Goal: Task Accomplishment & Management: Use online tool/utility

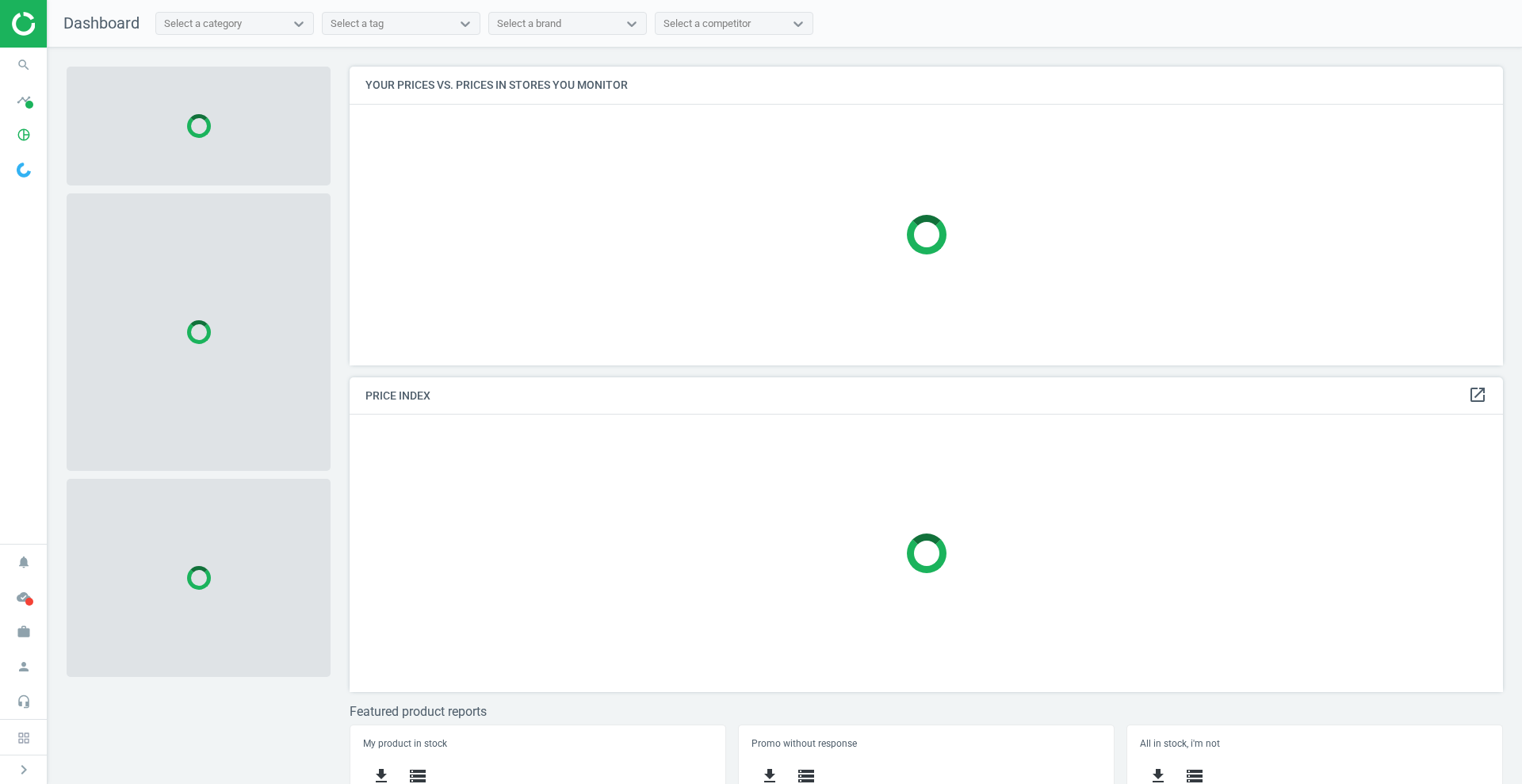
scroll to position [329, 1170]
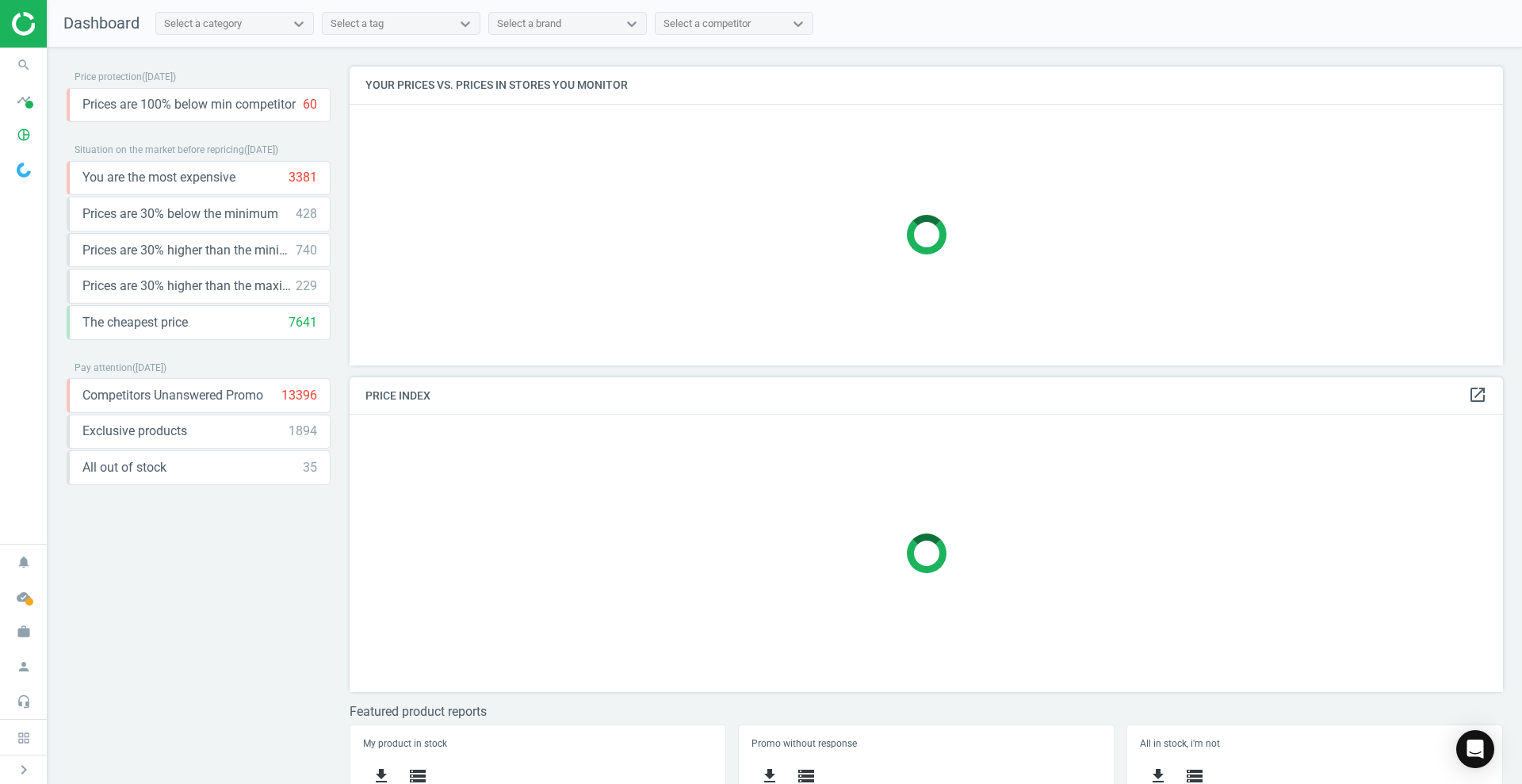
click at [263, 16] on div "Select a category" at bounding box center [221, 24] width 128 height 21
click at [262, 16] on div "Select a category" at bounding box center [221, 24] width 128 height 21
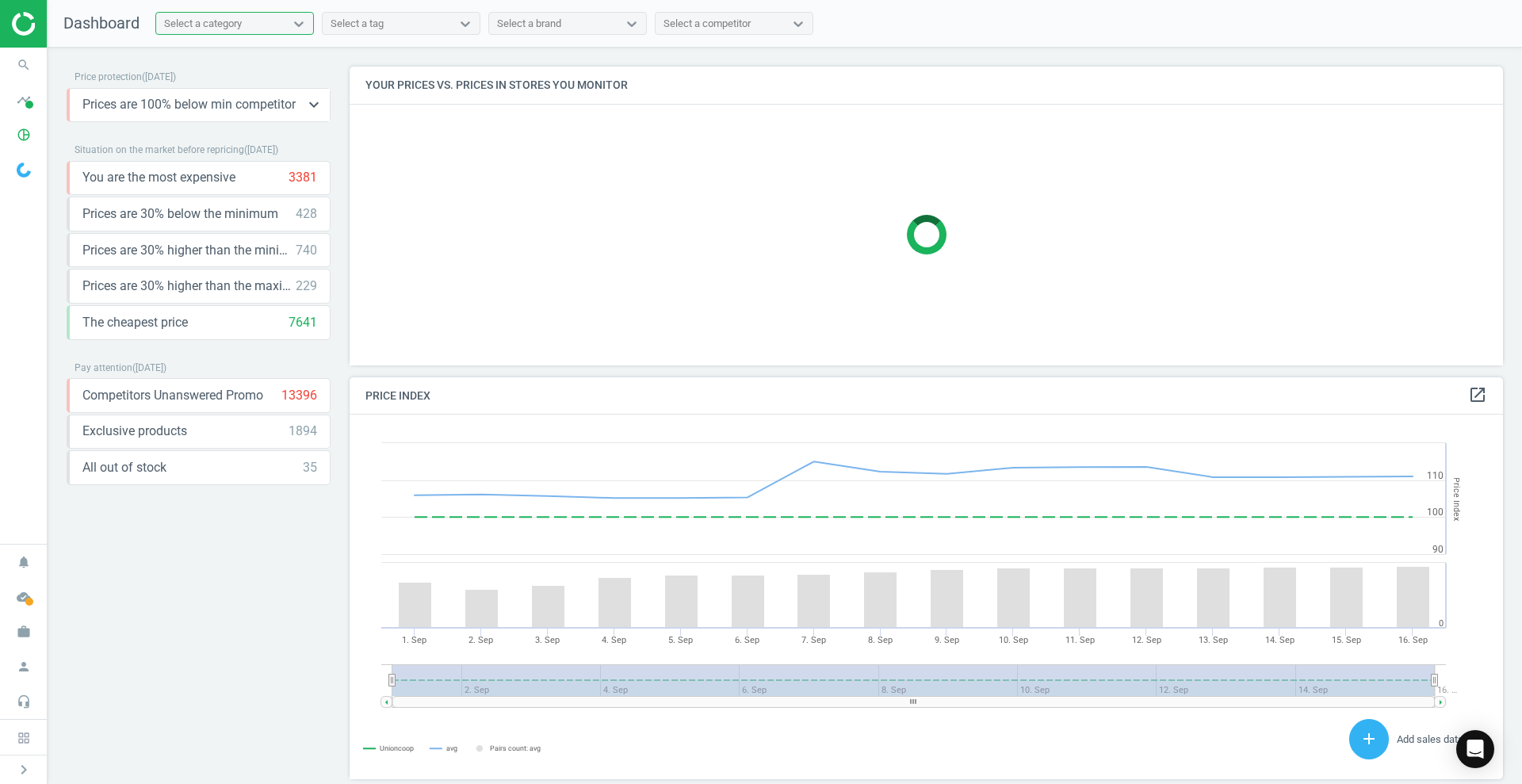
scroll to position [395, 1170]
click at [31, 57] on icon "search" at bounding box center [24, 65] width 30 height 30
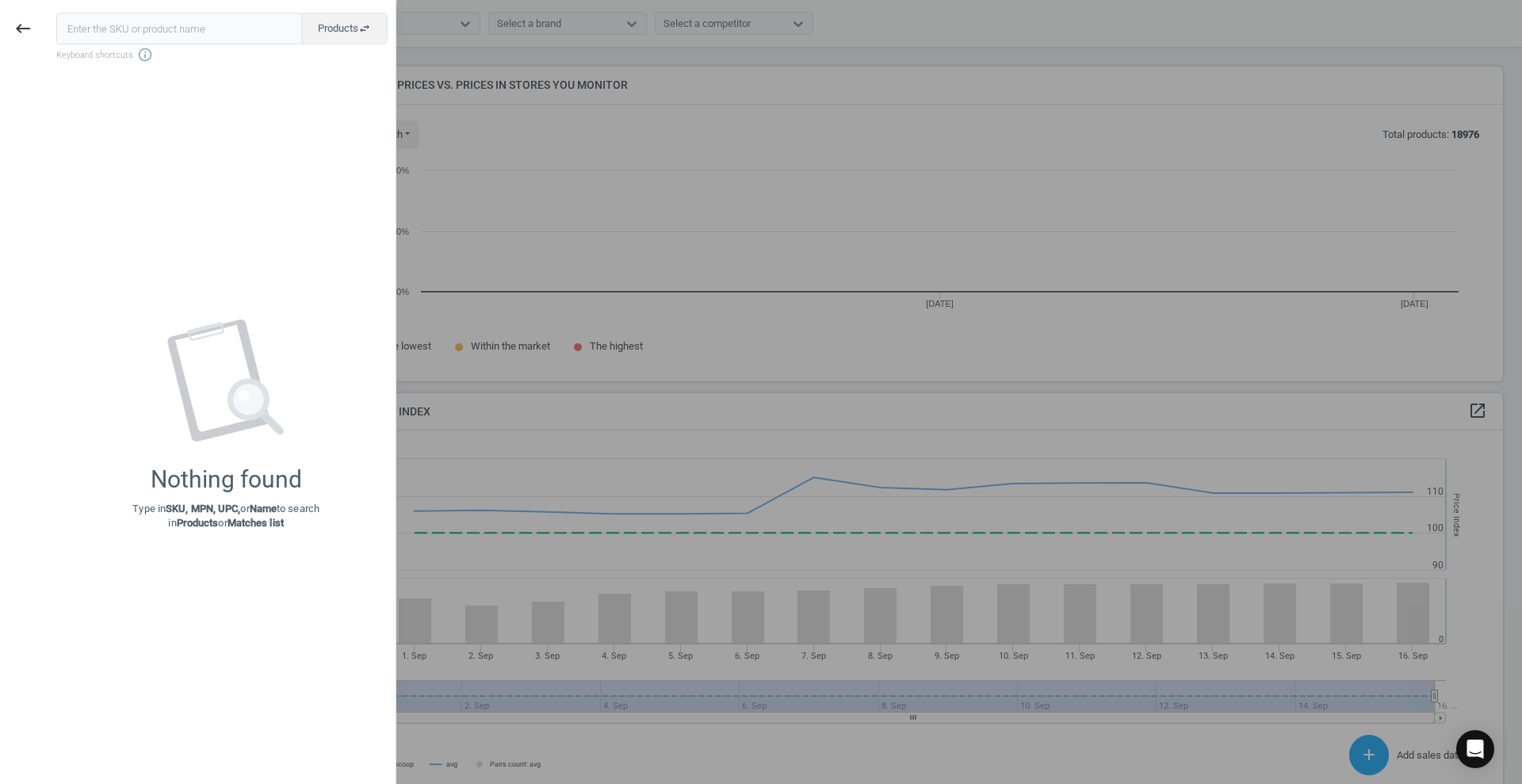
scroll to position [345, 1170]
click at [224, 16] on input "text" at bounding box center [179, 28] width 246 height 32
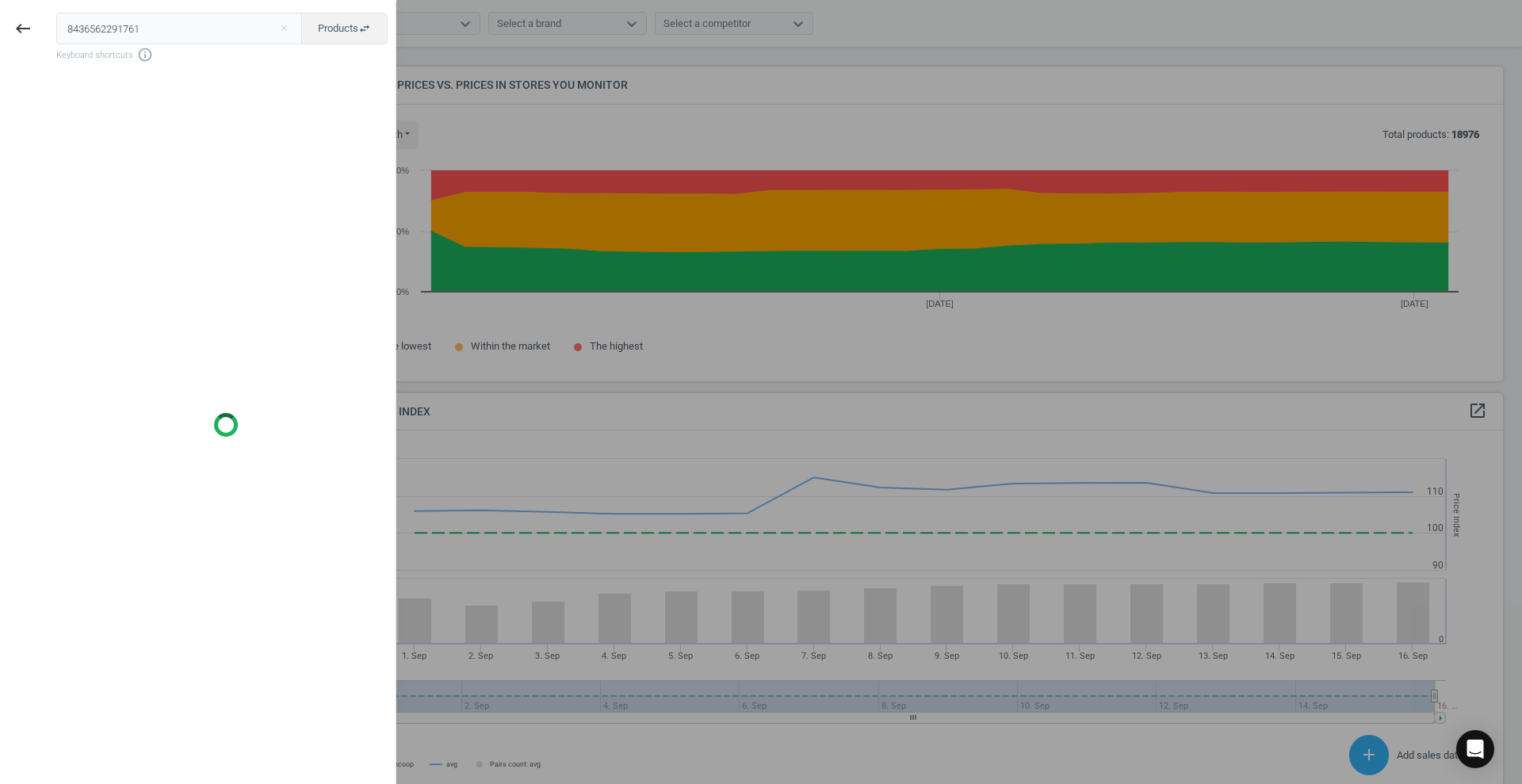
type input "8436562291761"
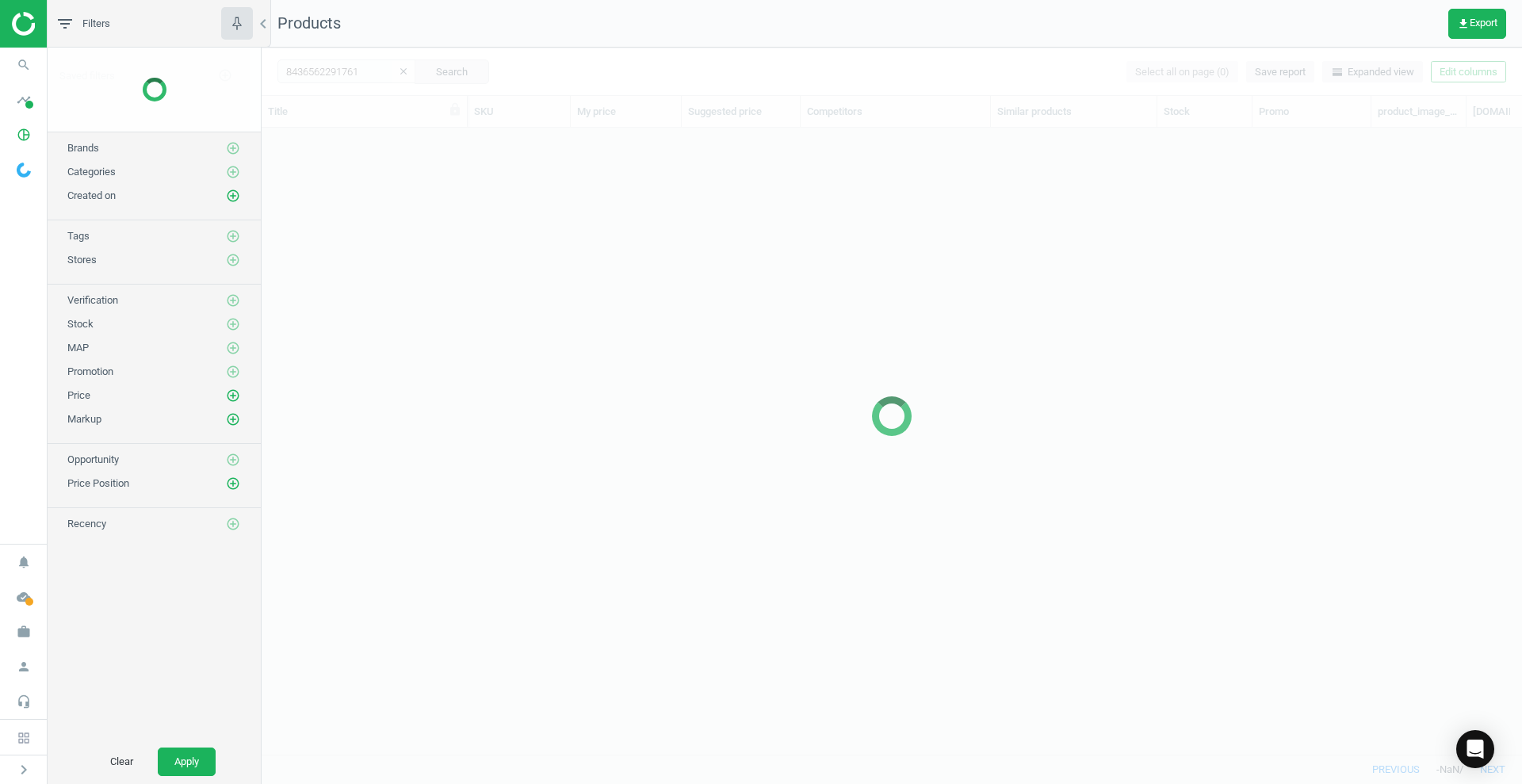
scroll to position [596, 1246]
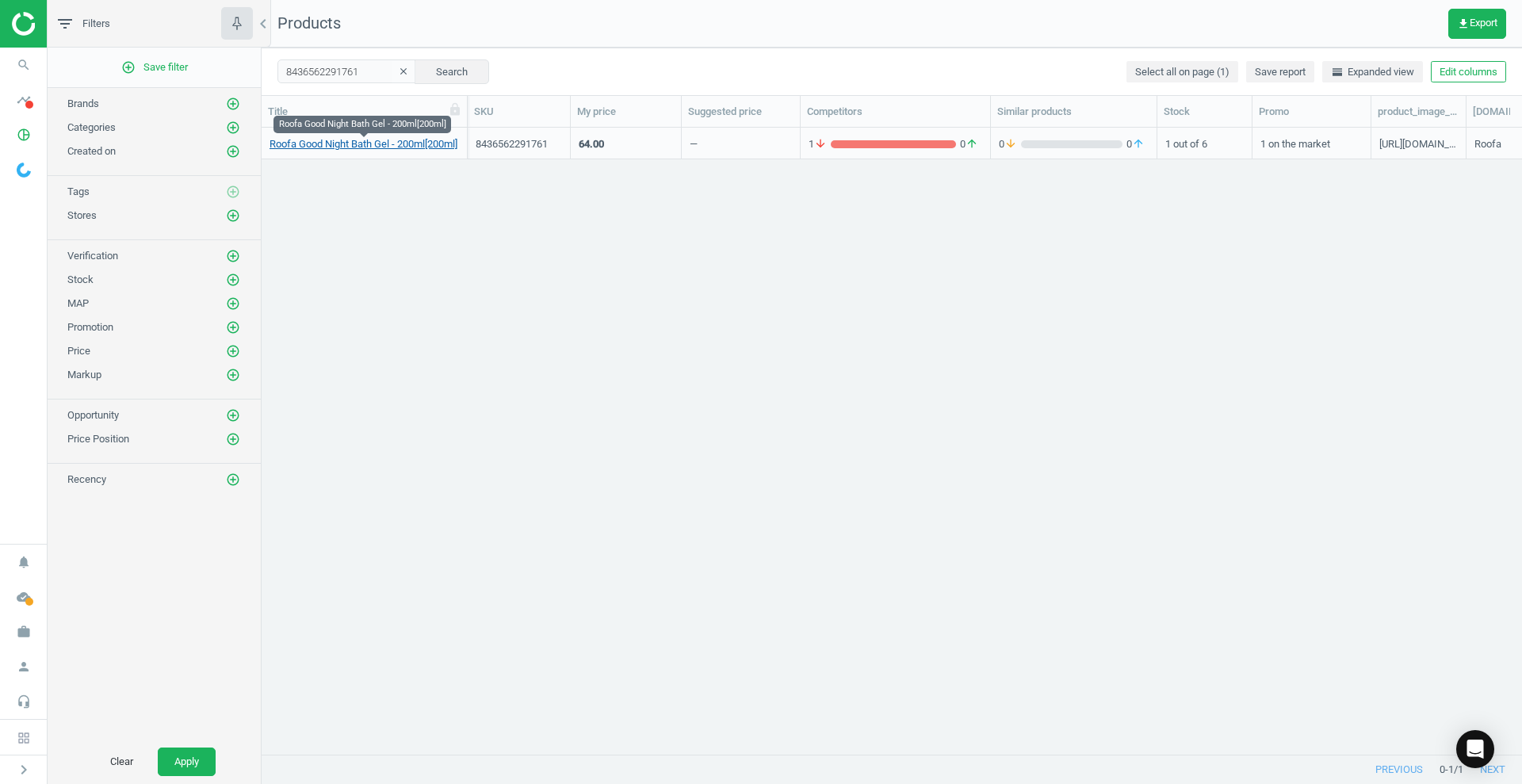
click at [429, 146] on link "Roofa Good Night Bath Gel - 200ml[200ml]" at bounding box center [363, 145] width 188 height 15
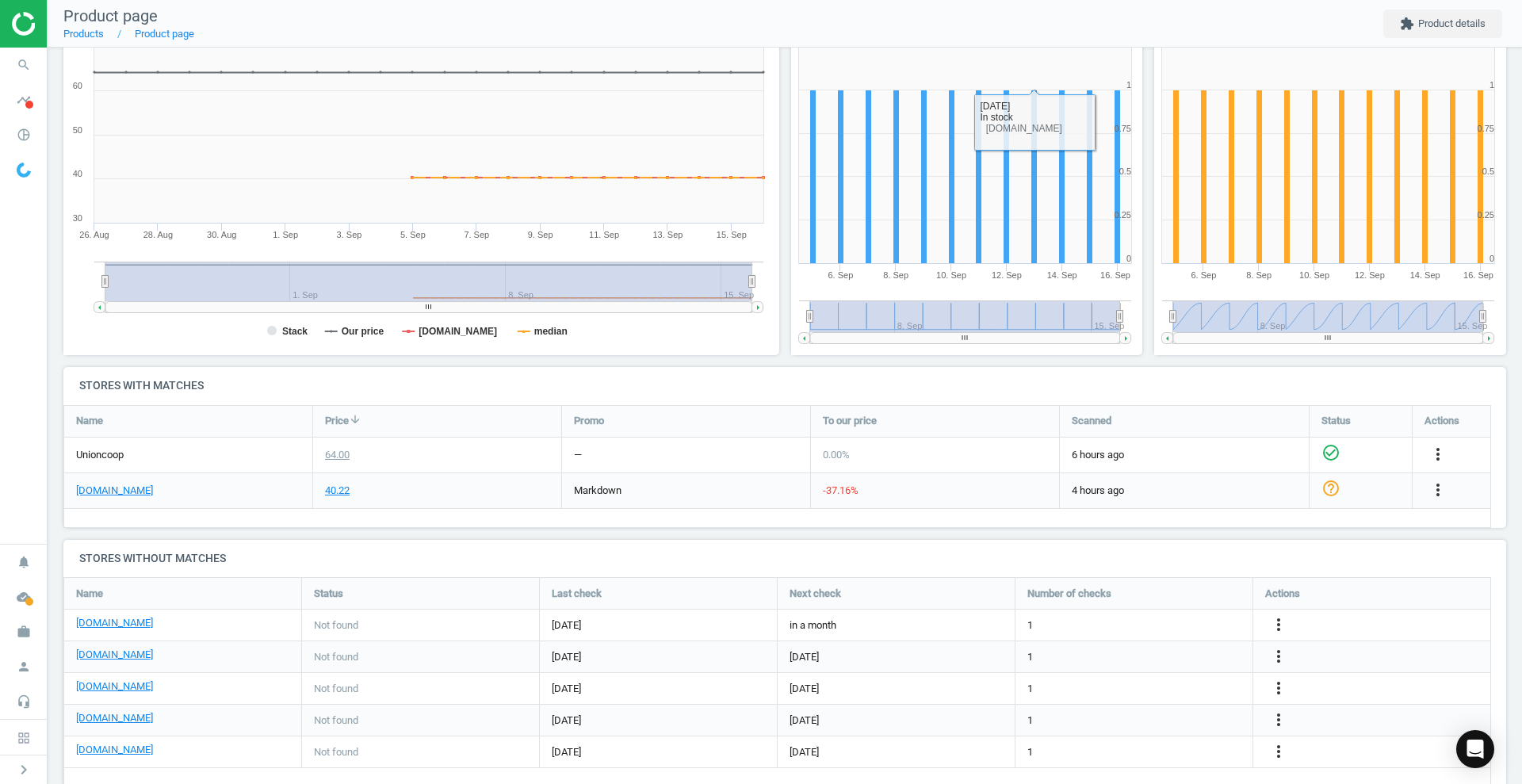
scroll to position [247, 0]
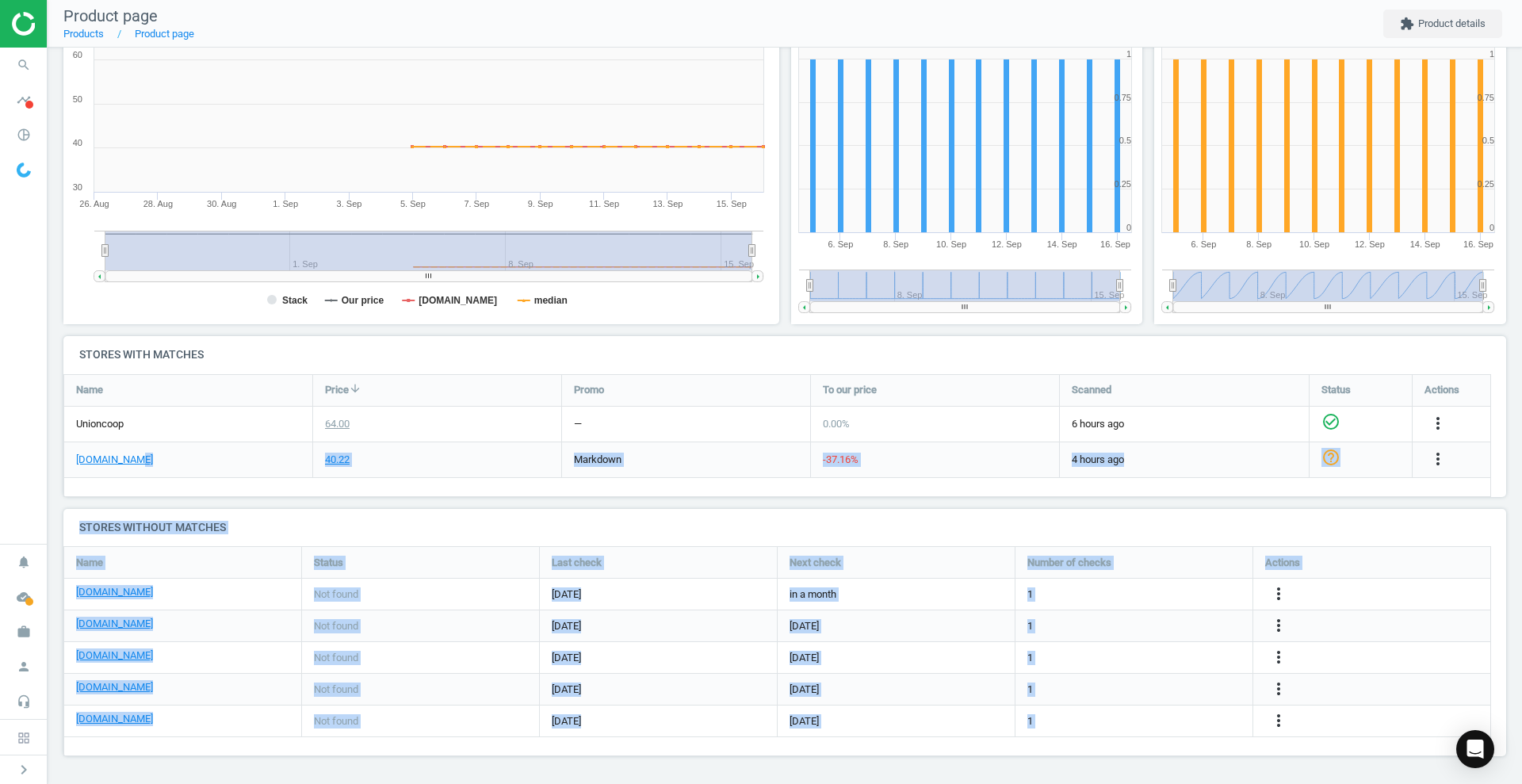
click at [258, 458] on div "carrefouruae.com" at bounding box center [188, 459] width 248 height 35
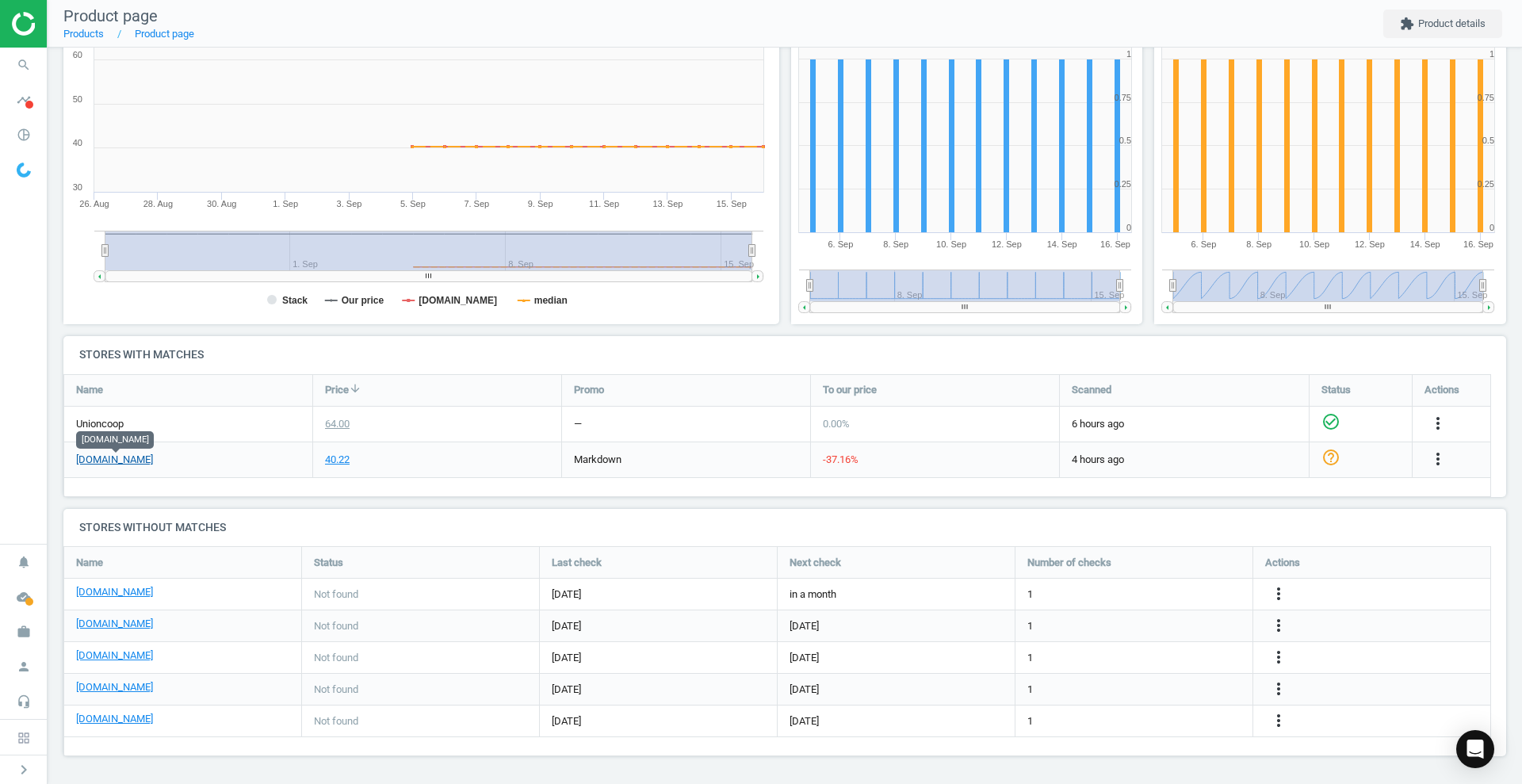
click at [134, 456] on link "carrefouruae.com" at bounding box center [114, 460] width 77 height 15
click at [1434, 459] on icon "more_vert" at bounding box center [1438, 458] width 19 height 19
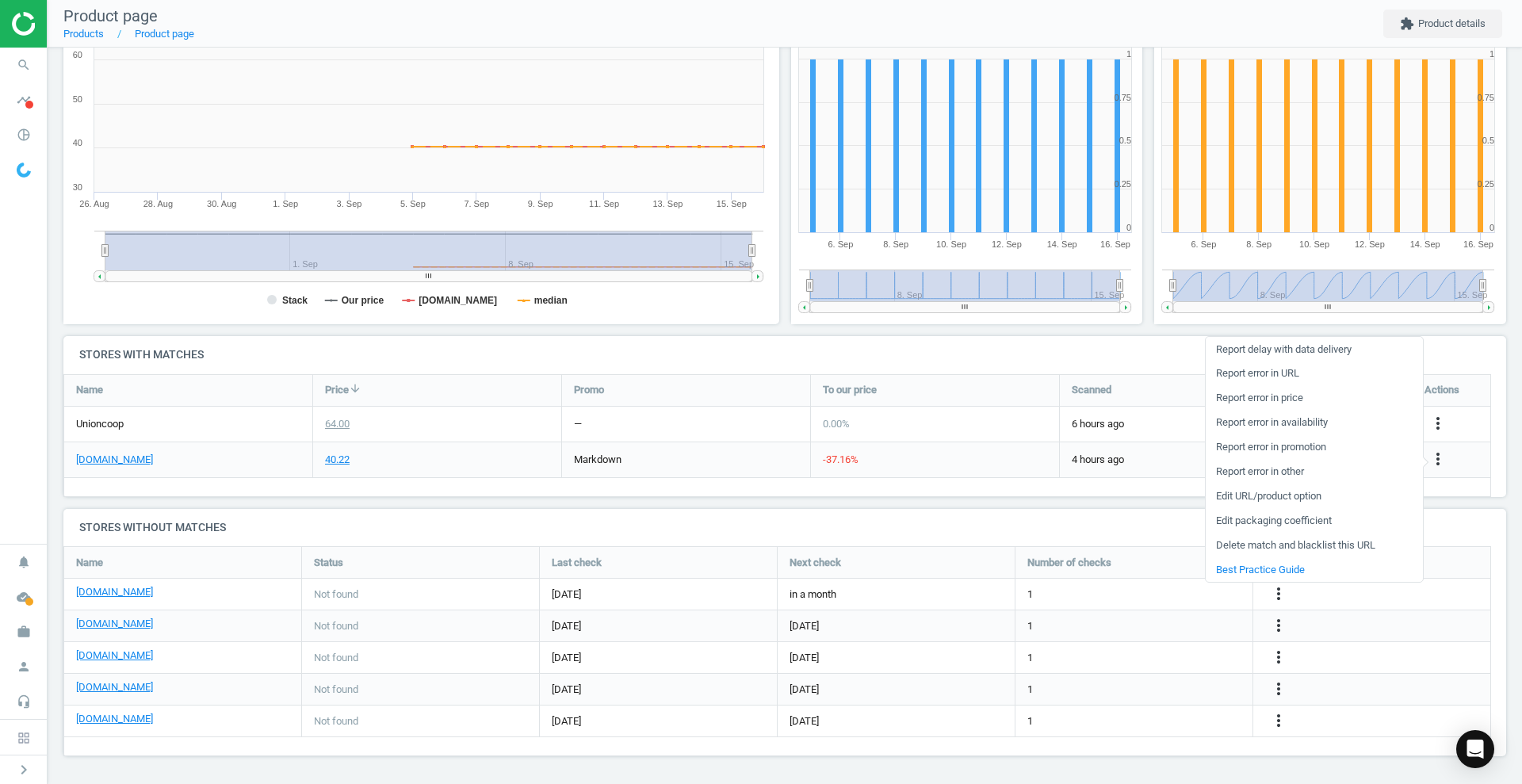
click at [998, 532] on h4 "Stores without matches" at bounding box center [784, 527] width 1443 height 38
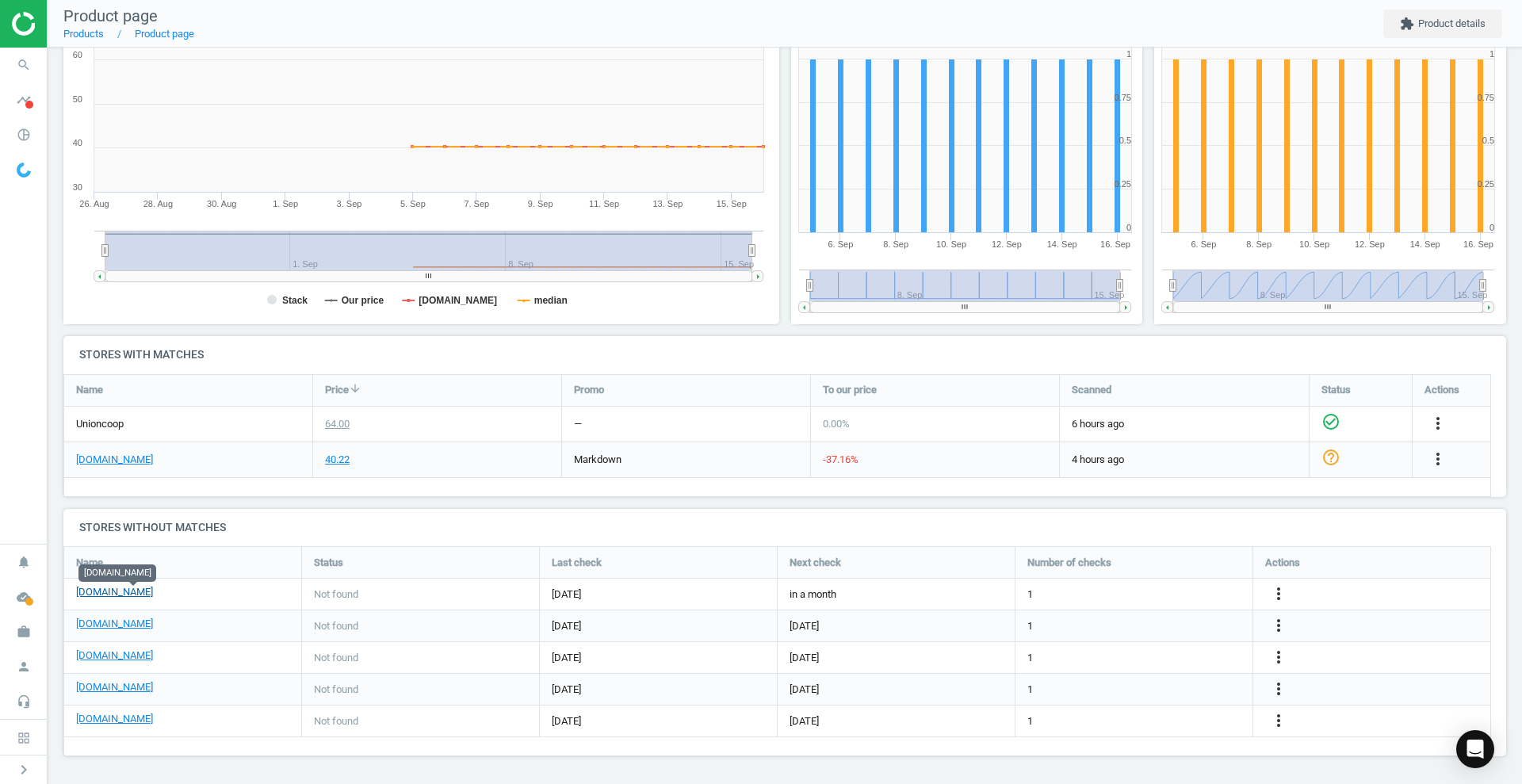
click at [113, 596] on link "gcc.luluhypermarket.com" at bounding box center [114, 592] width 77 height 15
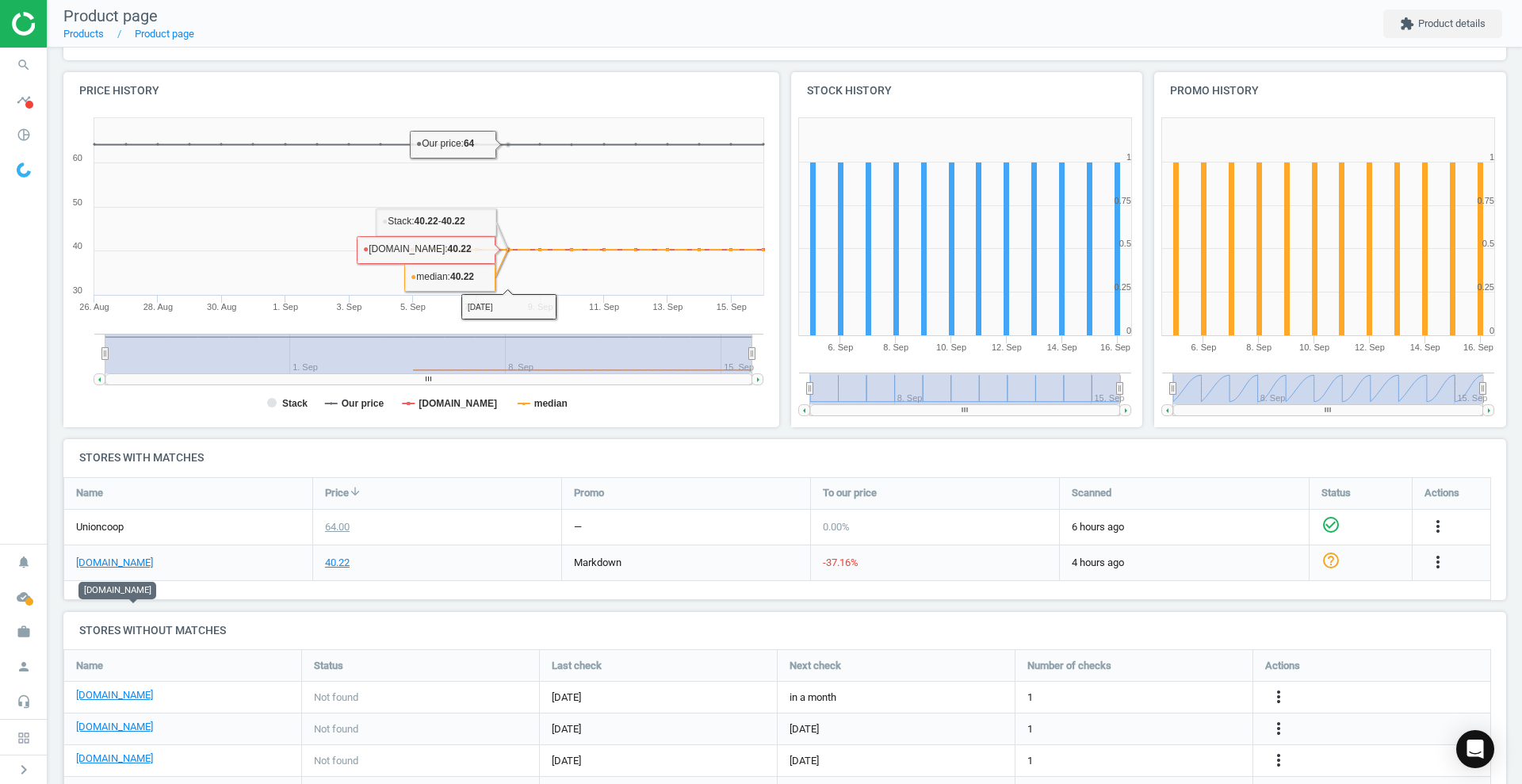
scroll to position [0, 0]
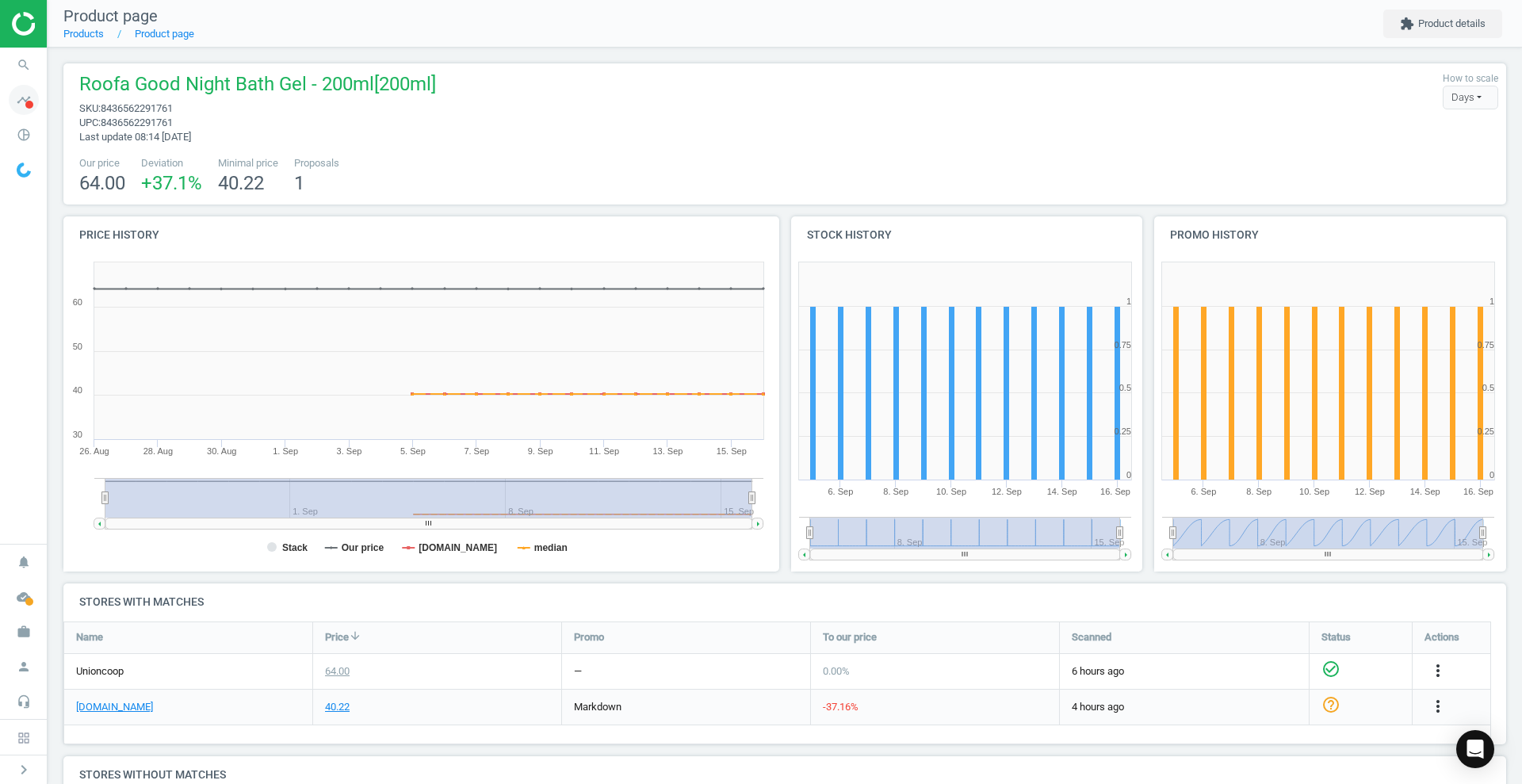
click at [30, 99] on icon "timeline" at bounding box center [24, 100] width 30 height 30
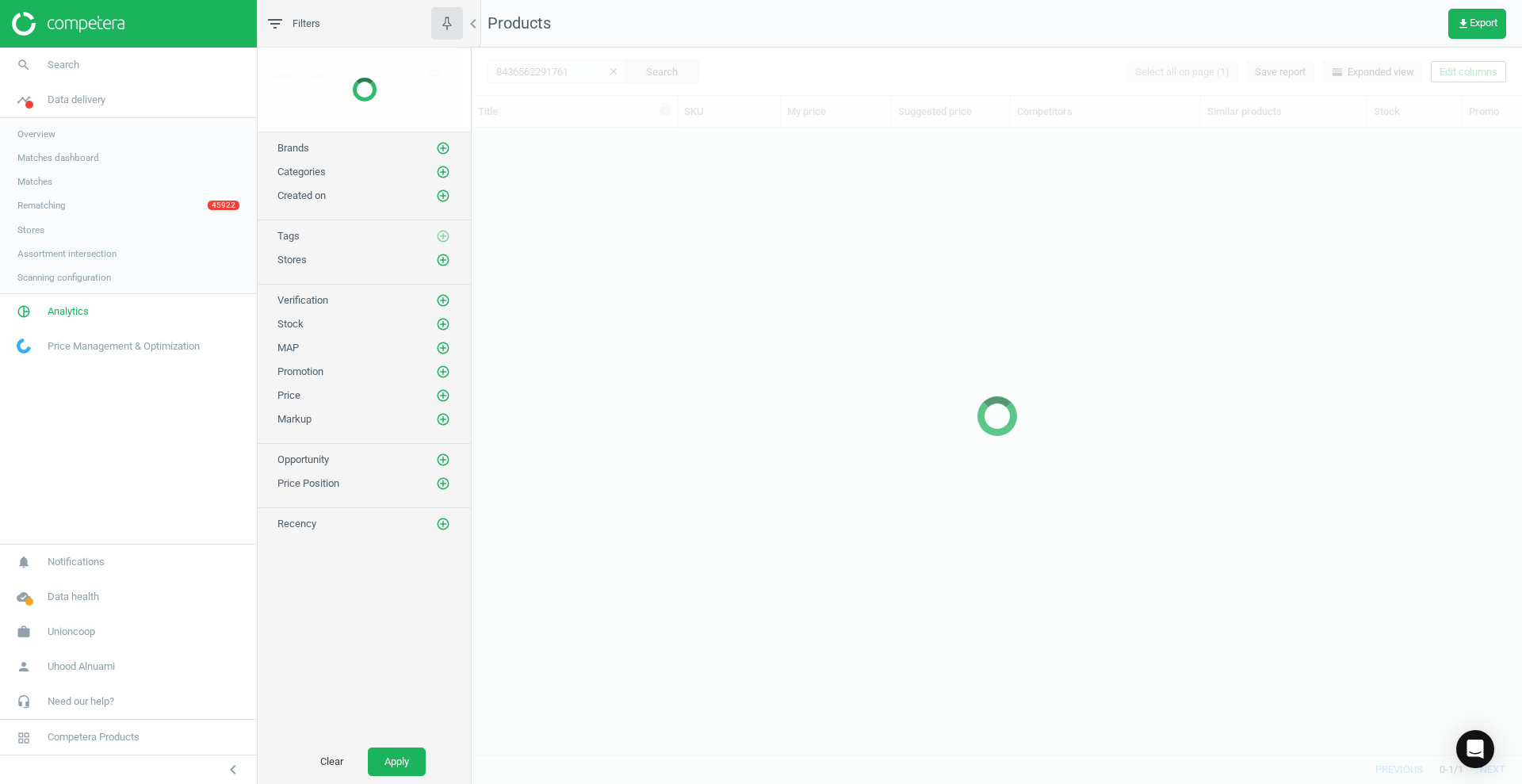
scroll to position [16, 16]
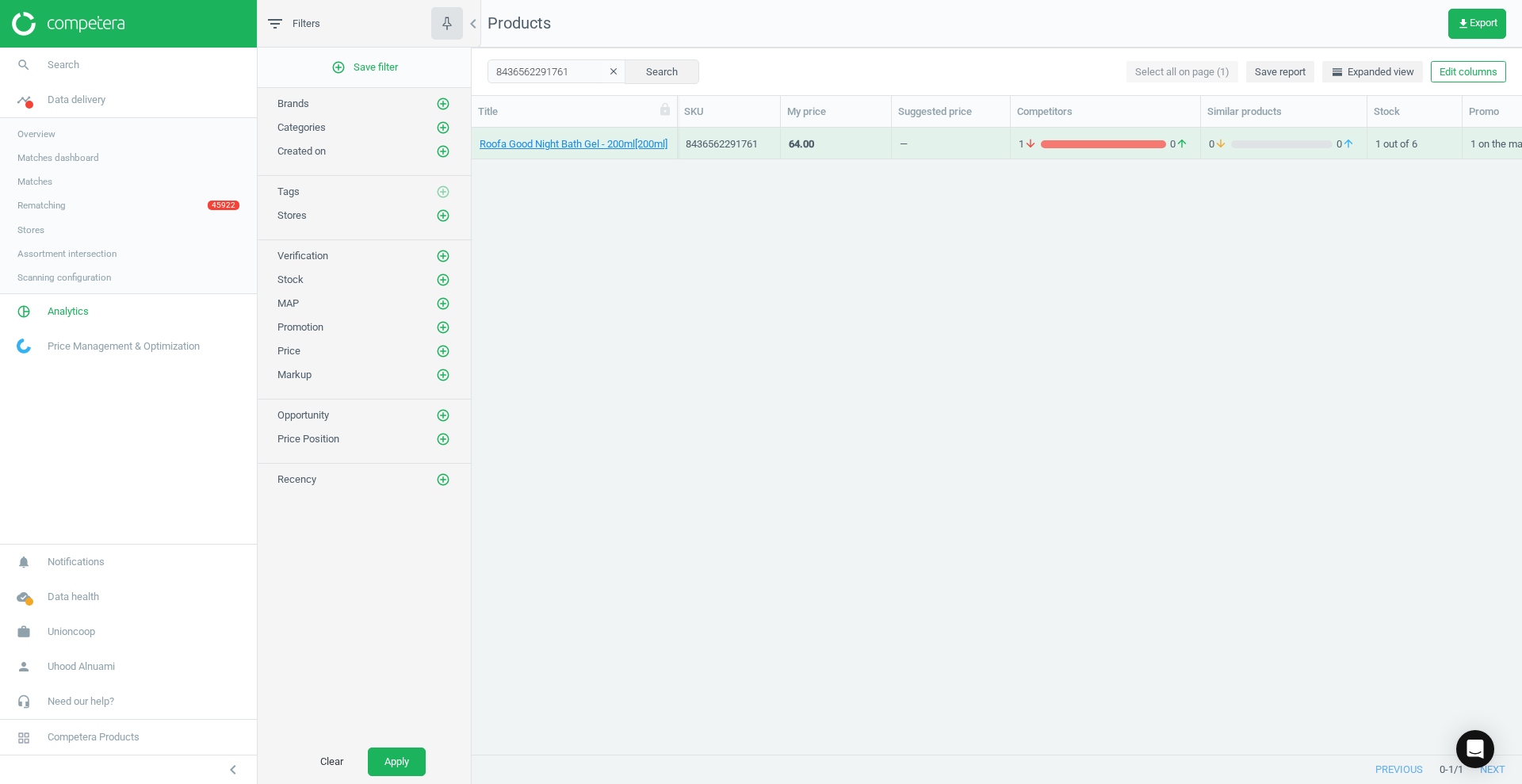
click at [864, 754] on div at bounding box center [836, 754] width 111 height 1
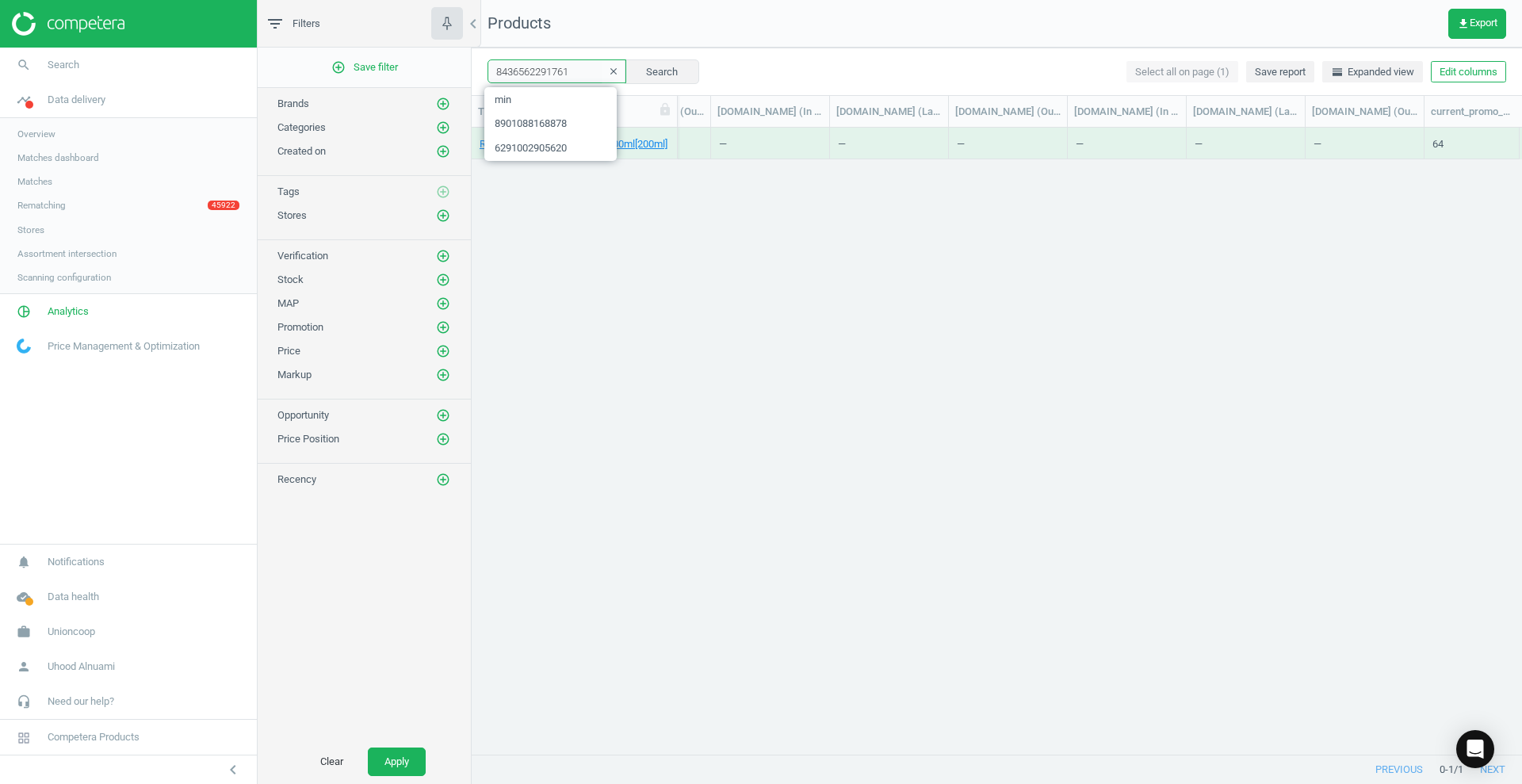
click at [531, 73] on input "8436562291761" at bounding box center [557, 71] width 139 height 24
click at [472, 23] on icon "chevron_left" at bounding box center [473, 24] width 19 height 19
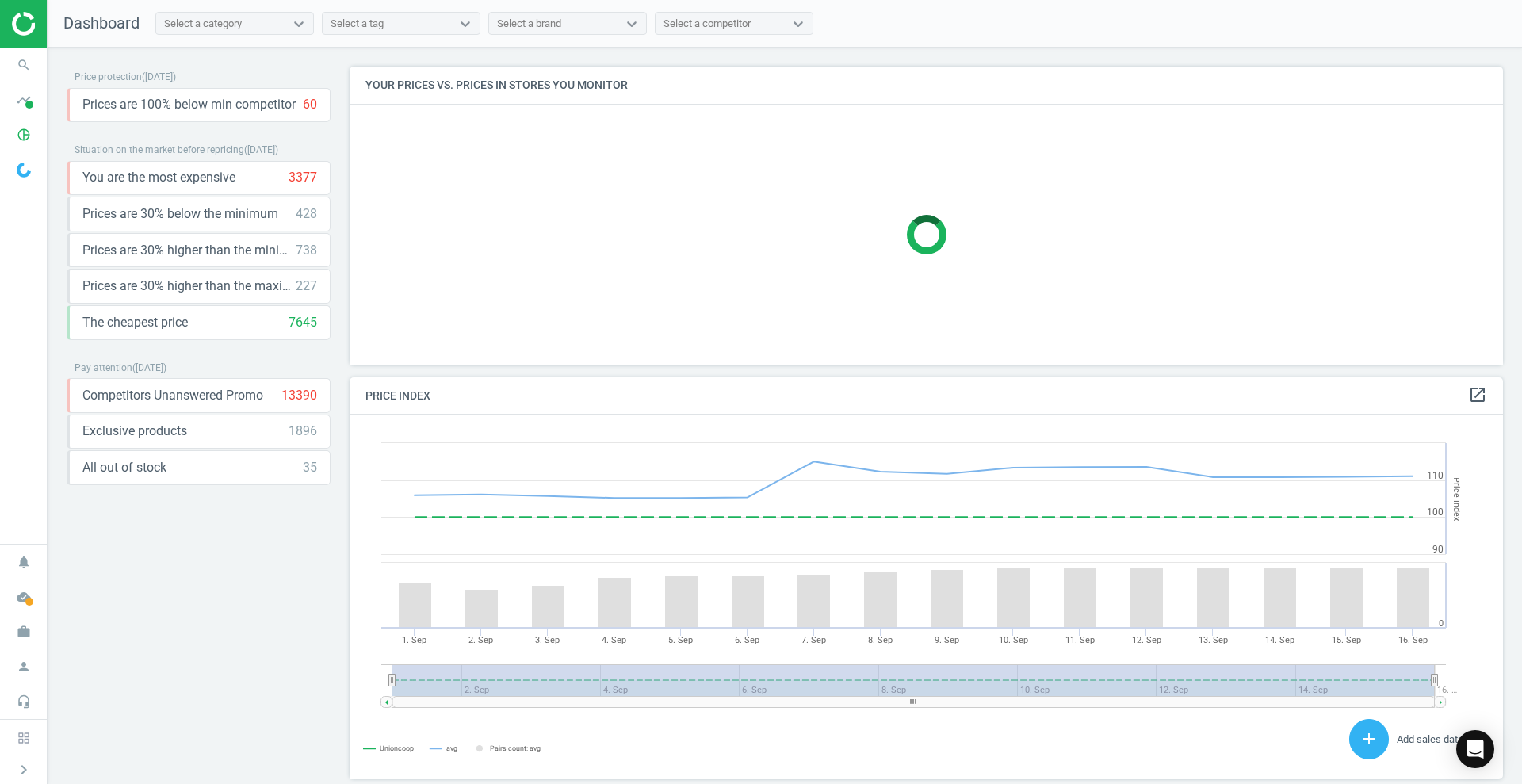
scroll to position [345, 1170]
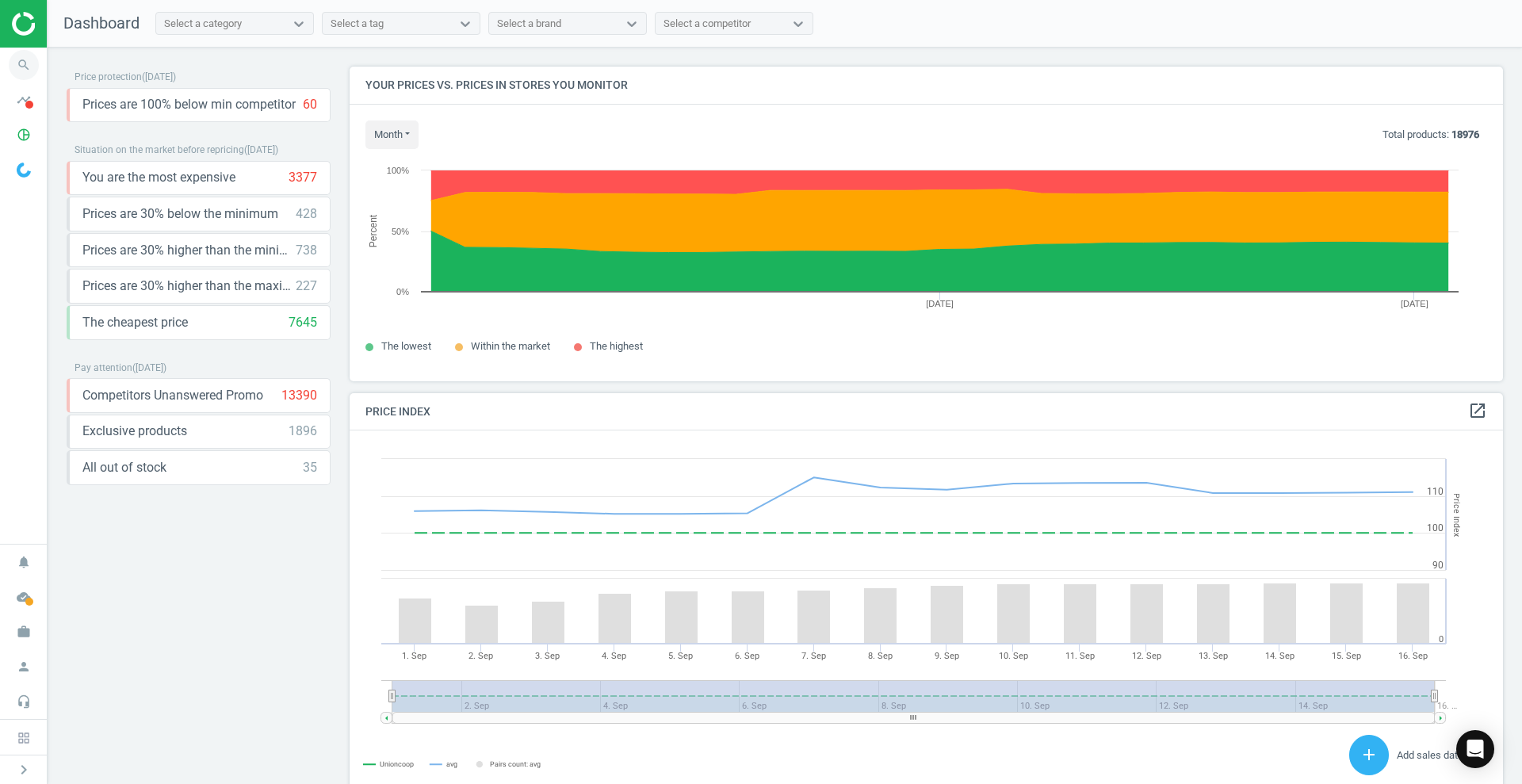
click at [26, 70] on icon "search" at bounding box center [24, 65] width 30 height 30
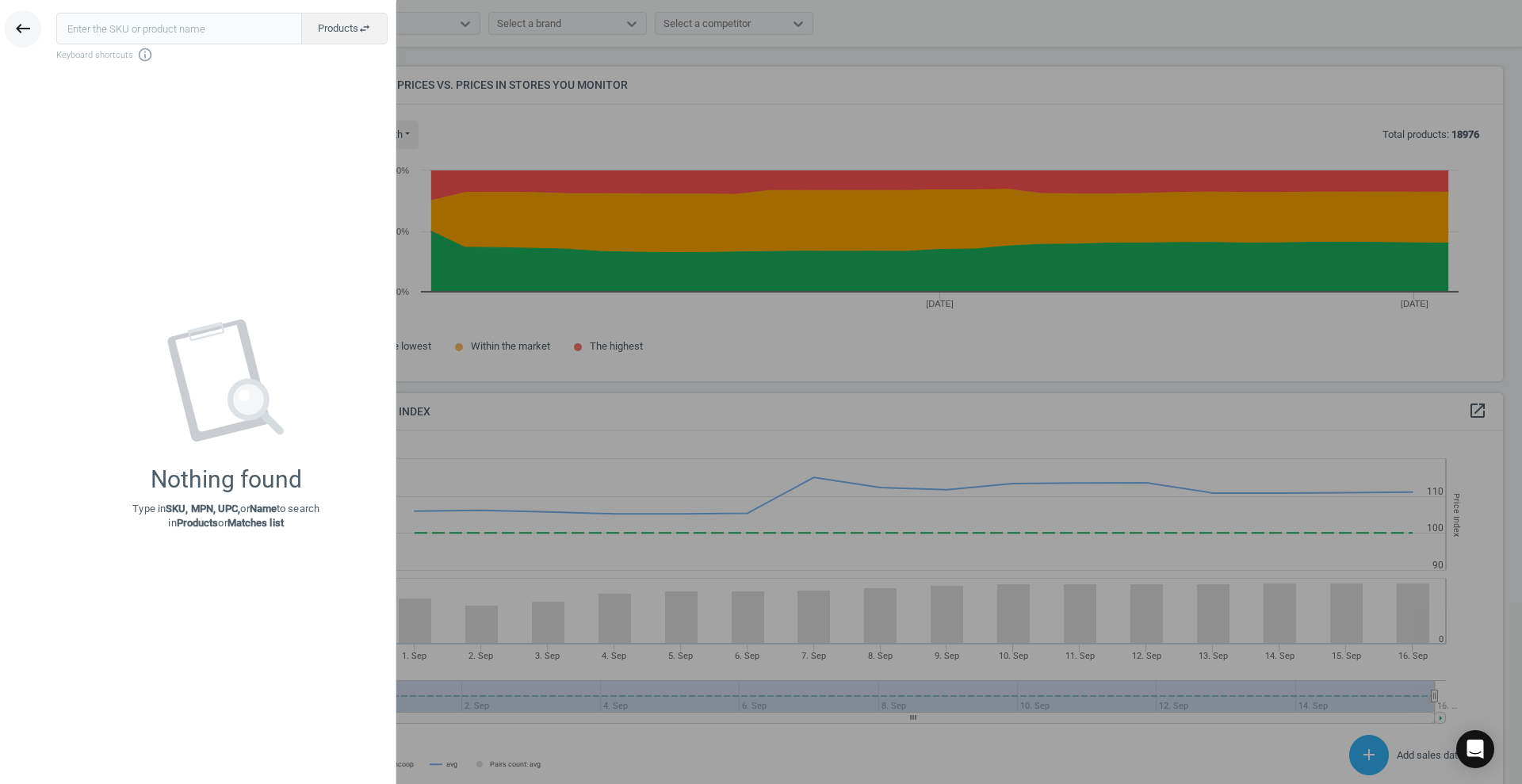
click at [36, 21] on button "keyboard_backspace" at bounding box center [23, 28] width 37 height 38
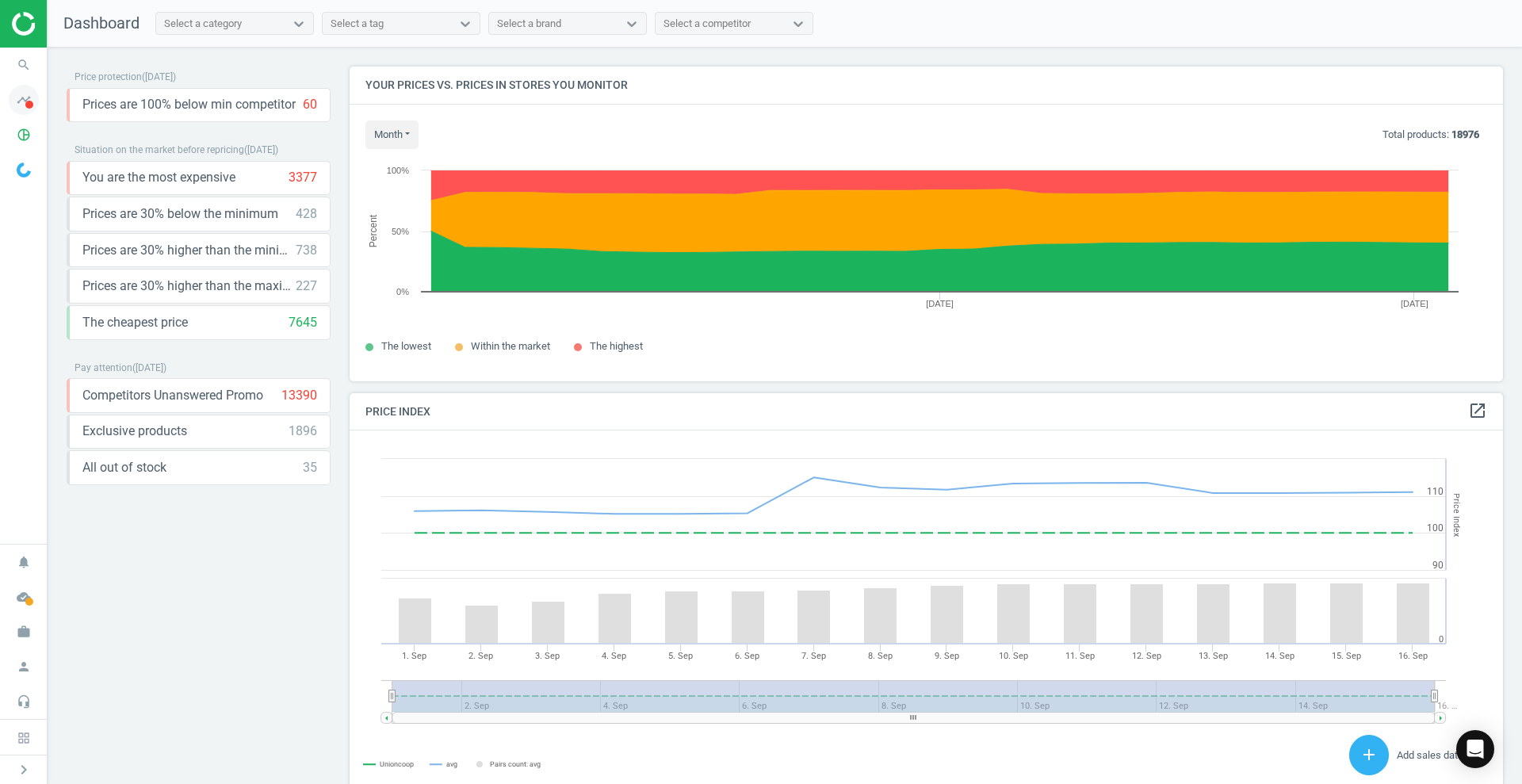
click at [29, 101] on span at bounding box center [29, 104] width 8 height 8
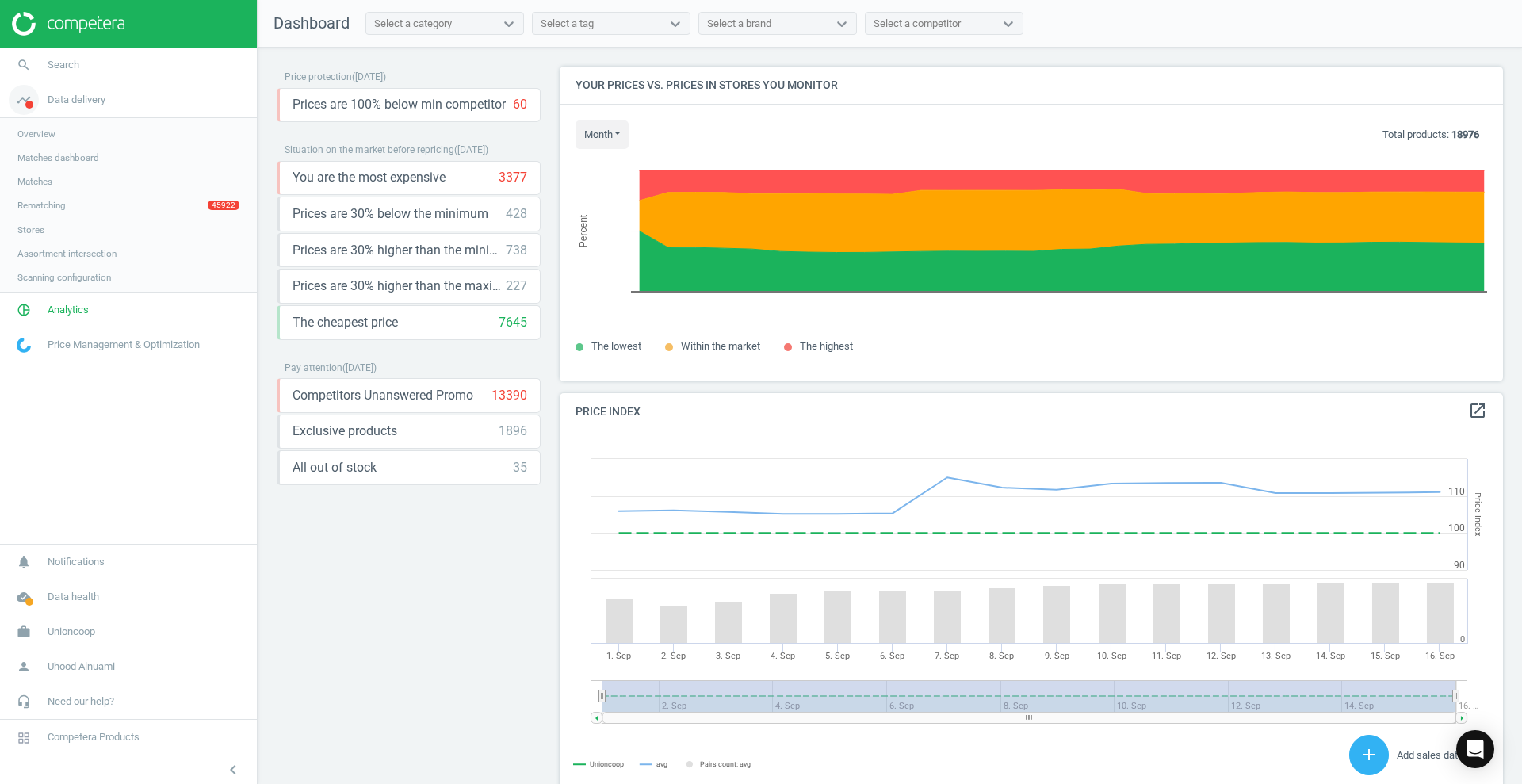
scroll to position [395, 959]
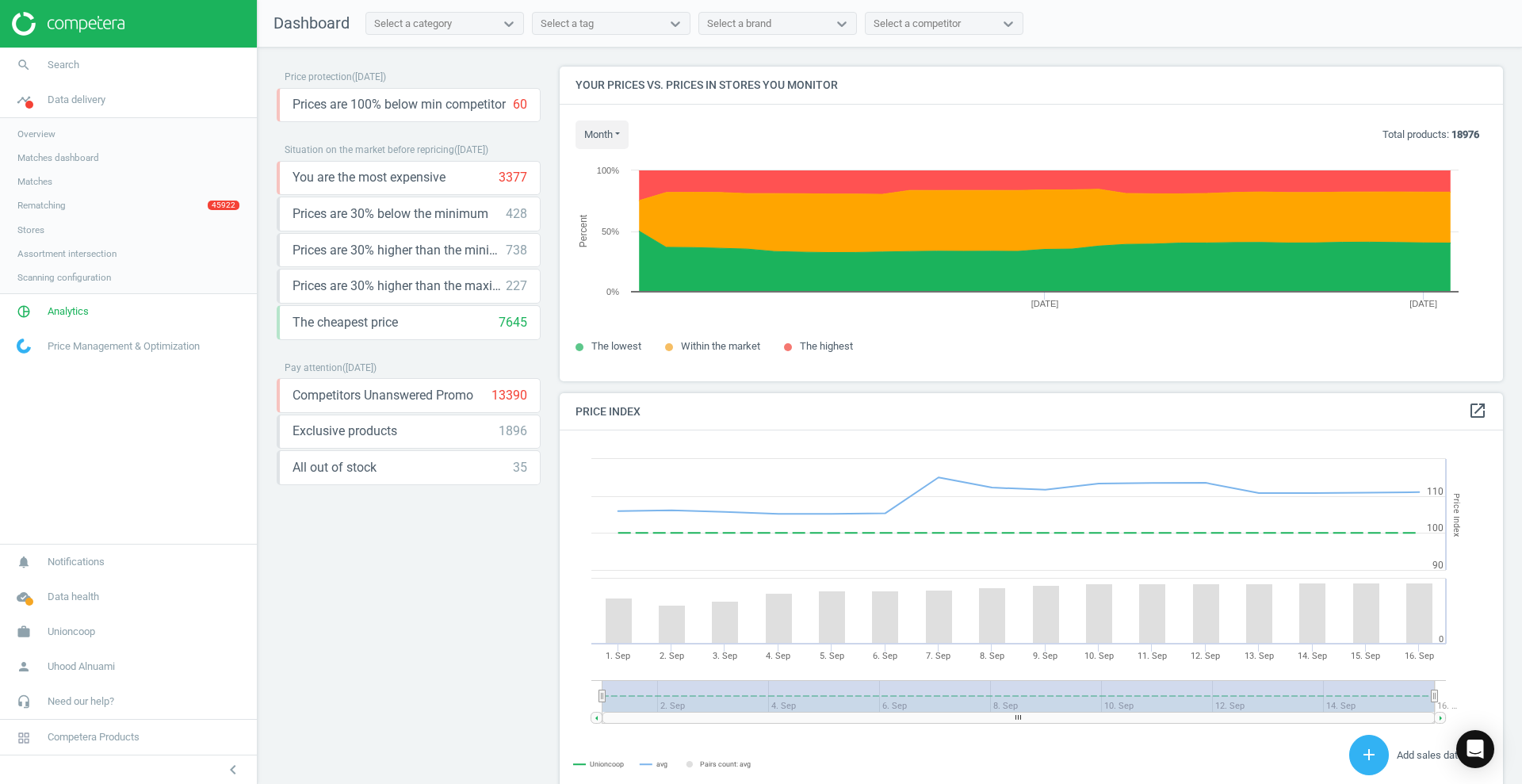
click at [38, 131] on span "Overview" at bounding box center [37, 134] width 38 height 13
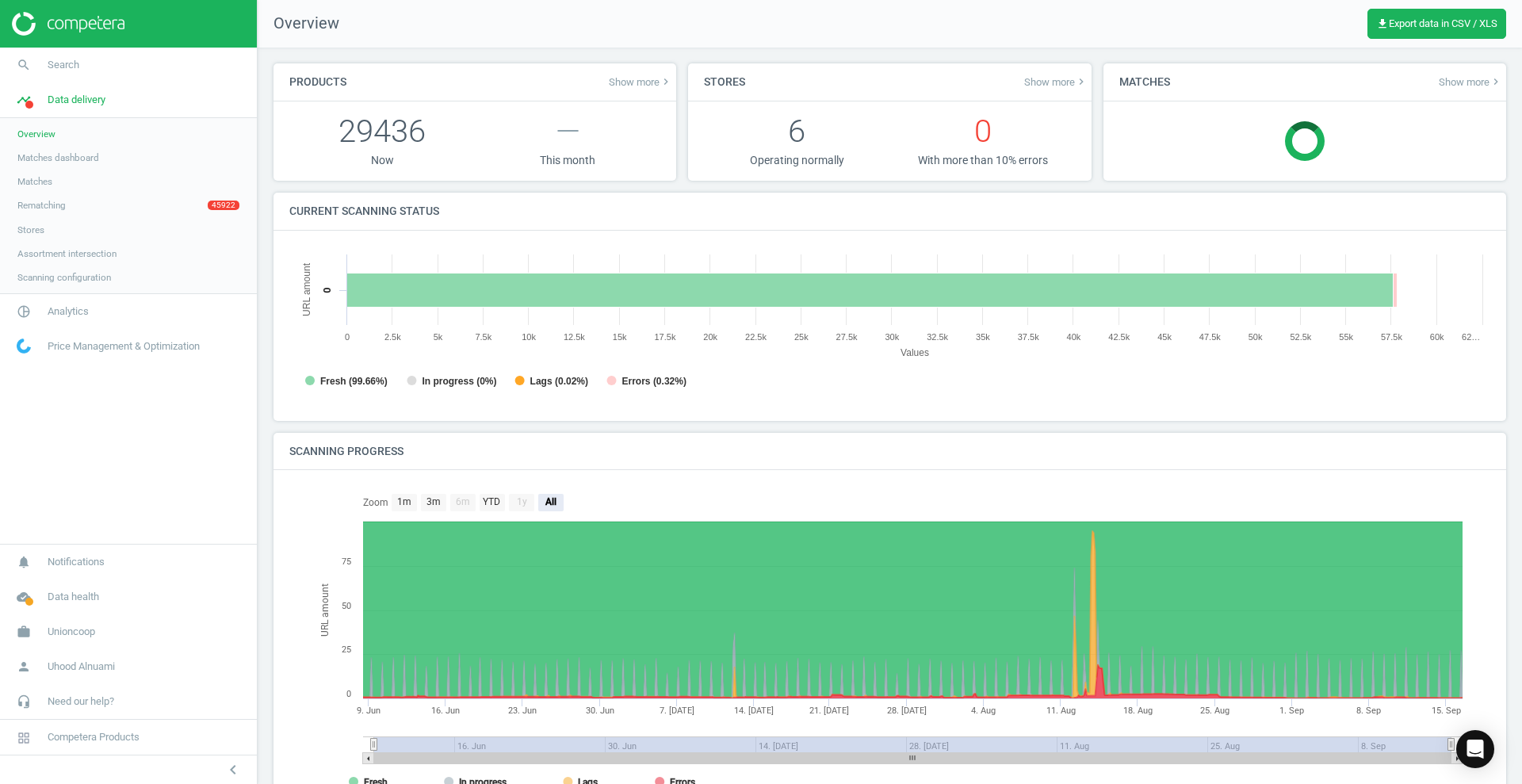
scroll to position [8, 8]
click at [30, 305] on icon "pie_chart_outlined" at bounding box center [24, 311] width 30 height 30
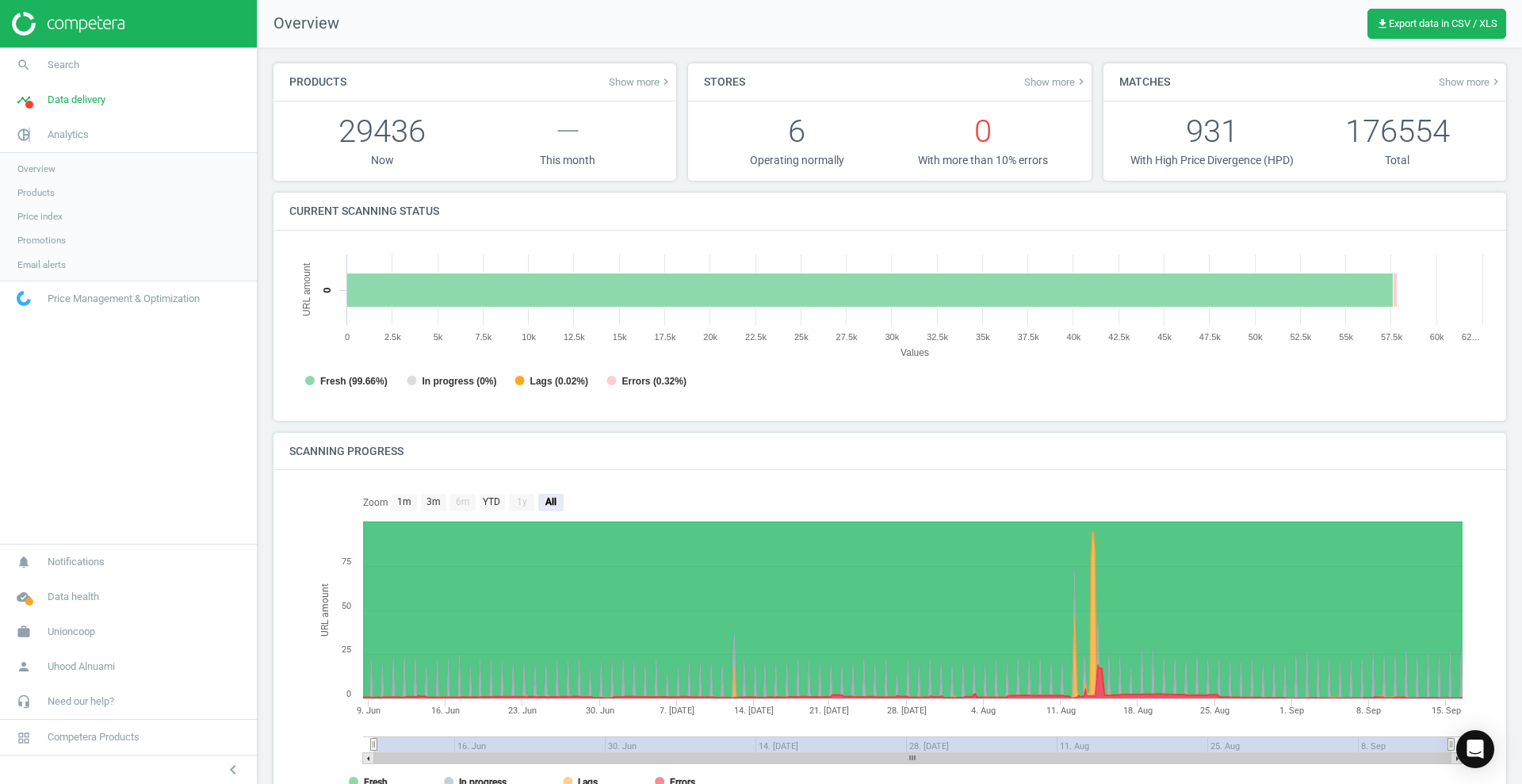
click at [48, 167] on span "Overview" at bounding box center [37, 169] width 38 height 13
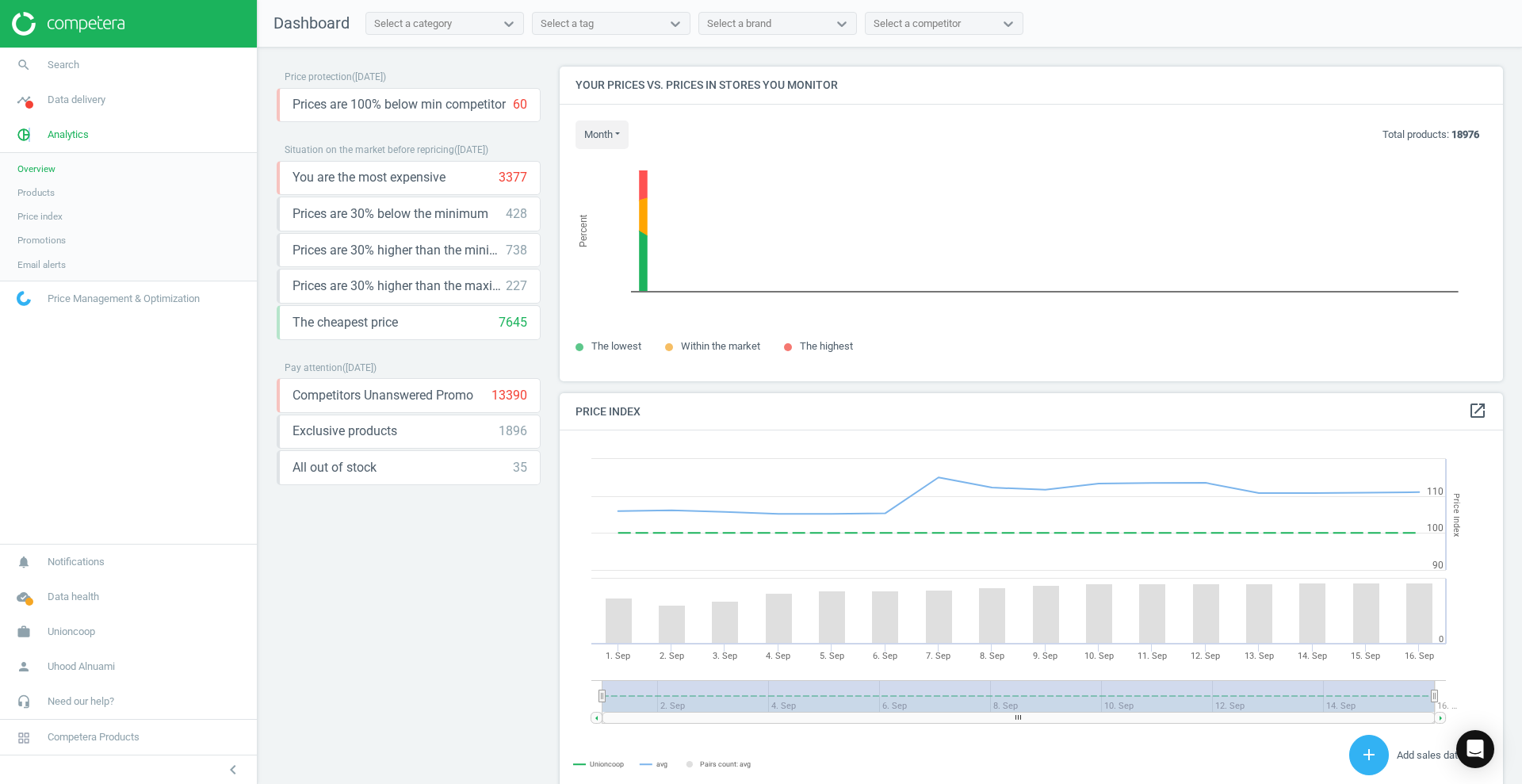
scroll to position [395, 959]
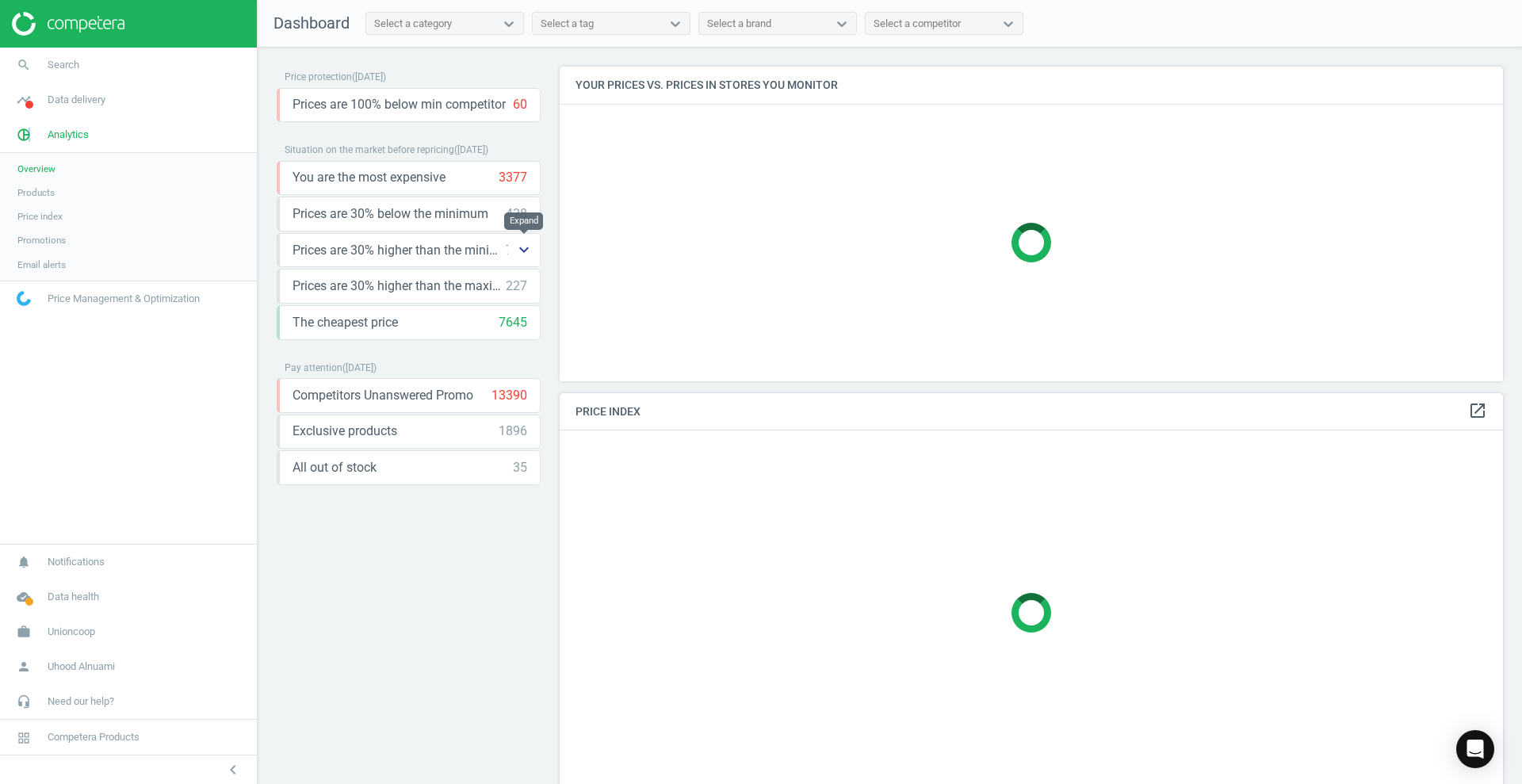
click at [533, 251] on icon "keyboard_arrow_down" at bounding box center [524, 250] width 19 height 19
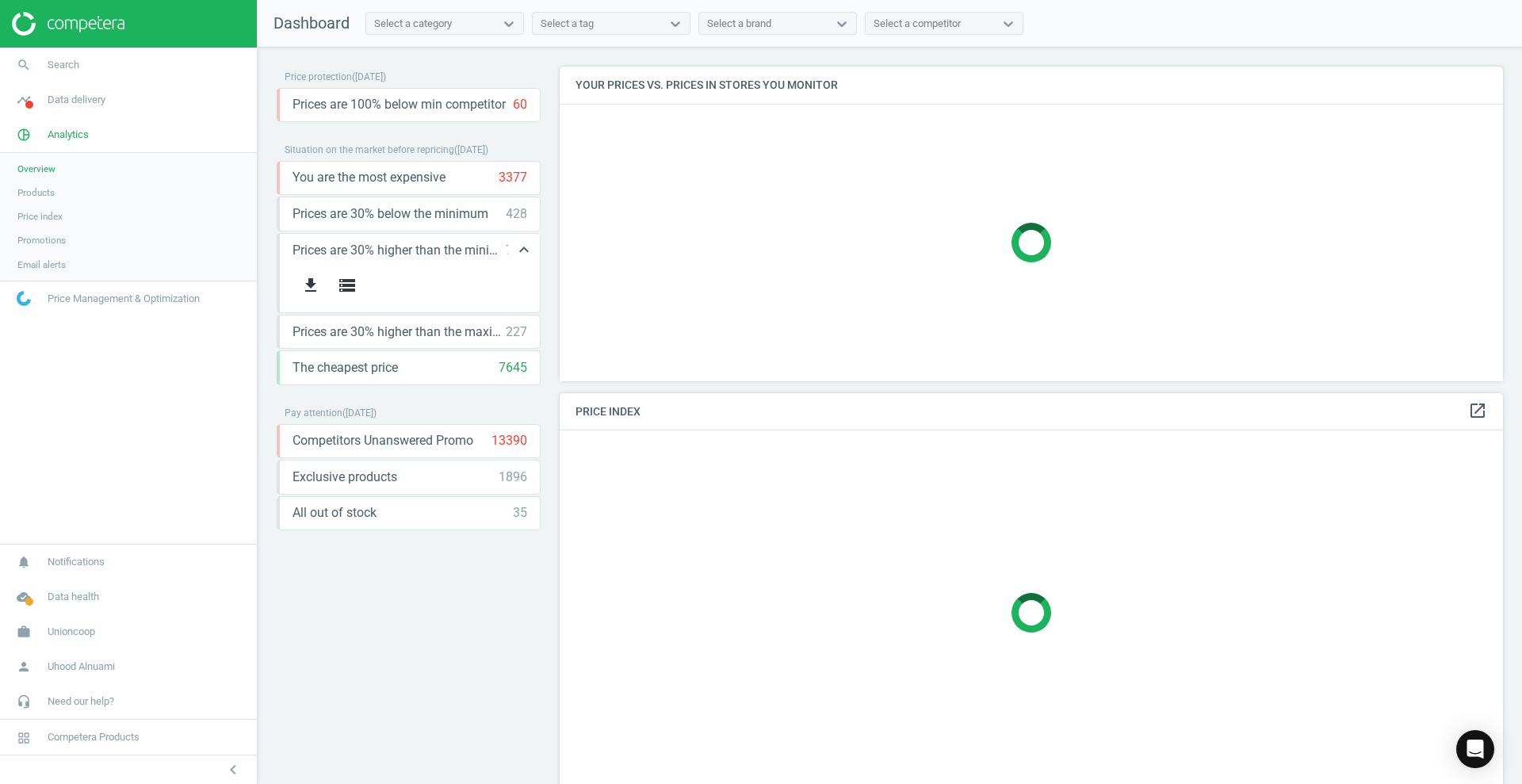
click at [383, 250] on span "Prices are 30% higher than the minimum" at bounding box center [399, 250] width 213 height 17
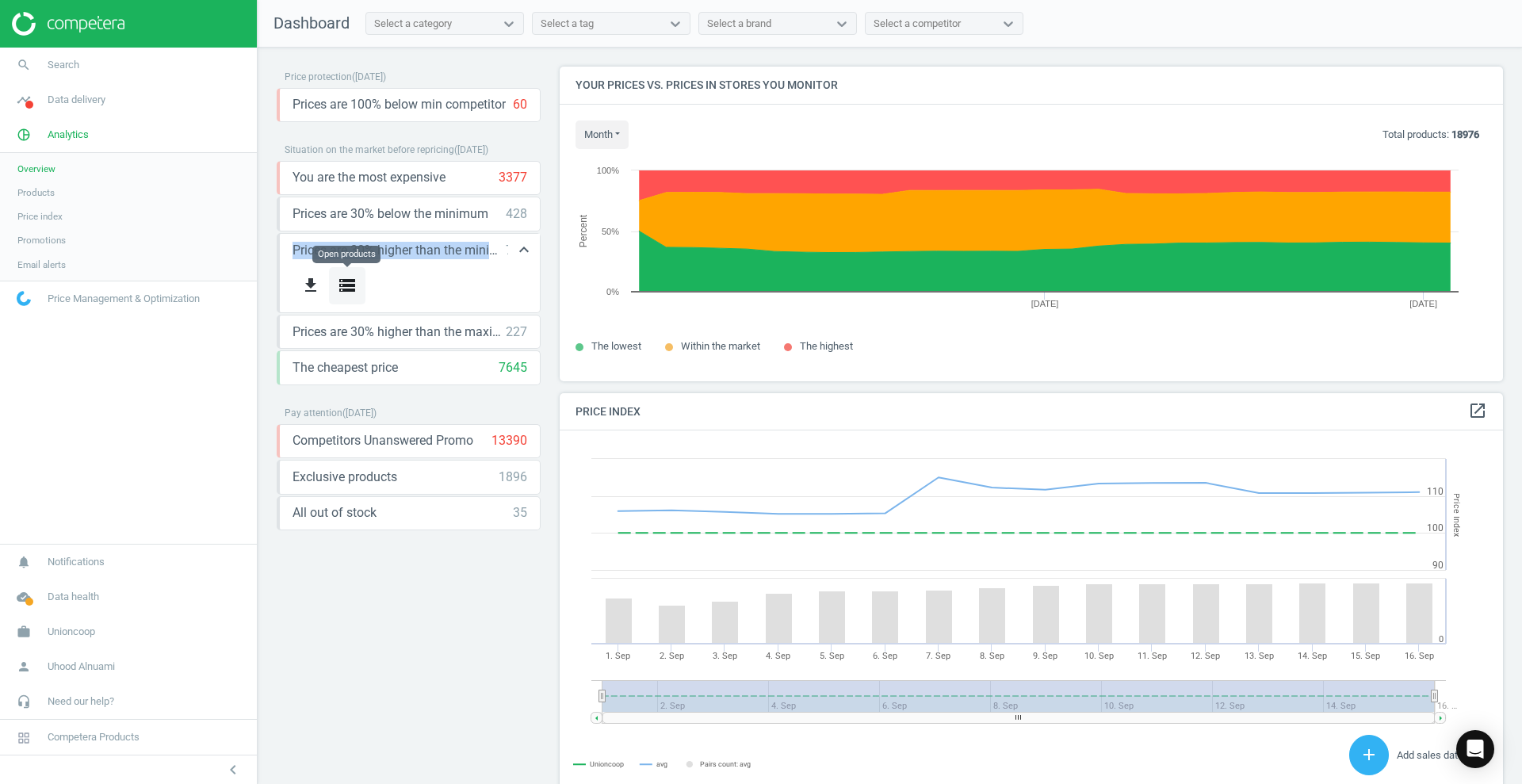
click at [350, 272] on button "storage" at bounding box center [348, 285] width 37 height 38
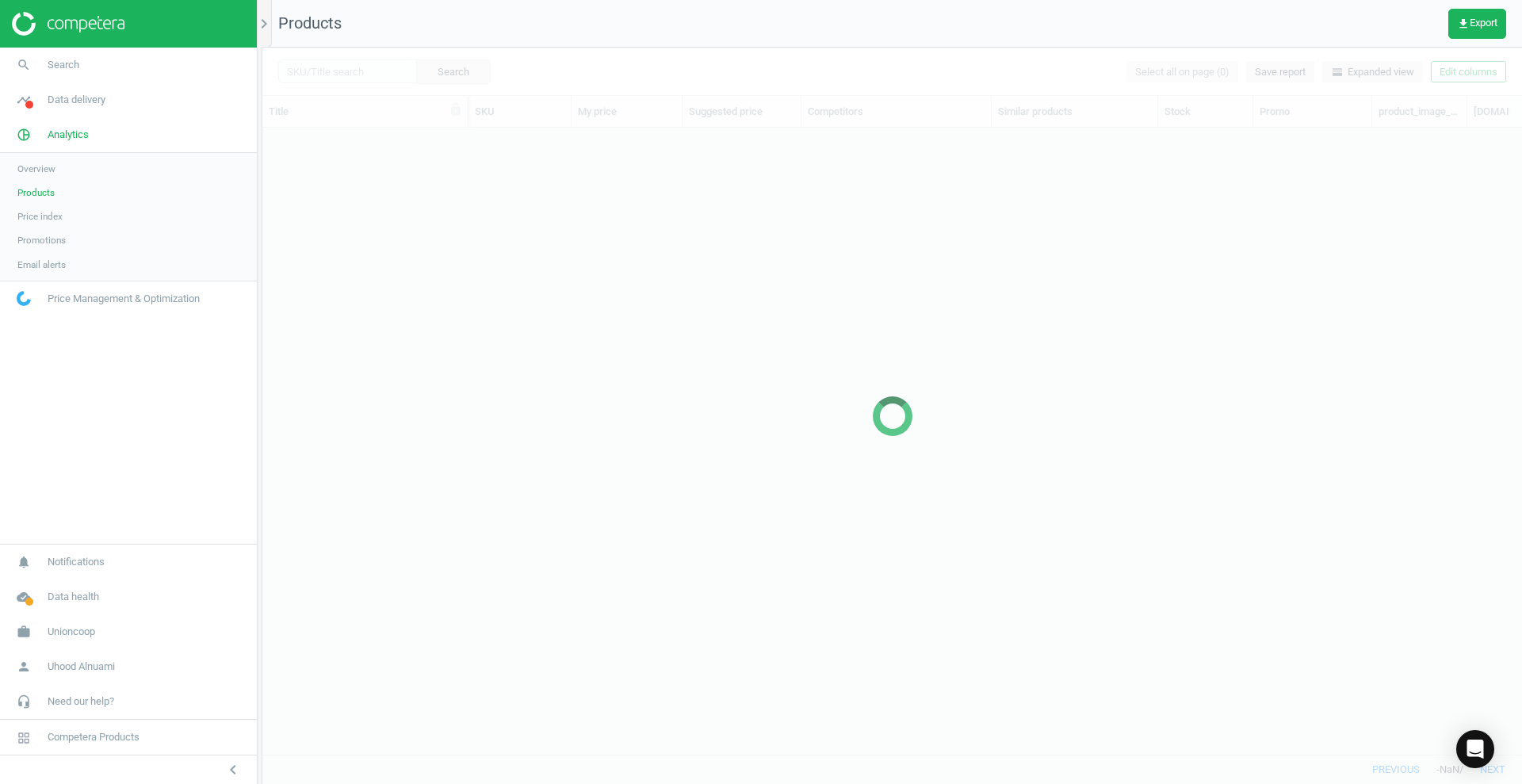
scroll to position [596, 1245]
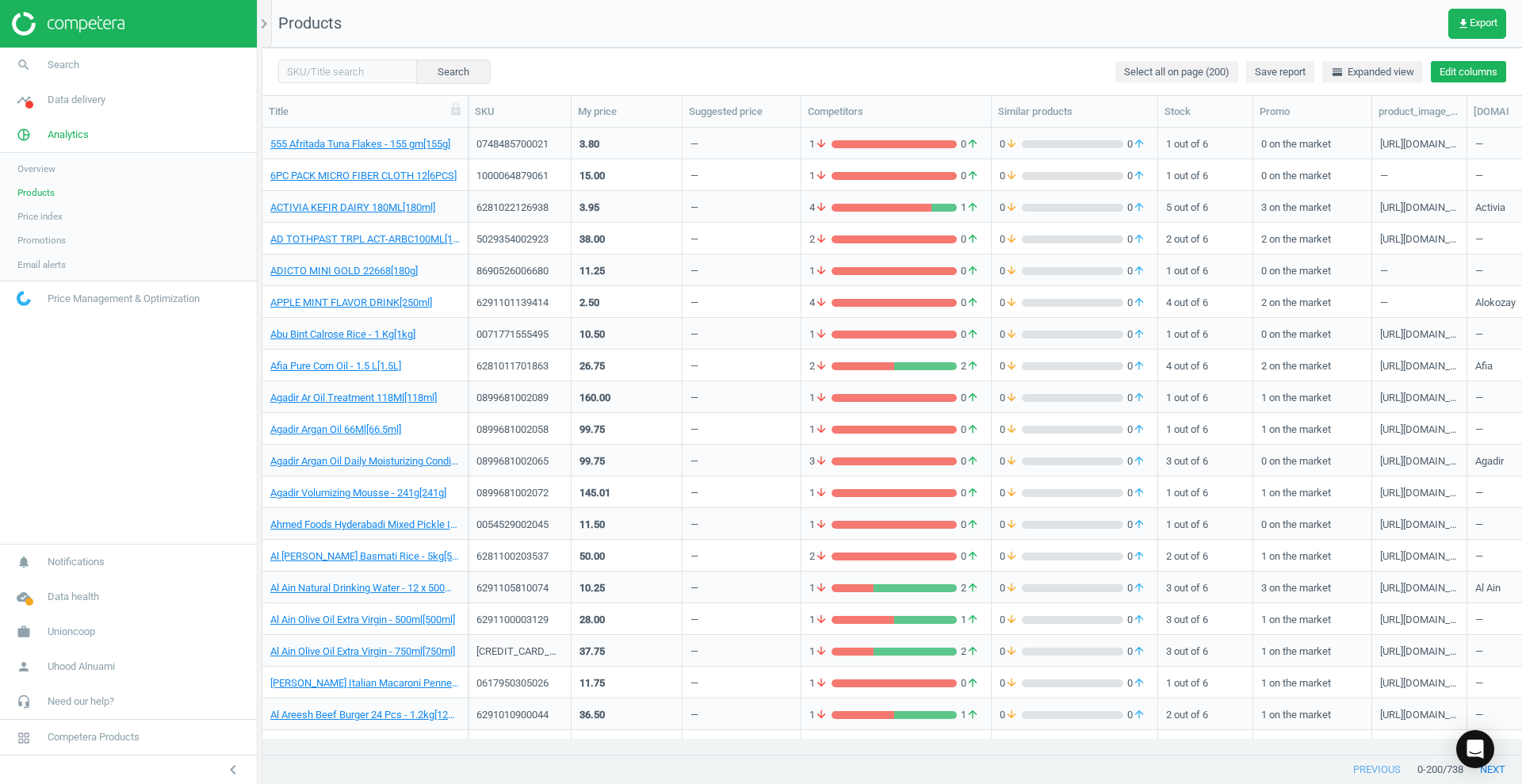
click at [1473, 70] on button "Edit columns" at bounding box center [1469, 72] width 75 height 22
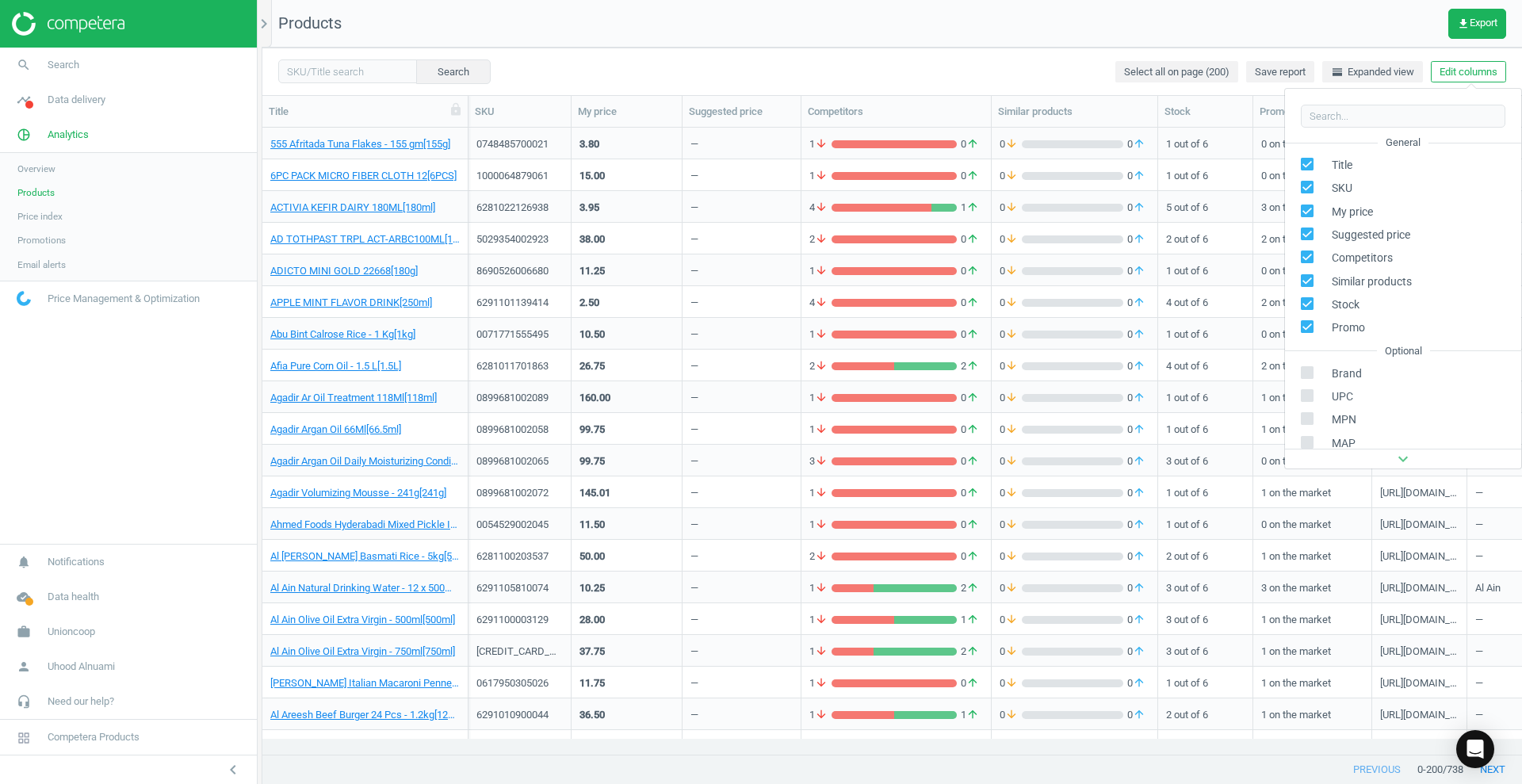
click at [1407, 463] on icon "expand_more" at bounding box center [1403, 458] width 19 height 19
click at [1394, 456] on icon "expand_more" at bounding box center [1403, 458] width 19 height 19
click at [1378, 462] on div "expand_more" at bounding box center [1403, 458] width 236 height 20
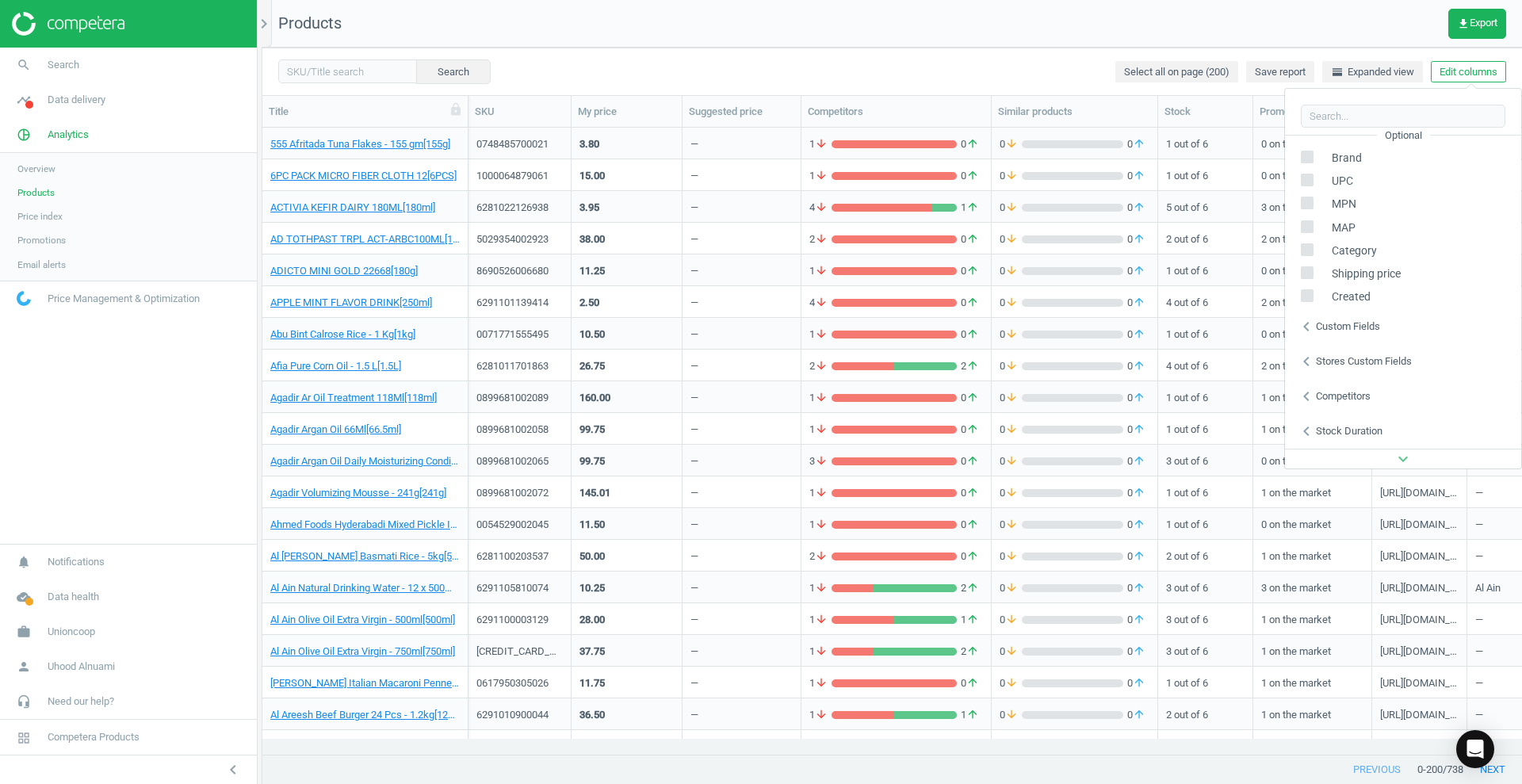
click at [1398, 451] on icon "expand_more" at bounding box center [1403, 458] width 19 height 19
click at [1398, 451] on icon "expand_more" at bounding box center [1403, 458] width 19 height 19
click at [1486, 65] on button "Edit columns" at bounding box center [1469, 72] width 75 height 22
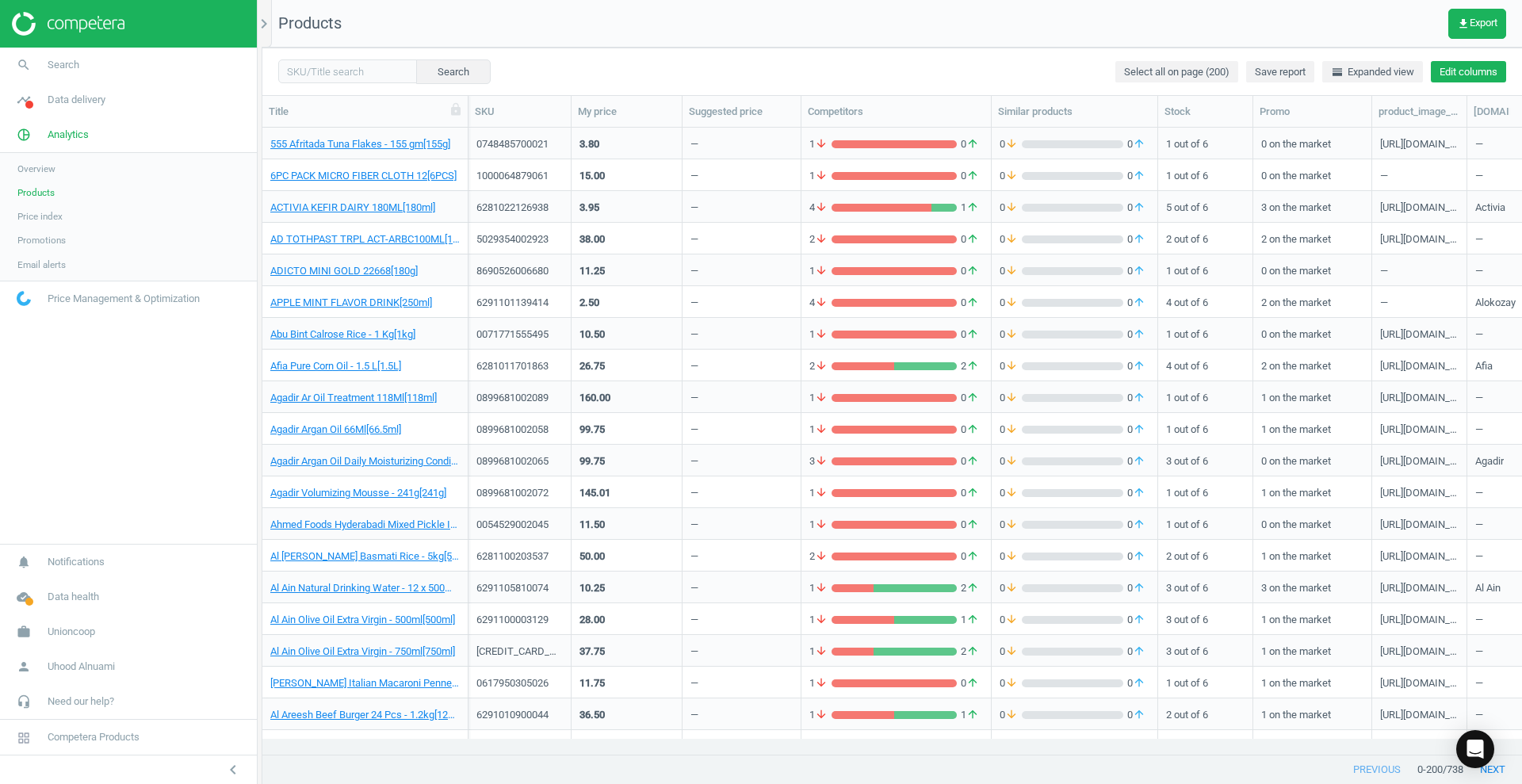
click at [1486, 65] on button "Edit columns" at bounding box center [1469, 72] width 75 height 22
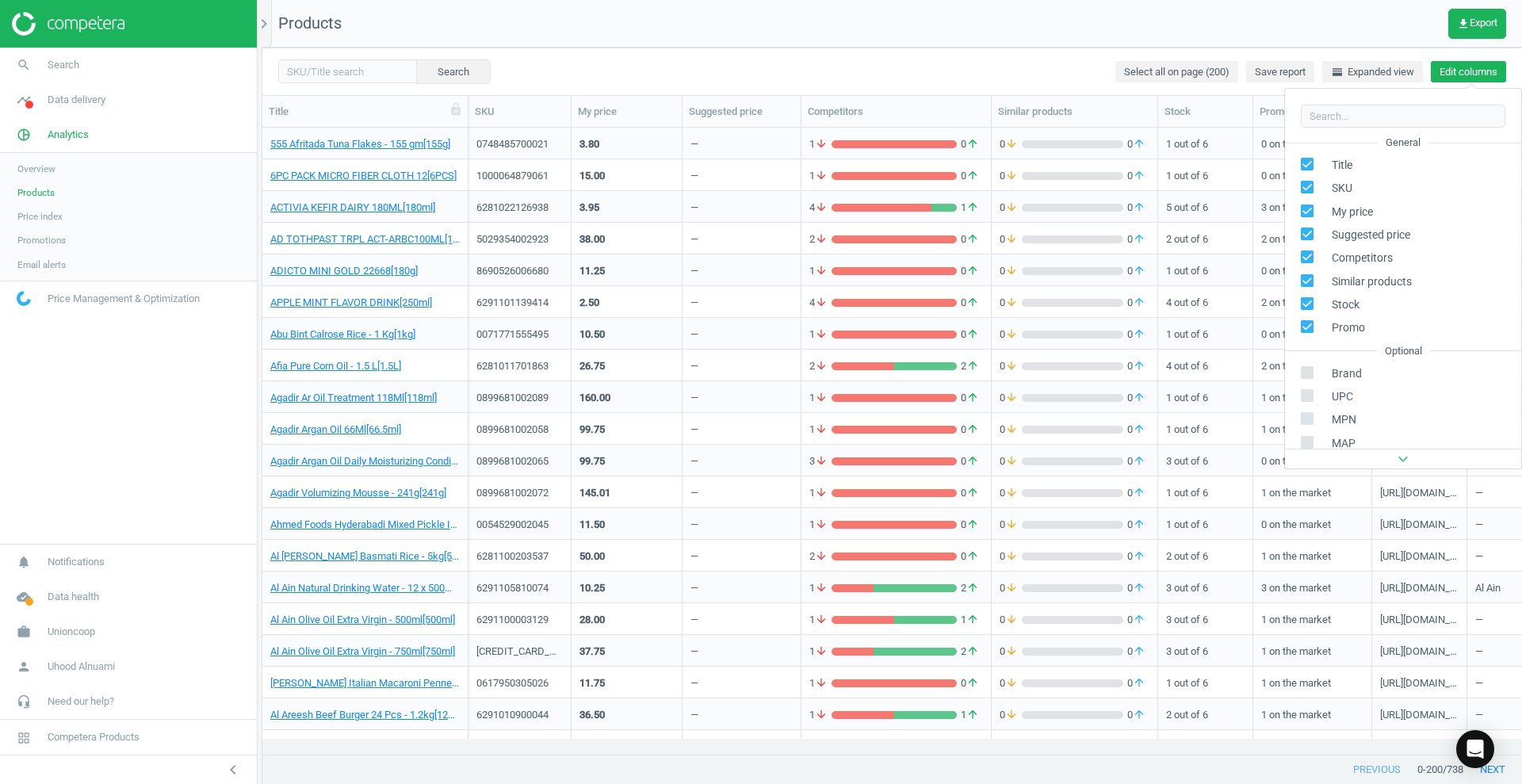
click at [1486, 65] on button "Edit columns" at bounding box center [1469, 72] width 75 height 22
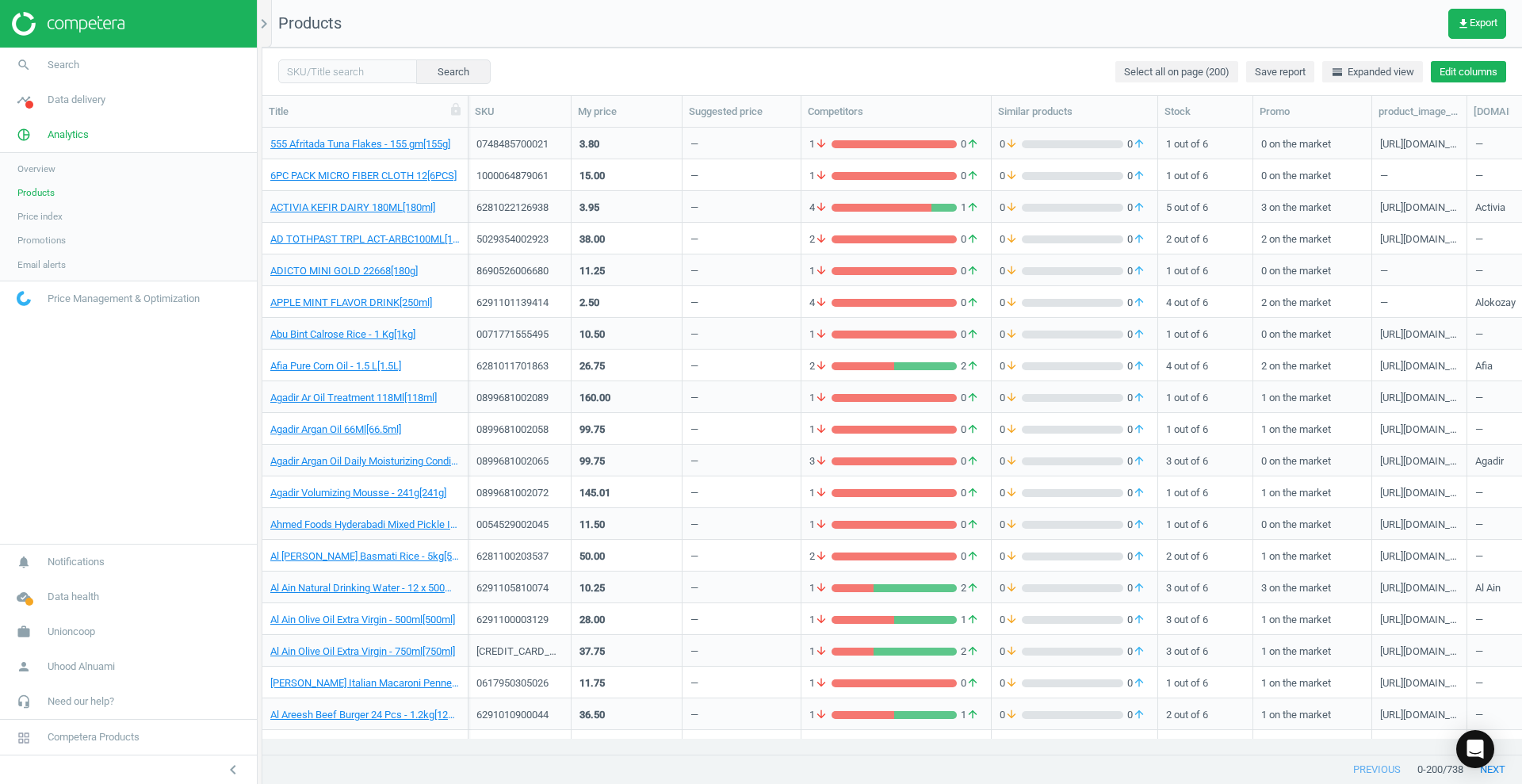
click at [1461, 79] on button "Edit columns" at bounding box center [1469, 72] width 75 height 22
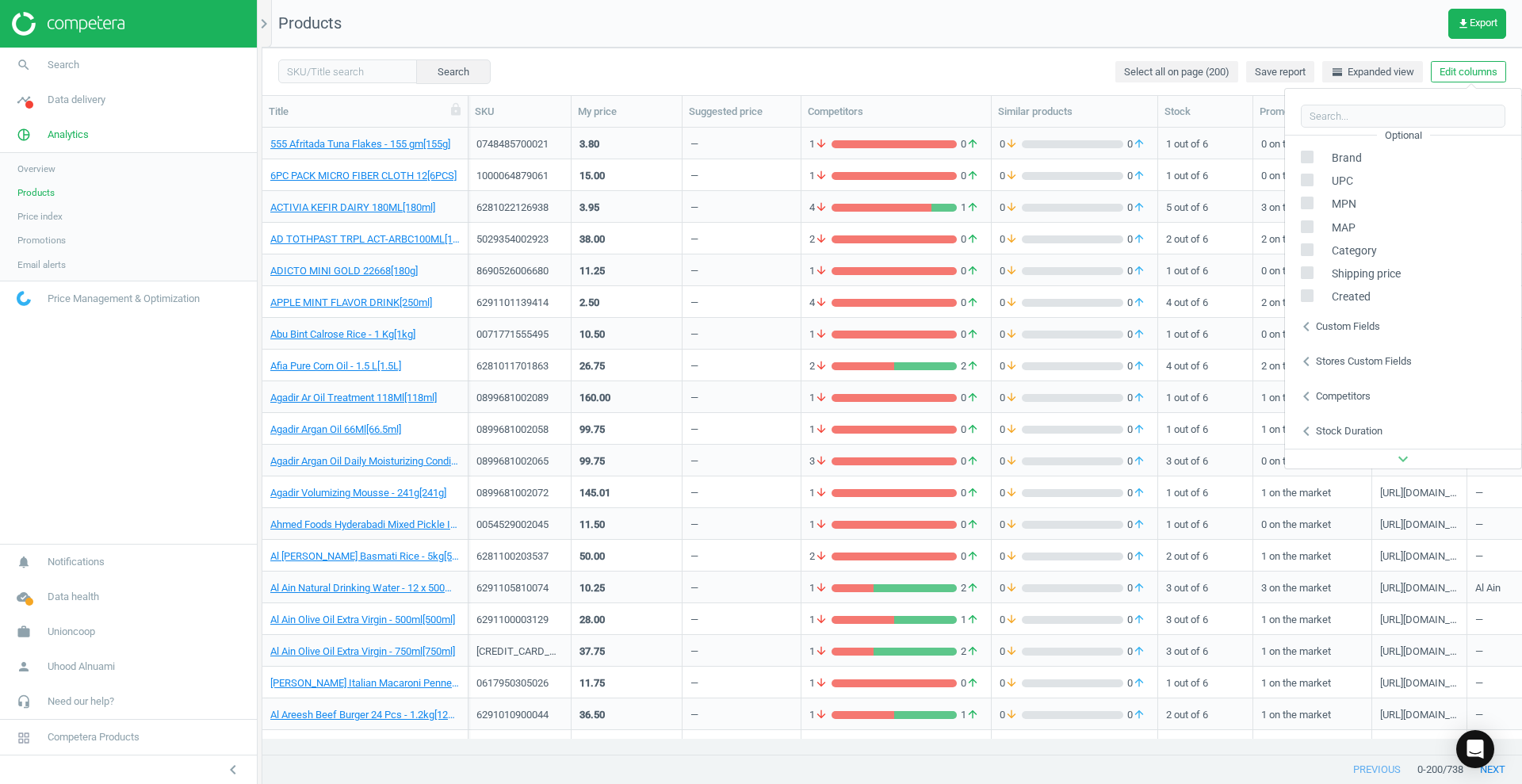
click at [1305, 271] on input "checkbox" at bounding box center [1307, 273] width 10 height 10
click at [1305, 276] on input "checkbox" at bounding box center [1307, 273] width 10 height 10
checkbox input "false"
click at [1338, 321] on div "Custom fields" at bounding box center [1348, 327] width 64 height 15
click at [1340, 322] on div "Custom fields" at bounding box center [1348, 327] width 64 height 15
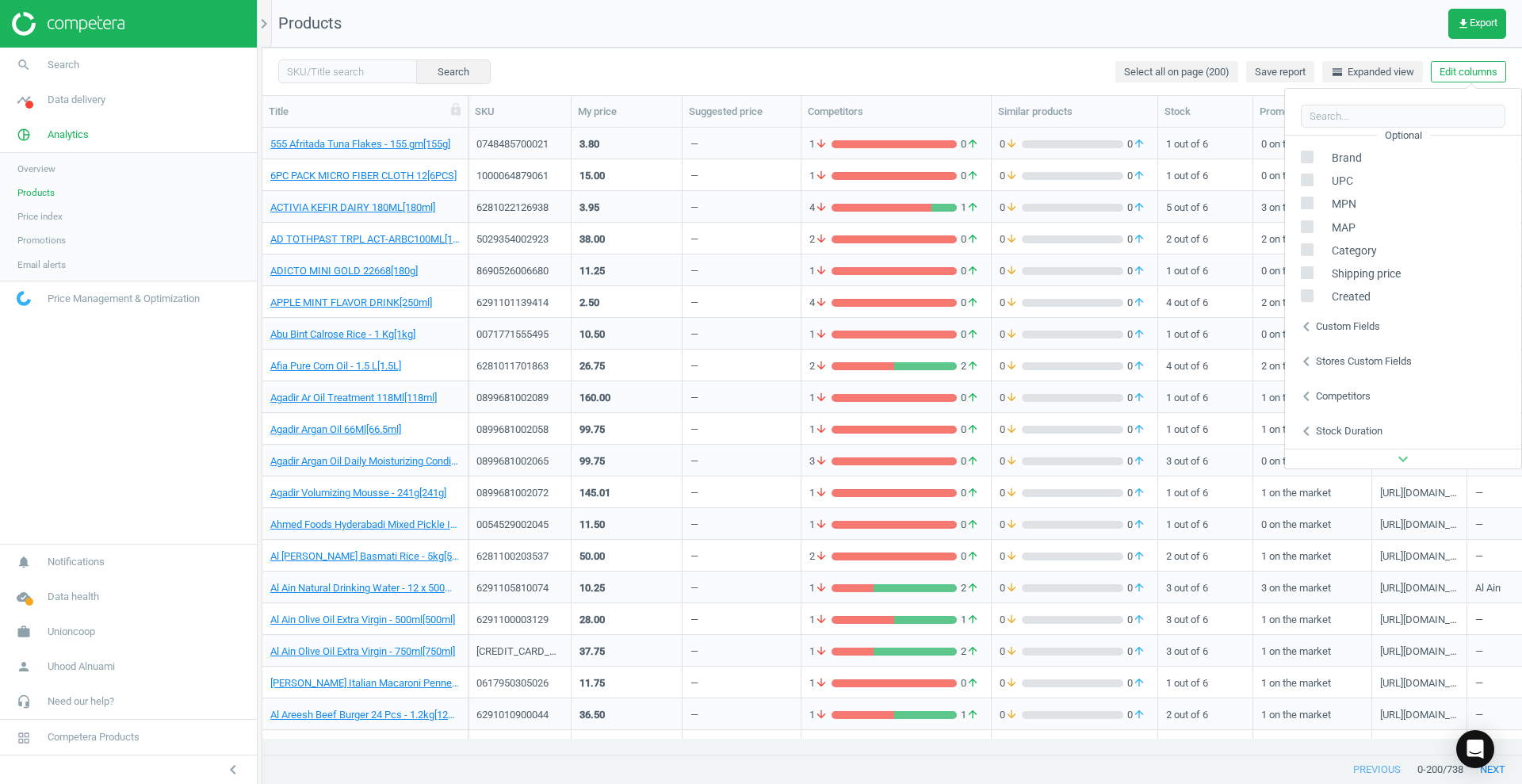
click at [1370, 363] on div "Stores custom fields" at bounding box center [1364, 361] width 96 height 15
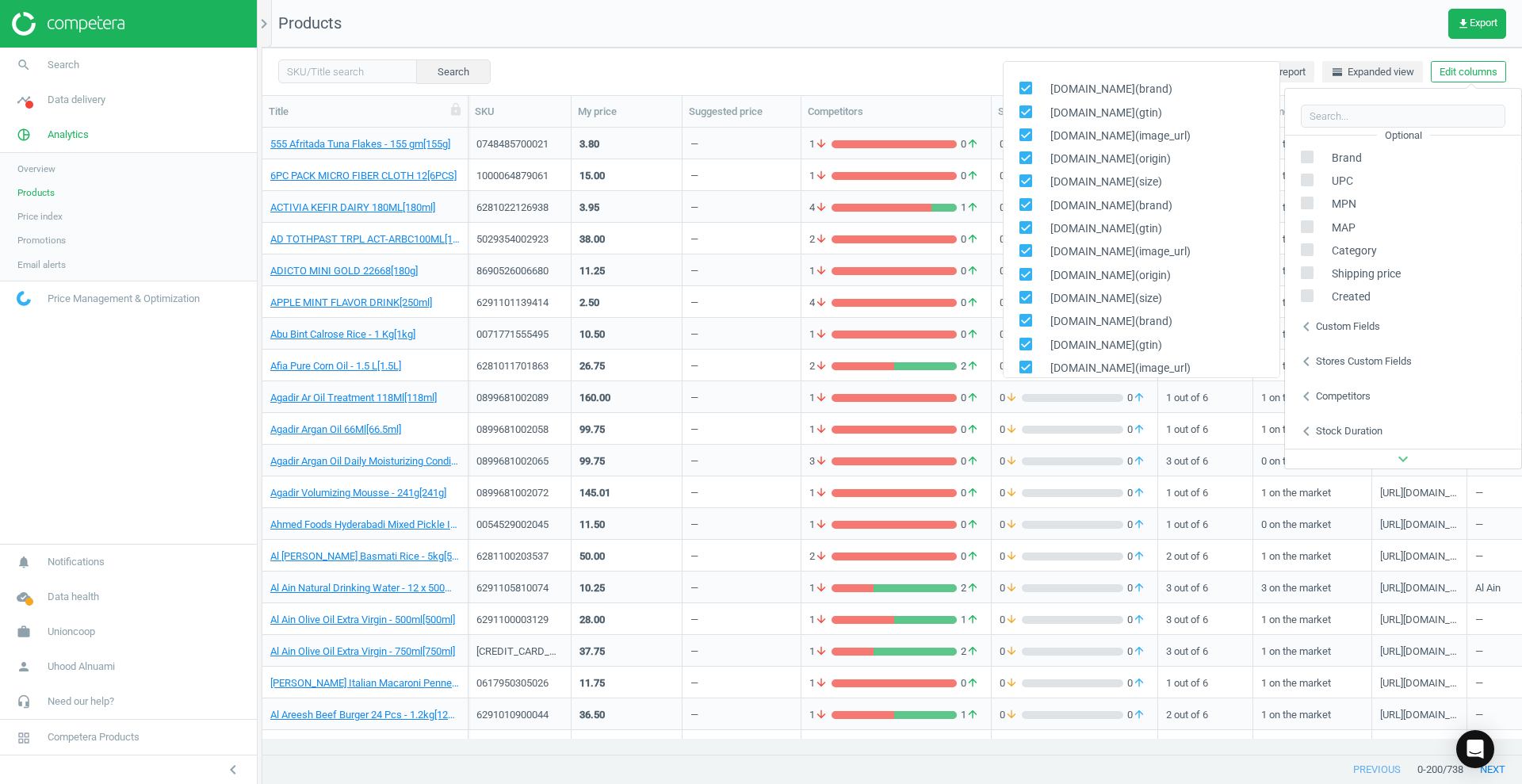
click at [1370, 363] on div "Stores custom fields" at bounding box center [1364, 361] width 96 height 15
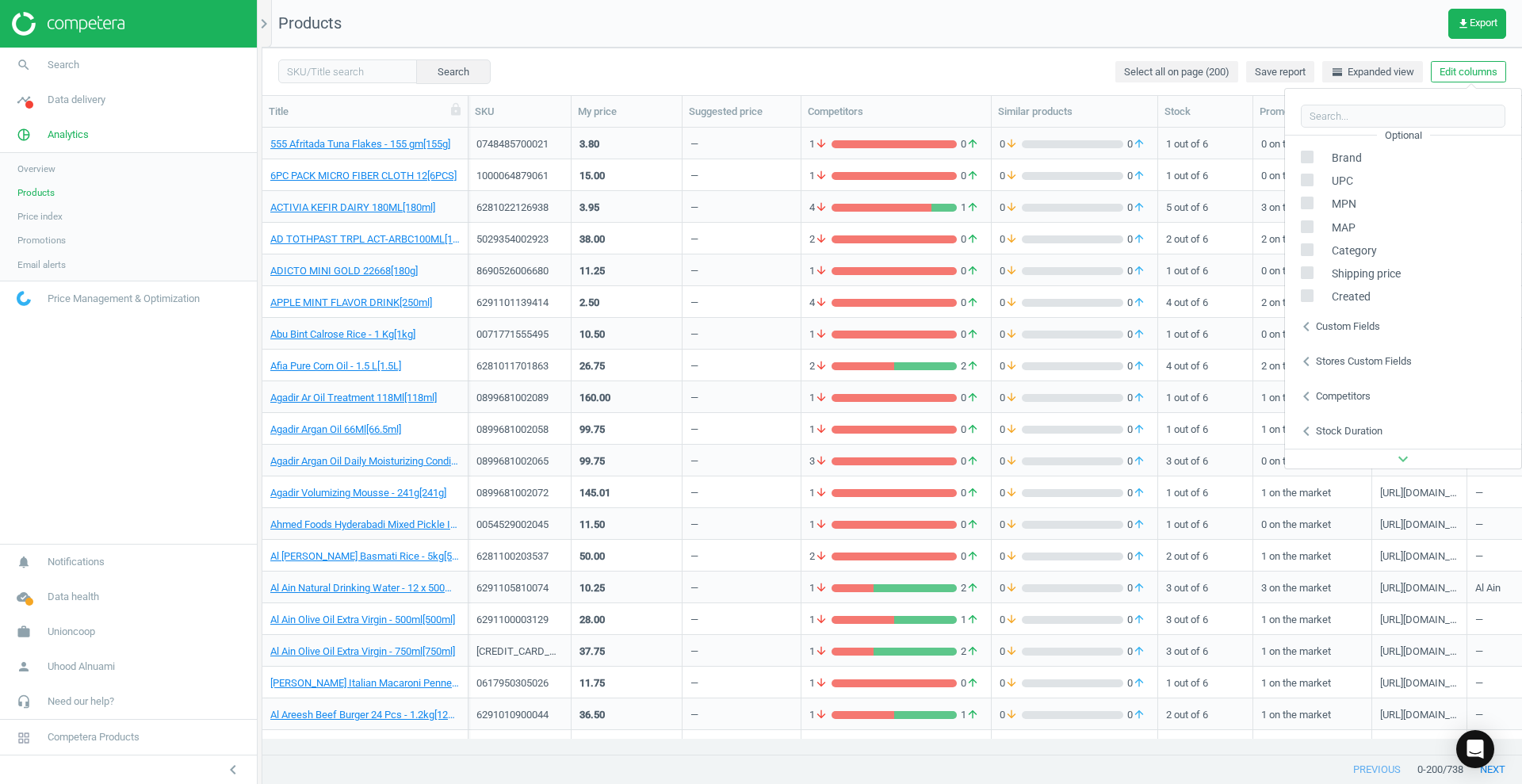
click at [1373, 387] on div "chevron_left Competitors" at bounding box center [1403, 396] width 236 height 35
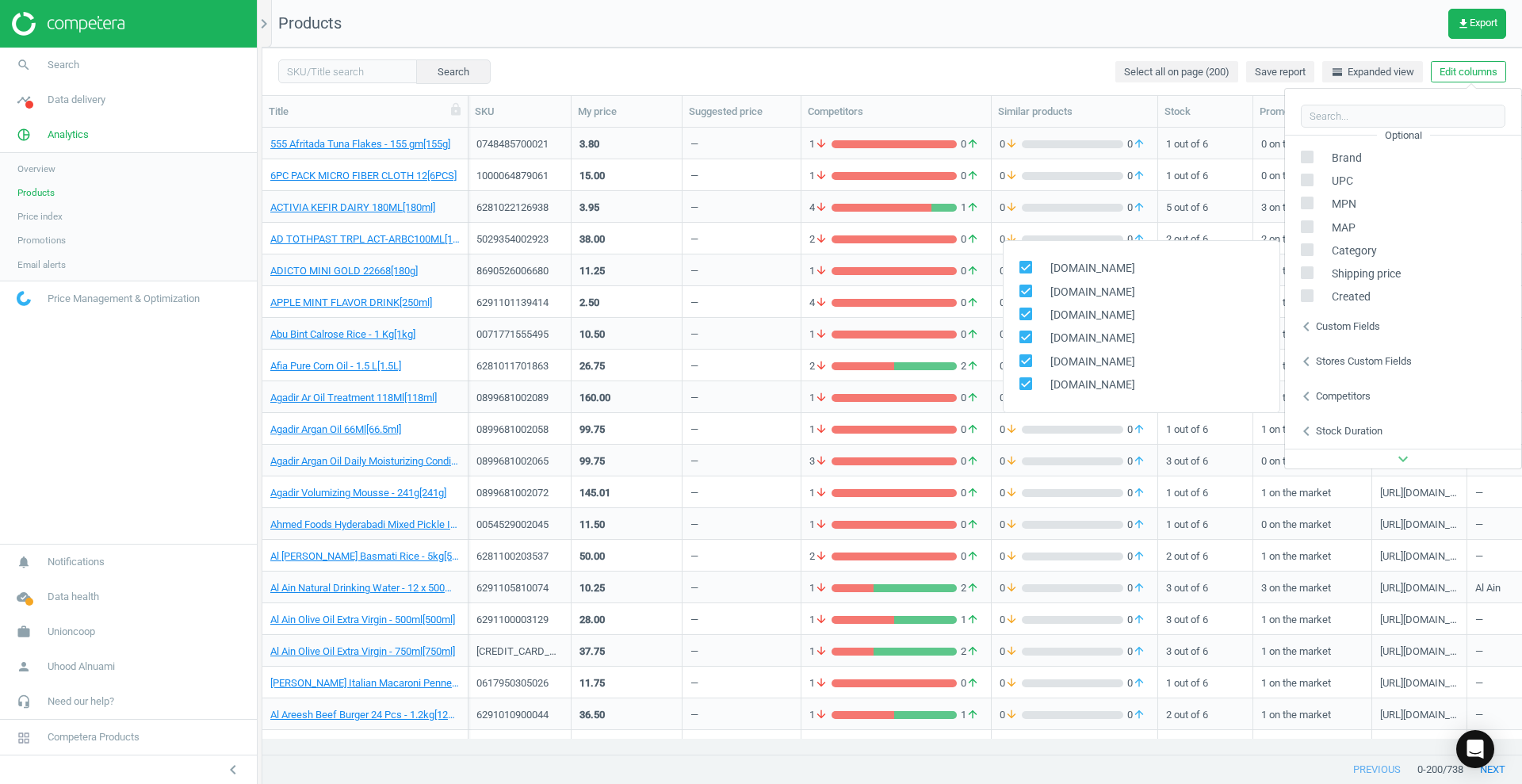
click at [1373, 387] on div "chevron_left Competitors" at bounding box center [1403, 396] width 236 height 35
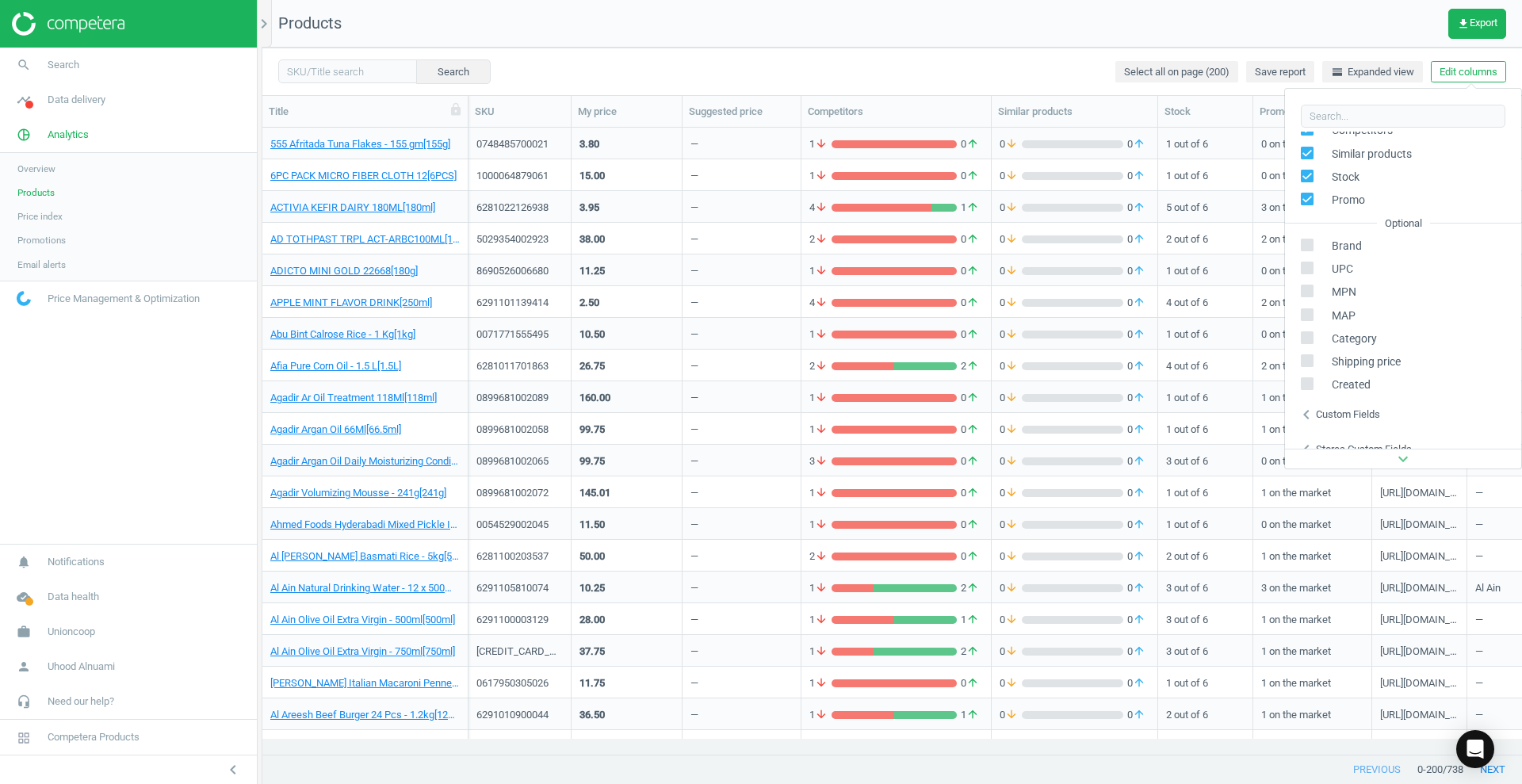
scroll to position [0, 0]
click at [1310, 381] on label at bounding box center [1312, 373] width 23 height 15
click at [1310, 377] on input "checkbox" at bounding box center [1307, 371] width 10 height 10
checkbox input "true"
click at [1312, 396] on input "checkbox" at bounding box center [1307, 394] width 10 height 10
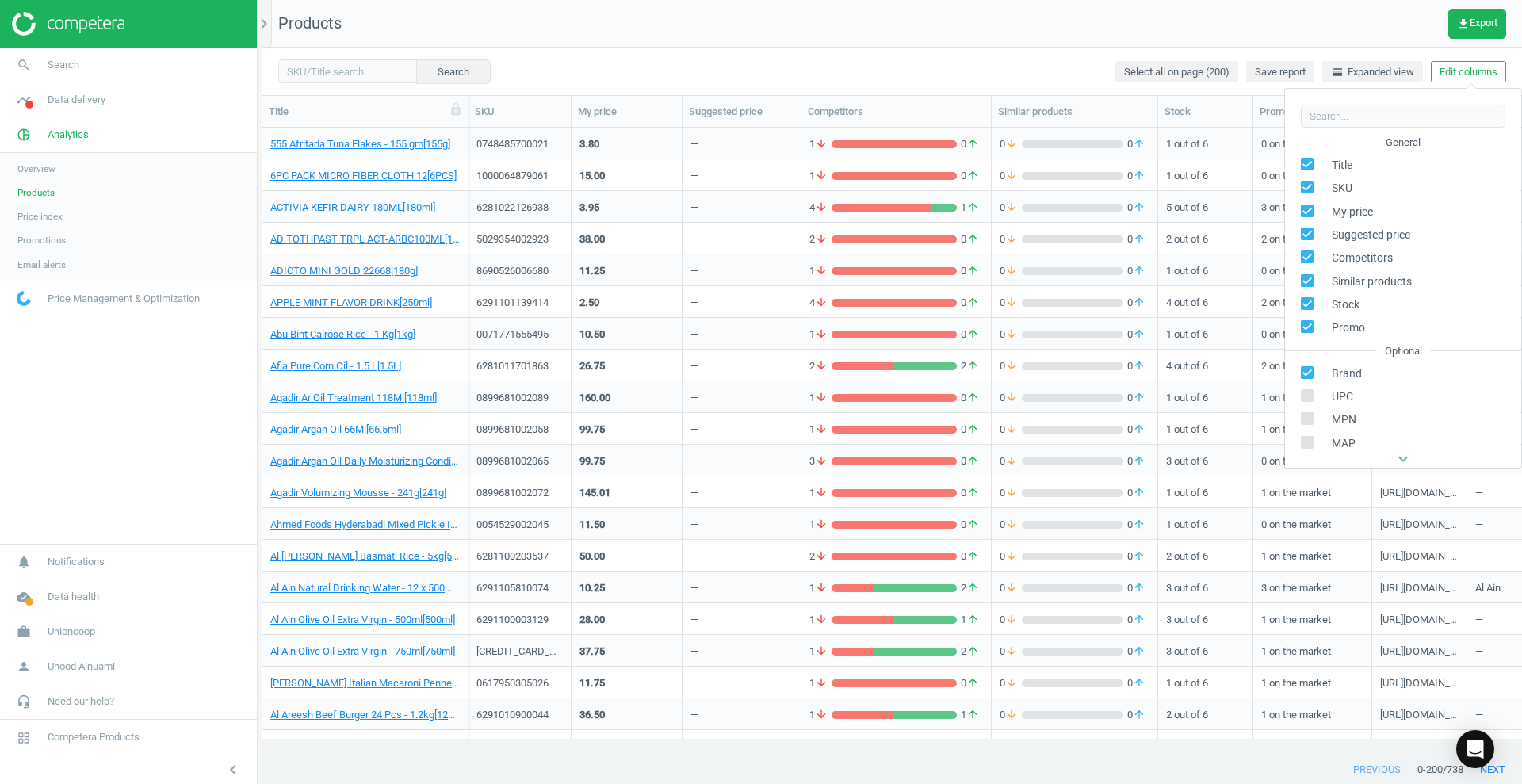
checkbox input "true"
click at [1307, 422] on input "checkbox" at bounding box center [1307, 418] width 10 height 10
checkbox input "true"
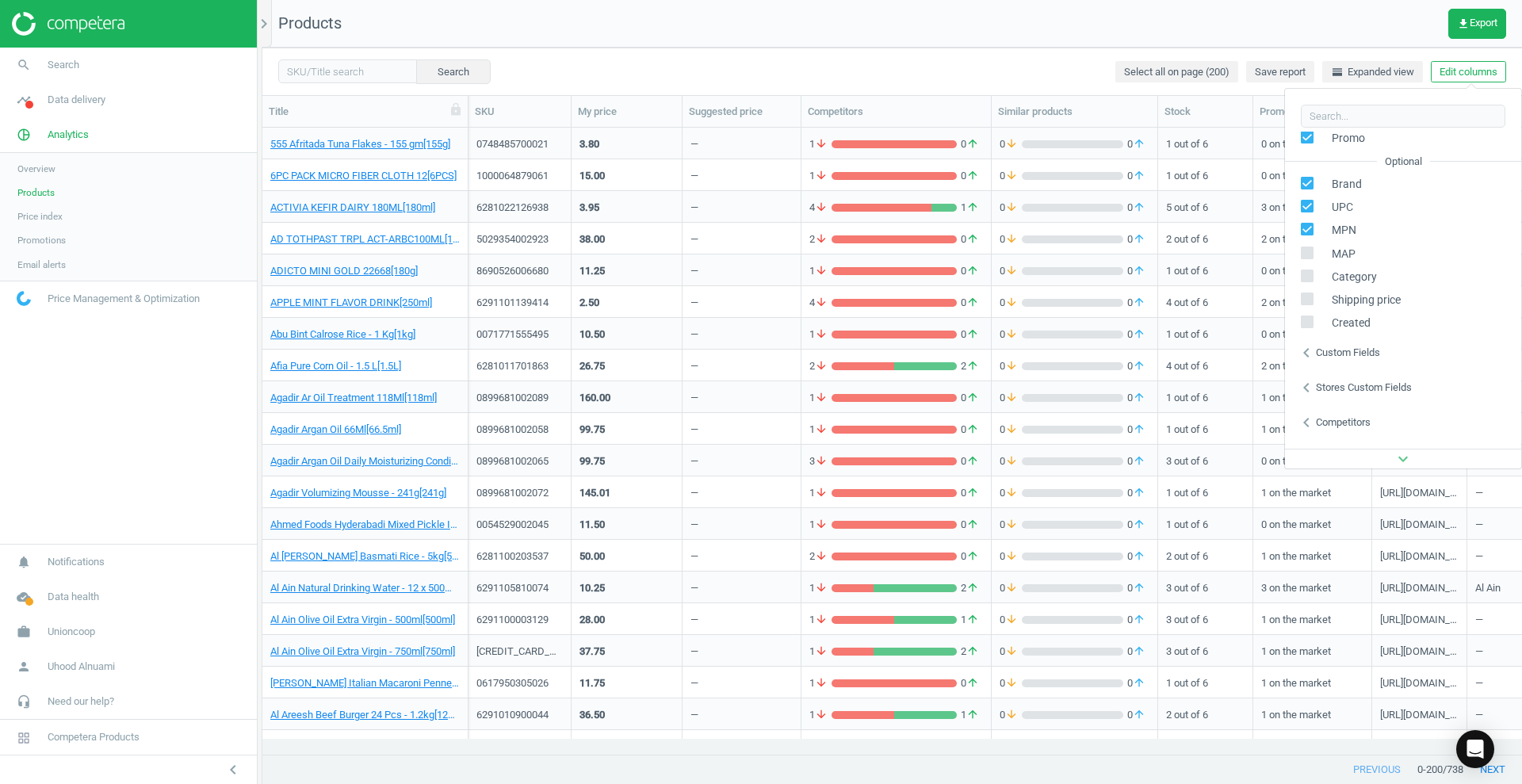
scroll to position [199, 0]
click at [1307, 238] on icon at bounding box center [1308, 244] width 13 height 13
click at [1307, 239] on input "checkbox" at bounding box center [1307, 243] width 10 height 10
checkbox input "true"
click at [1312, 262] on input "checkbox" at bounding box center [1307, 266] width 10 height 10
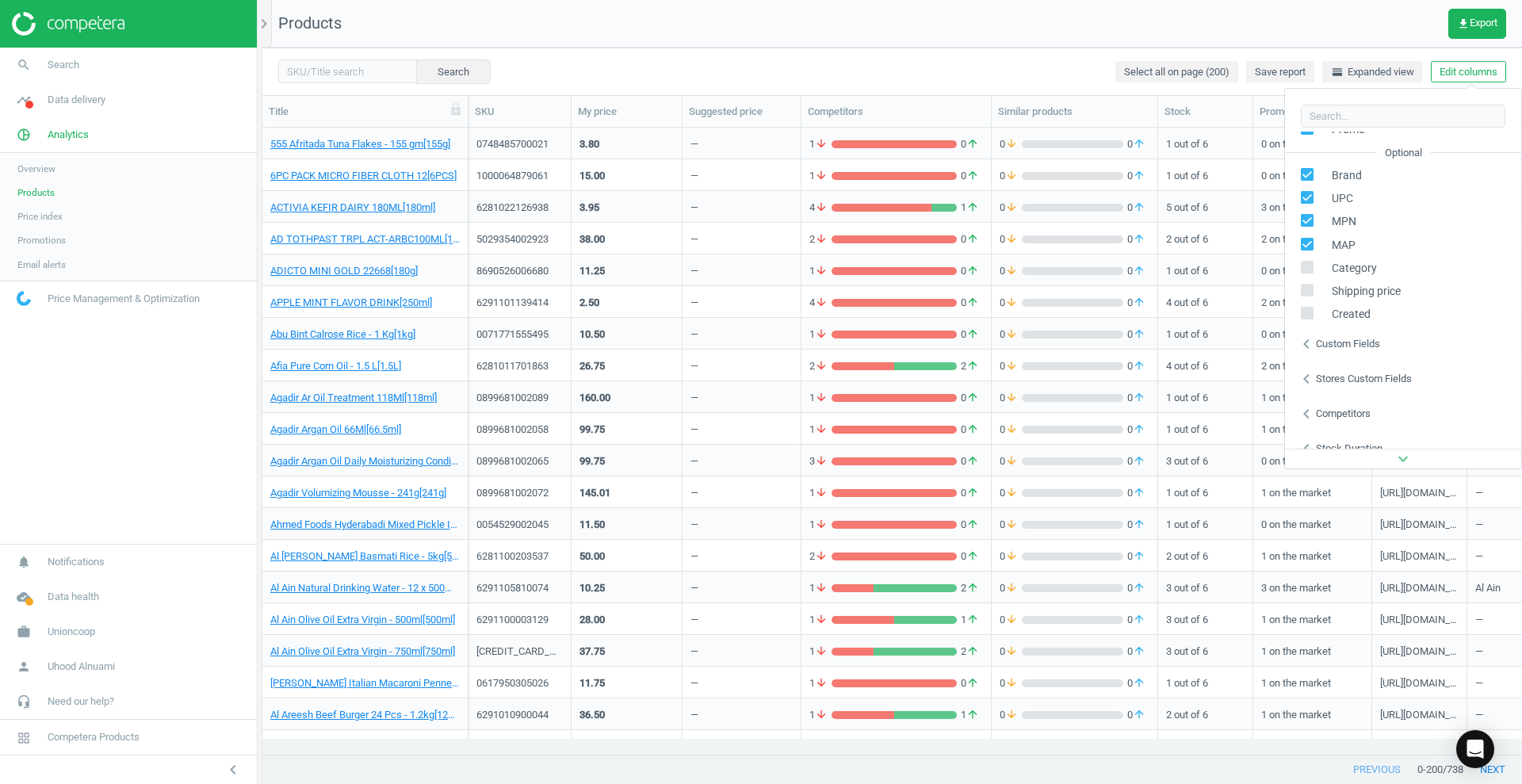
checkbox input "true"
click at [1313, 294] on icon at bounding box center [1308, 290] width 13 height 13
click at [1313, 294] on input "checkbox" at bounding box center [1307, 290] width 10 height 10
checkbox input "true"
click at [1309, 313] on input "checkbox" at bounding box center [1307, 313] width 10 height 10
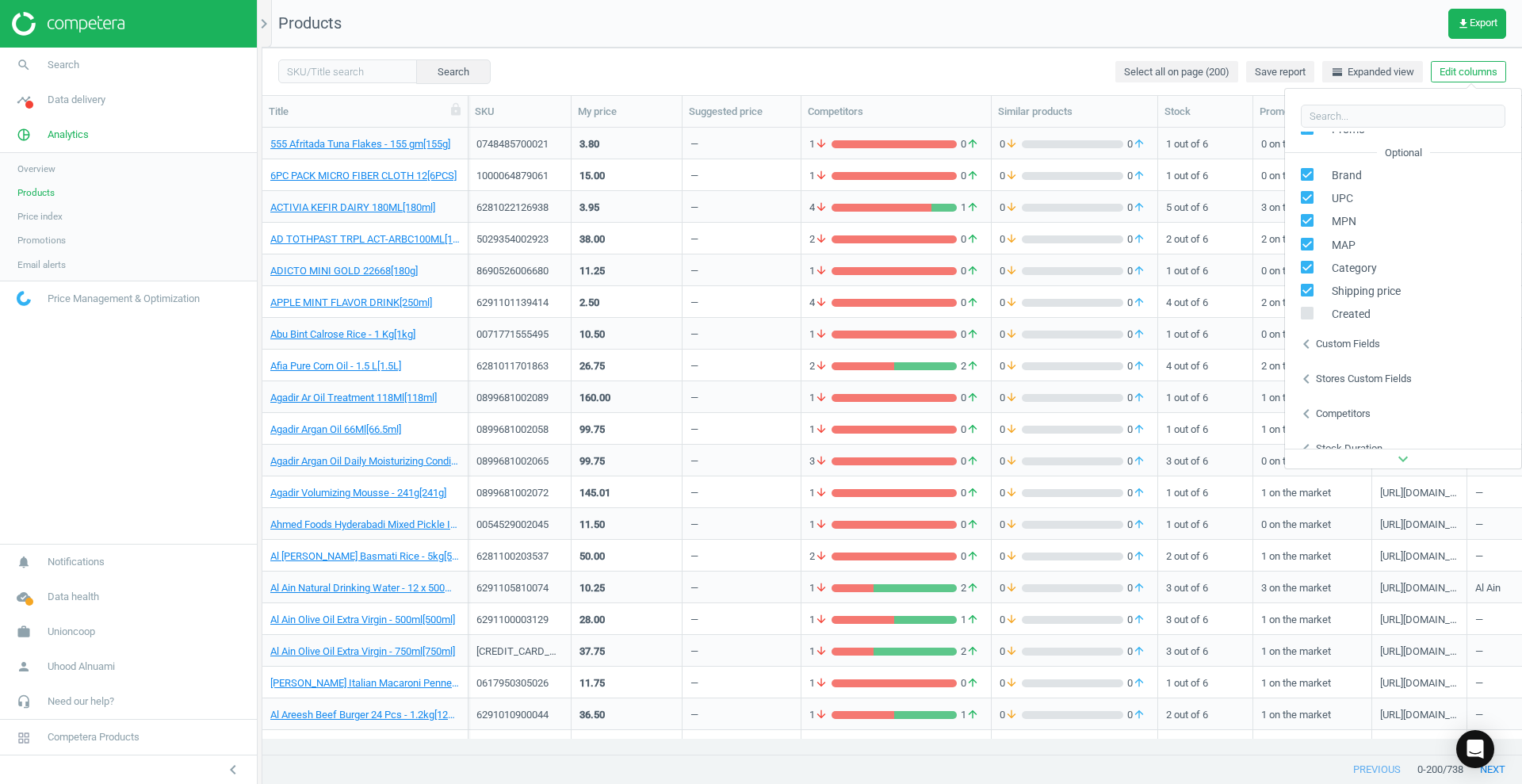
checkbox input "true"
click at [1378, 323] on div "Custom fields" at bounding box center [1348, 327] width 64 height 15
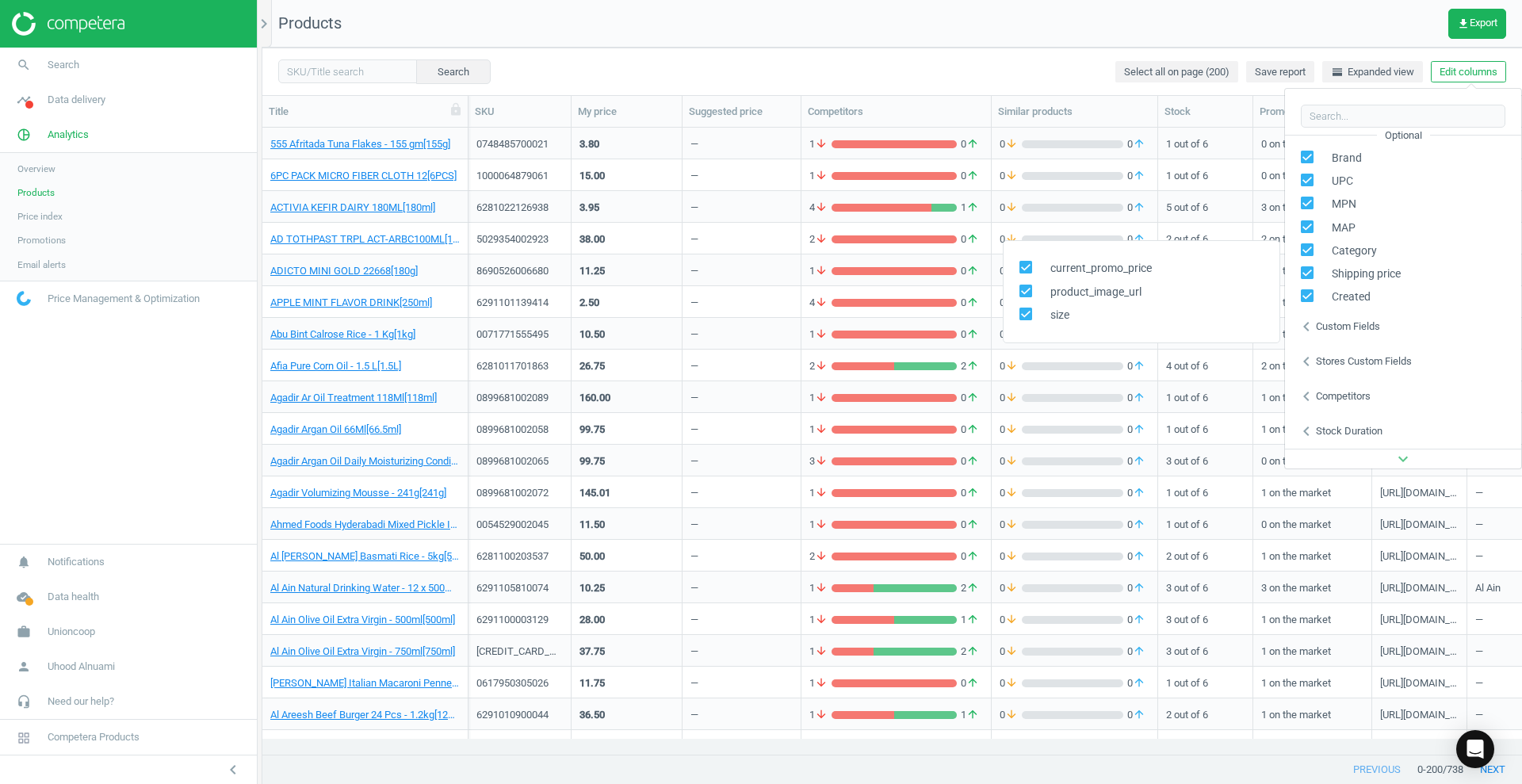
click at [1376, 329] on div "Custom fields" at bounding box center [1348, 327] width 64 height 15
click at [1374, 352] on div "chevron_left Stores custom fields" at bounding box center [1403, 361] width 236 height 35
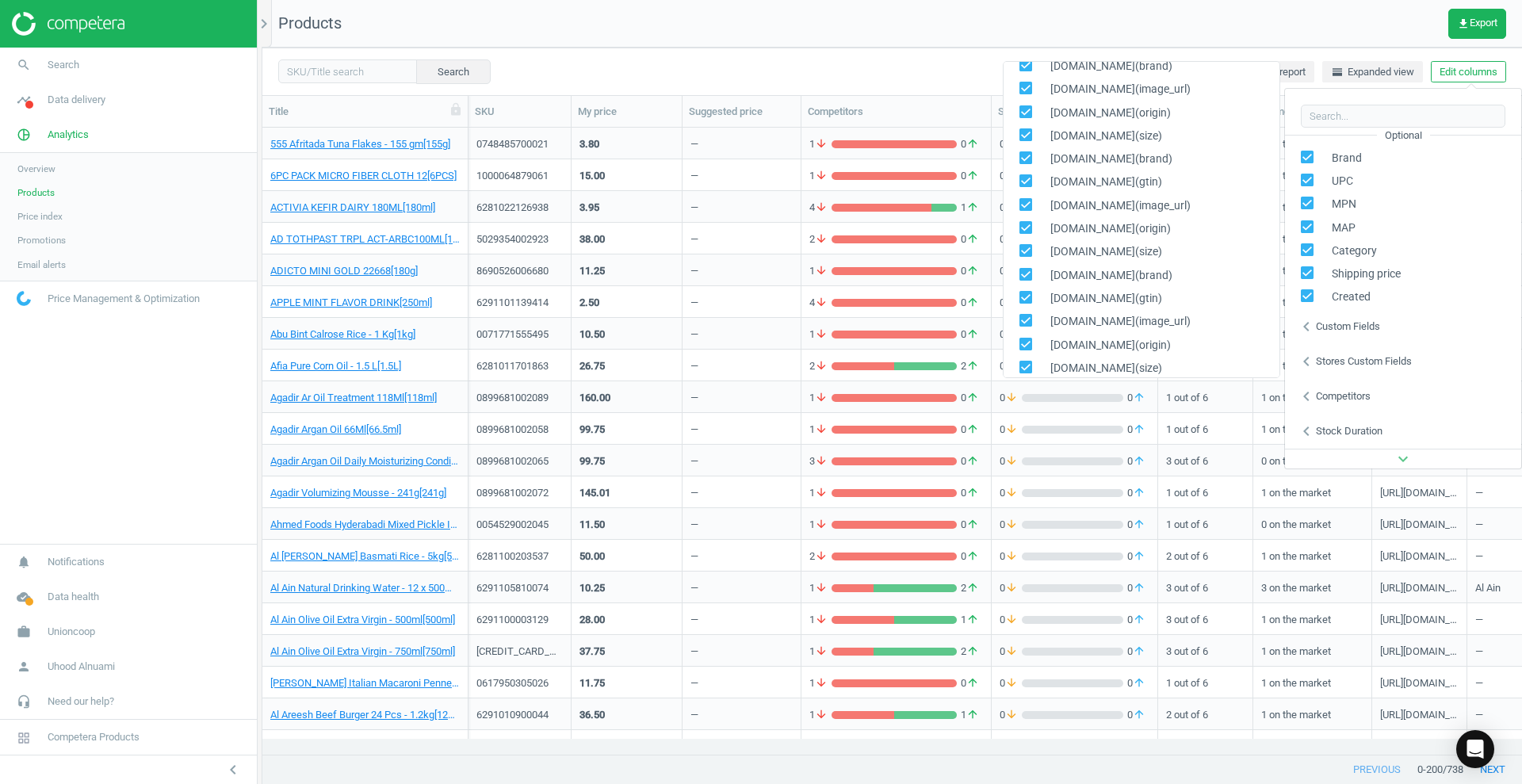
scroll to position [390, 0]
click at [1365, 393] on div "Competitors" at bounding box center [1344, 396] width 55 height 15
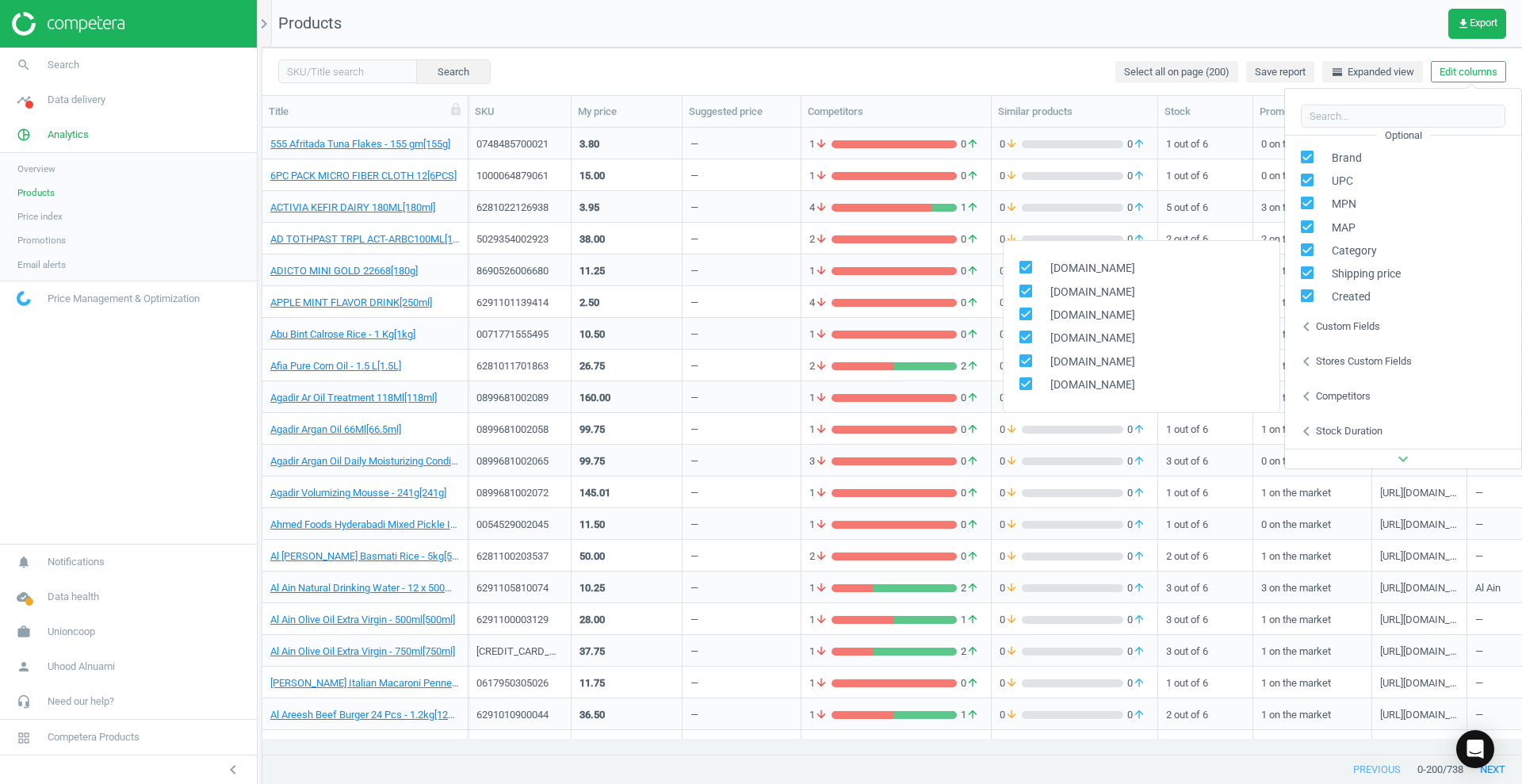
click at [1331, 432] on div "Stock duration" at bounding box center [1349, 432] width 67 height 15
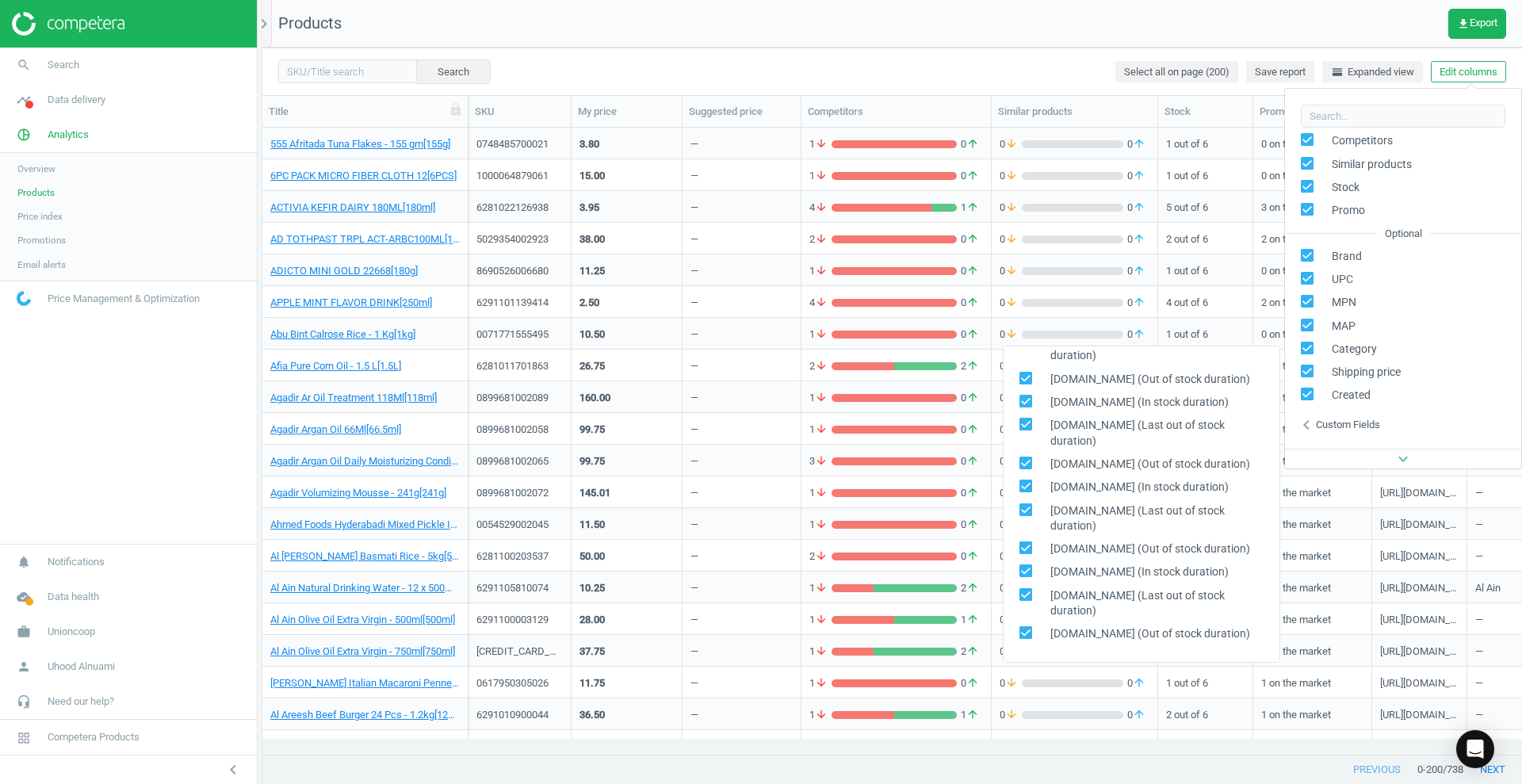
scroll to position [0, 0]
click at [1508, 462] on div "expand_more" at bounding box center [1403, 458] width 236 height 20
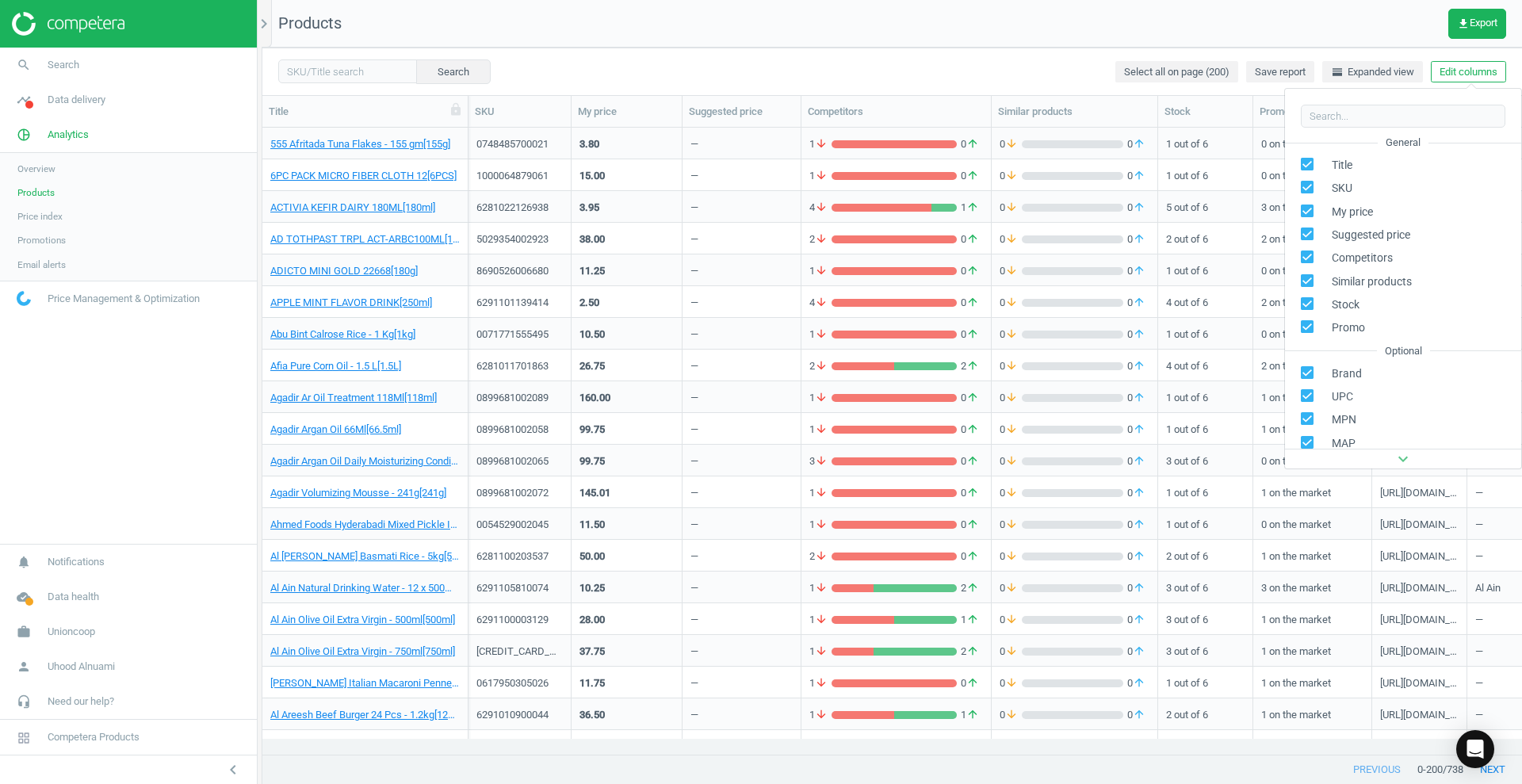
click at [1009, 69] on div "Search Select all on page (200) Save report horizontal_split Expanded view Edit…" at bounding box center [892, 71] width 1260 height 48
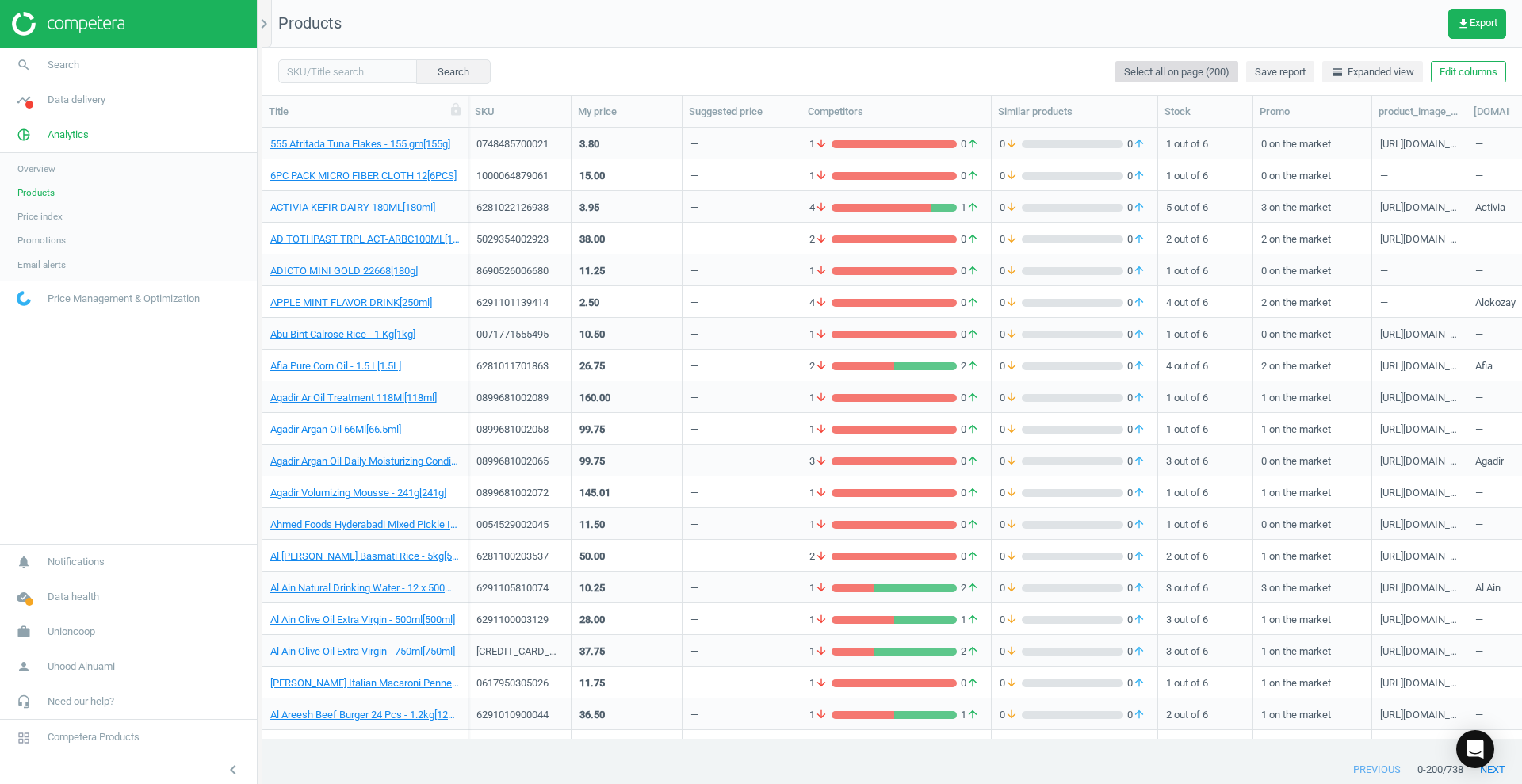
click at [1219, 73] on span "Select all on page (200)" at bounding box center [1176, 72] width 105 height 15
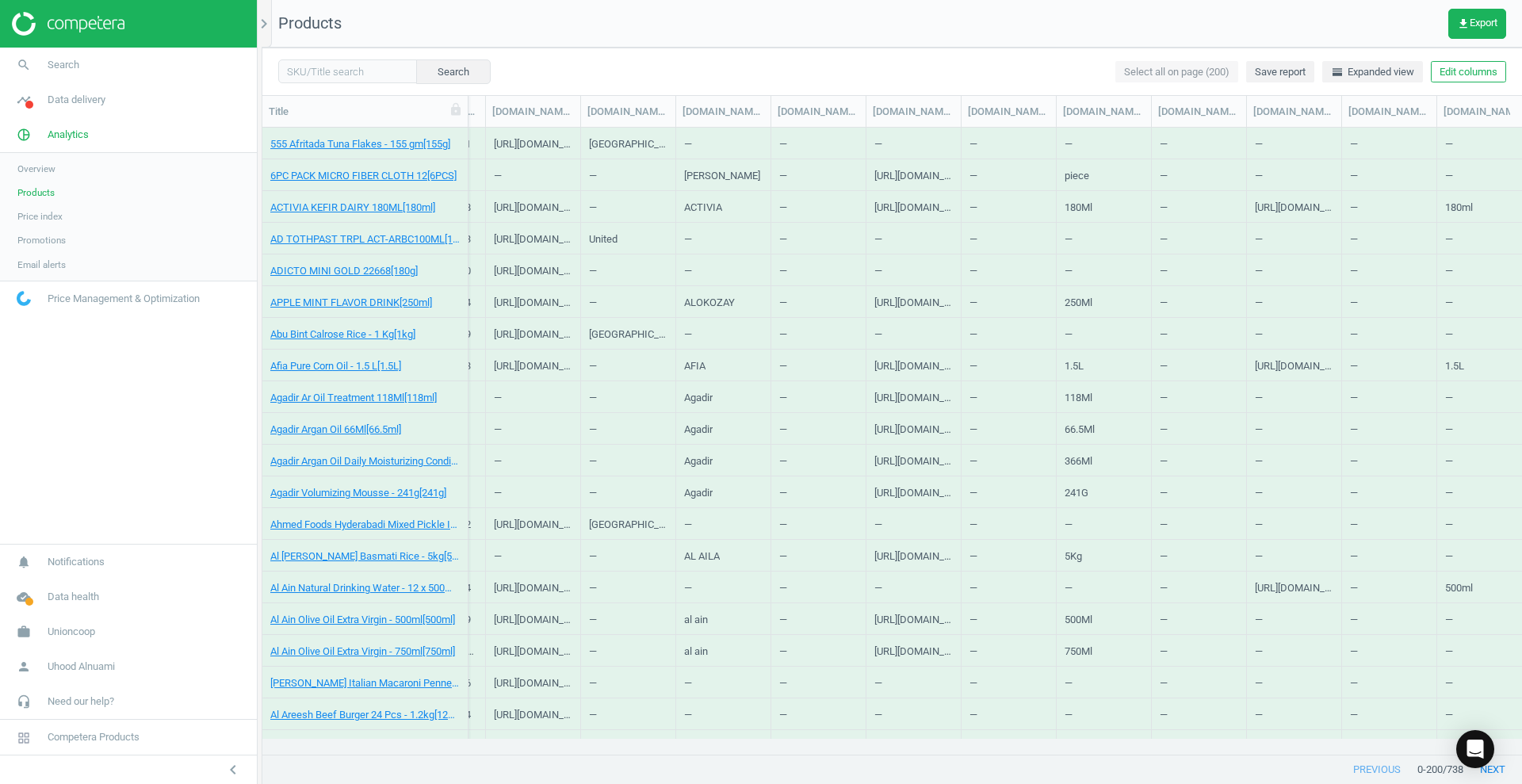
scroll to position [0, 1838]
click at [458, 117] on span at bounding box center [456, 112] width 15 height 18
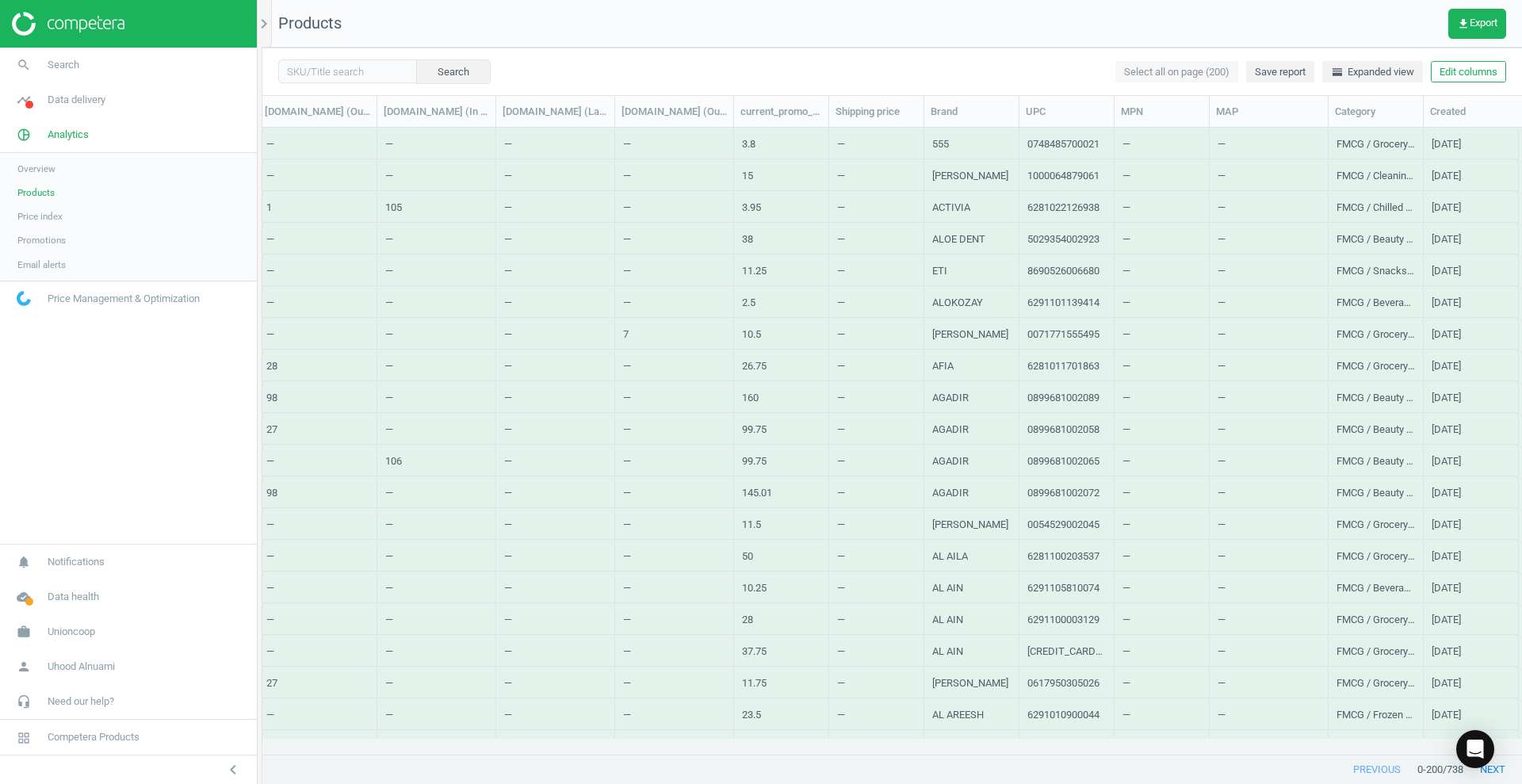
scroll to position [0, 0]
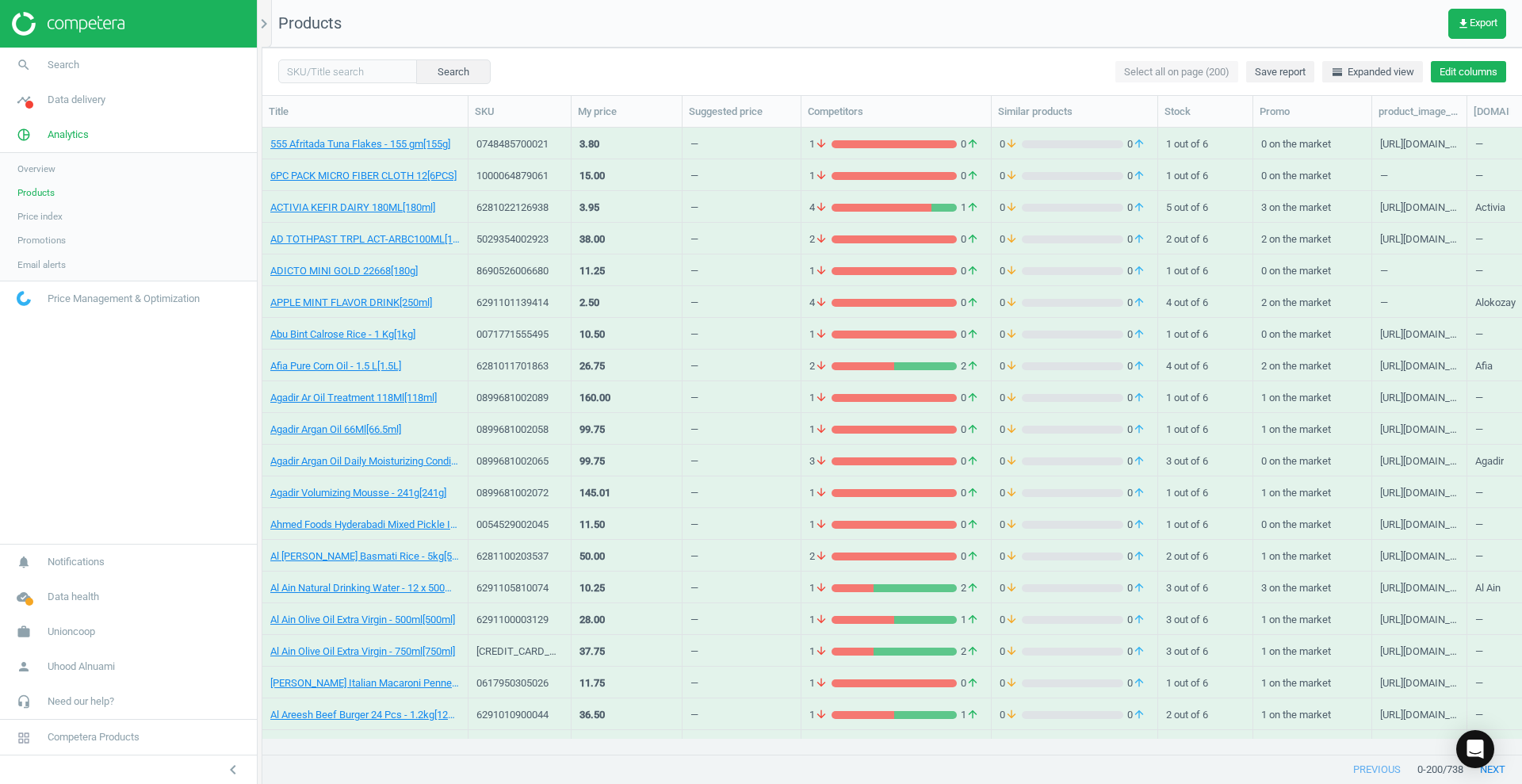
click at [1474, 72] on button "Edit columns" at bounding box center [1469, 72] width 75 height 22
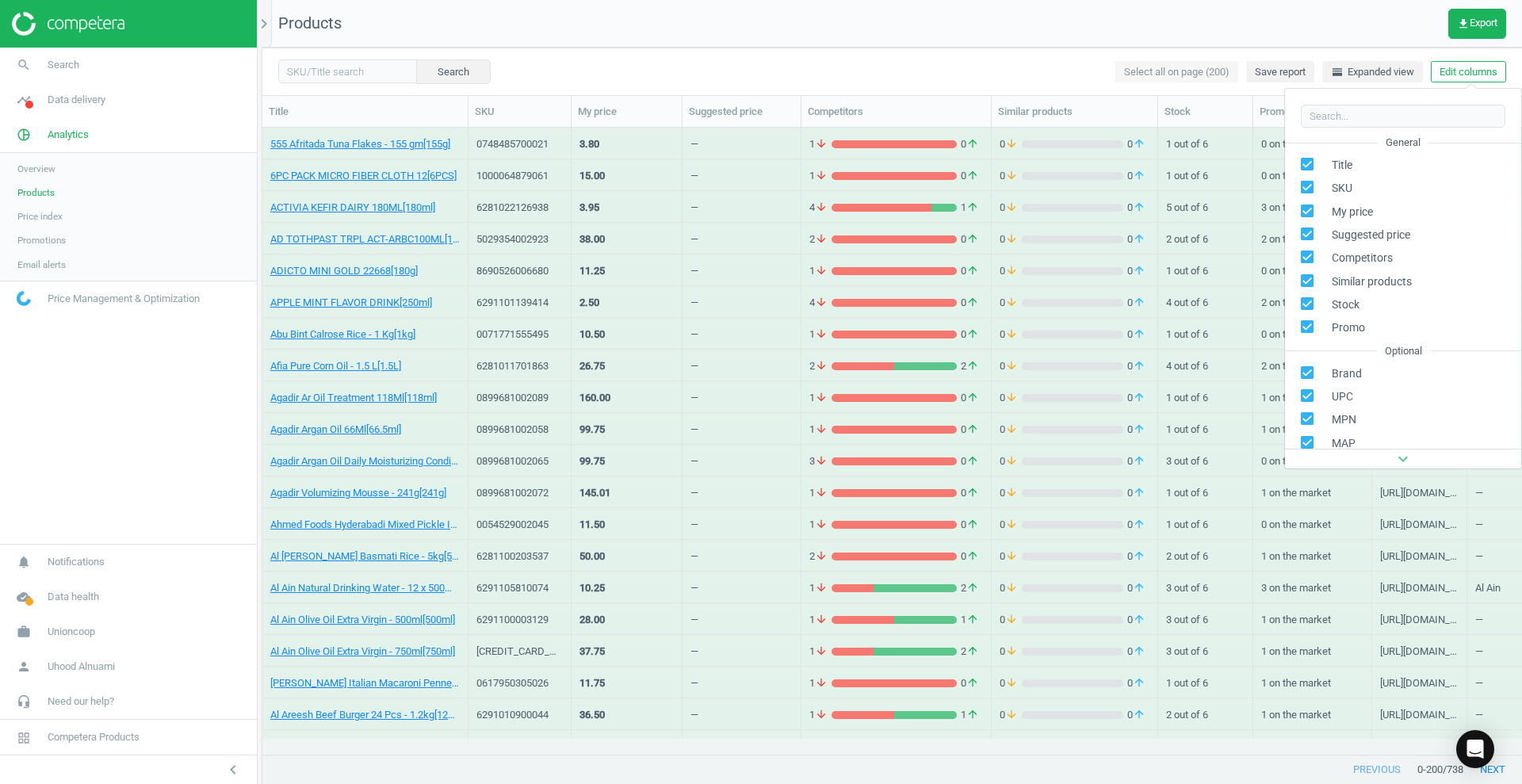
click at [1401, 459] on icon "expand_more" at bounding box center [1403, 458] width 19 height 19
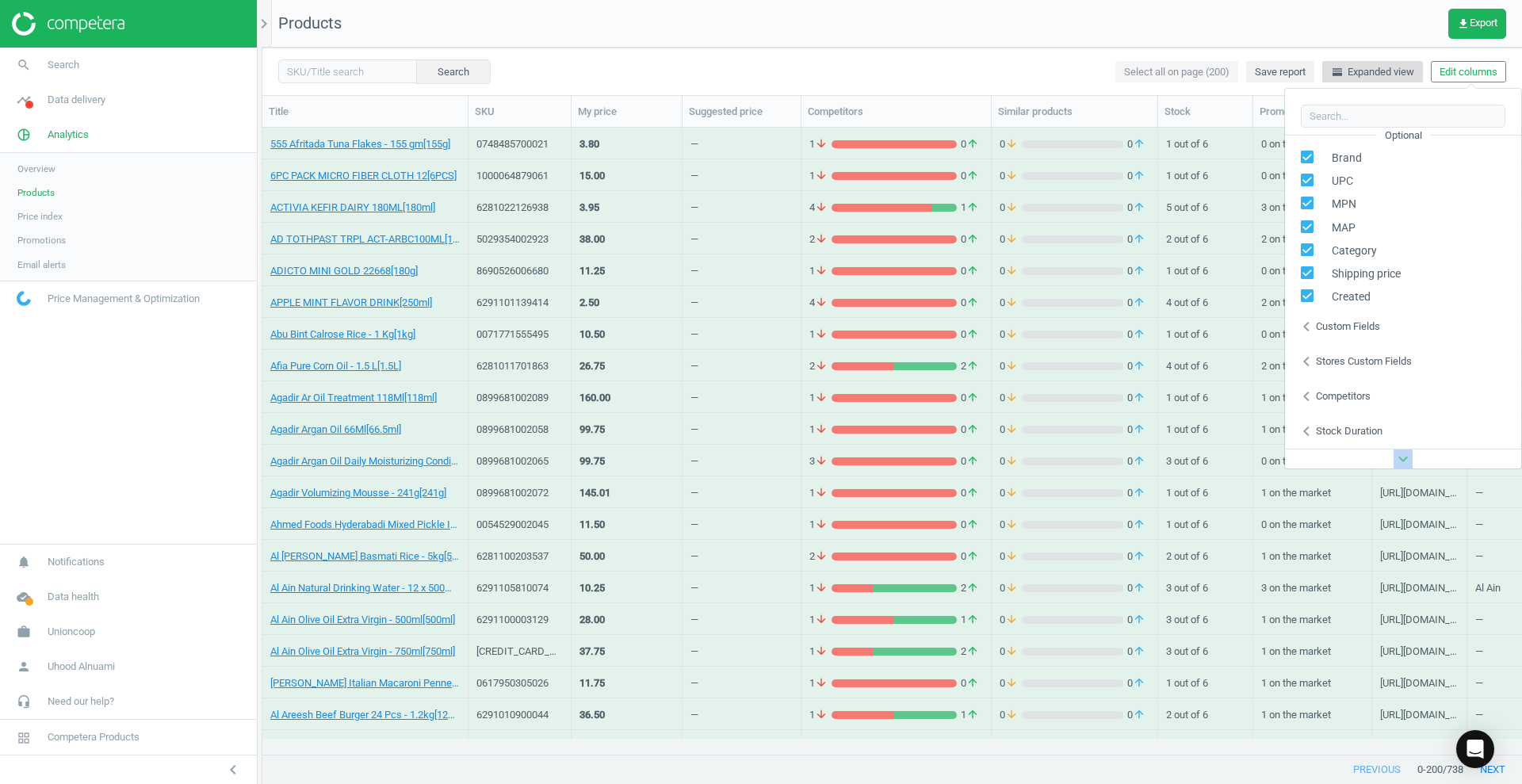
click at [1382, 75] on span "horizontal_split Expanded view" at bounding box center [1373, 72] width 83 height 15
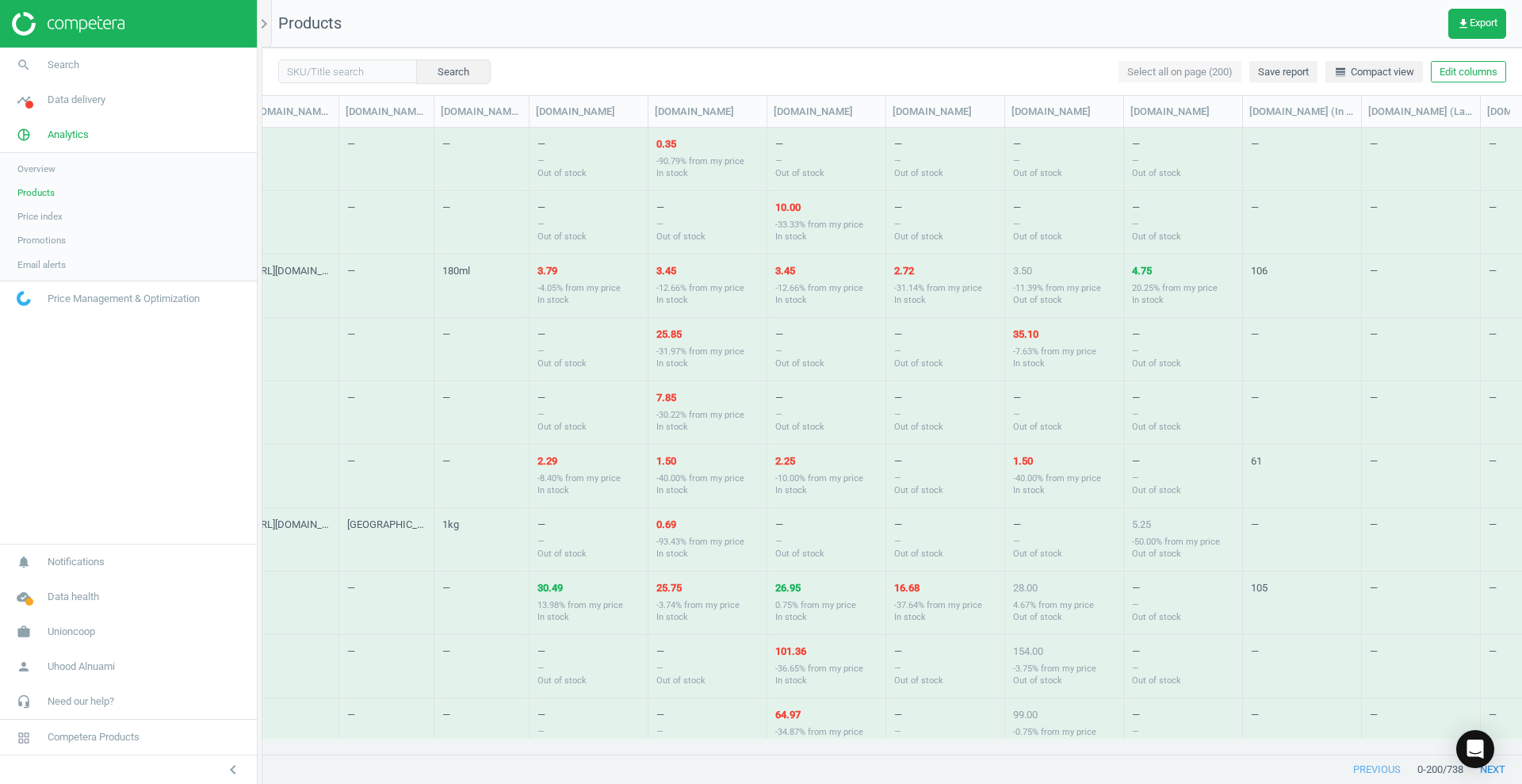
scroll to position [0, 3793]
click at [1493, 24] on span "get_app Export" at bounding box center [1477, 24] width 40 height 13
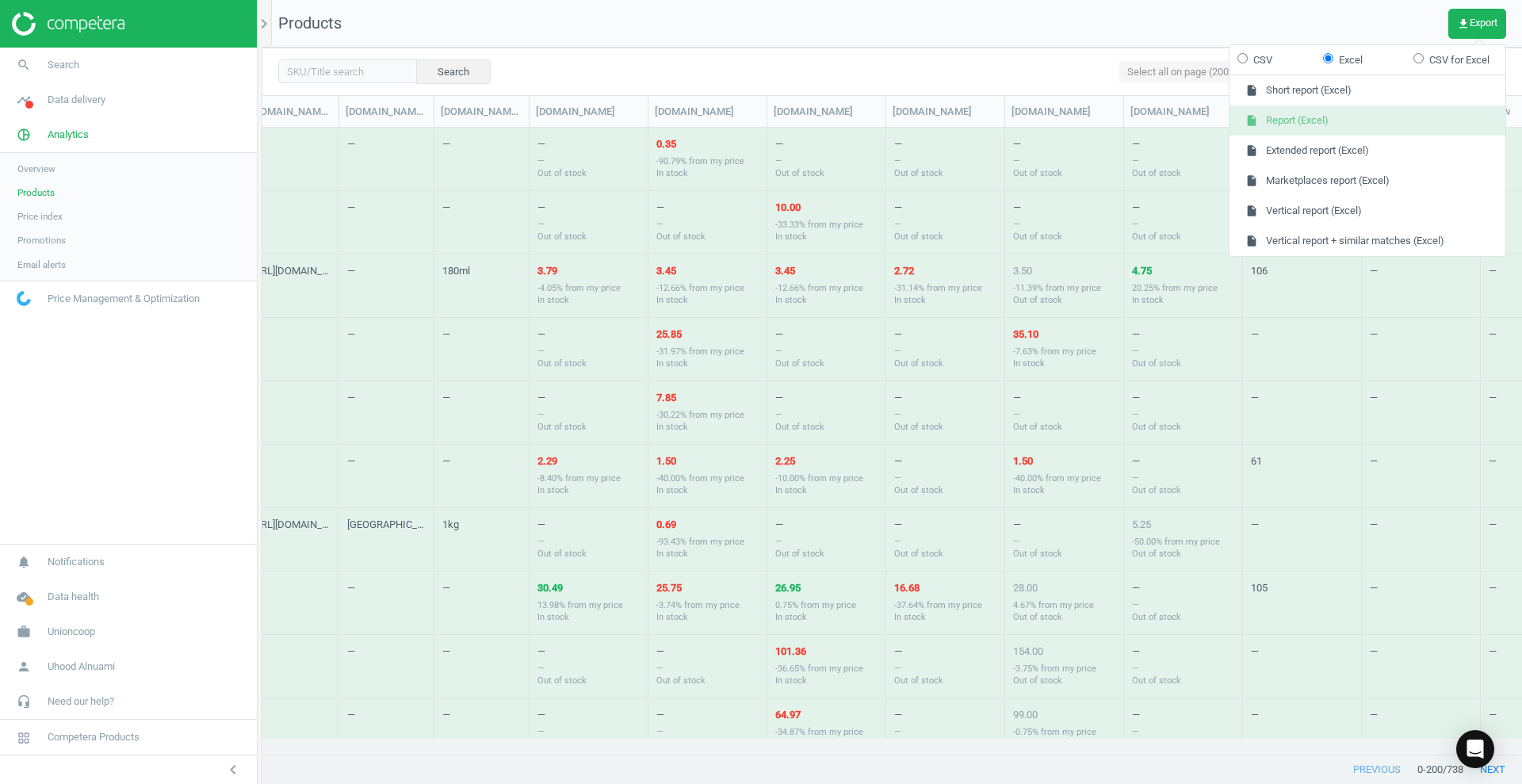
click at [1376, 122] on button "insert_drive_file Report (Excel)" at bounding box center [1367, 120] width 275 height 30
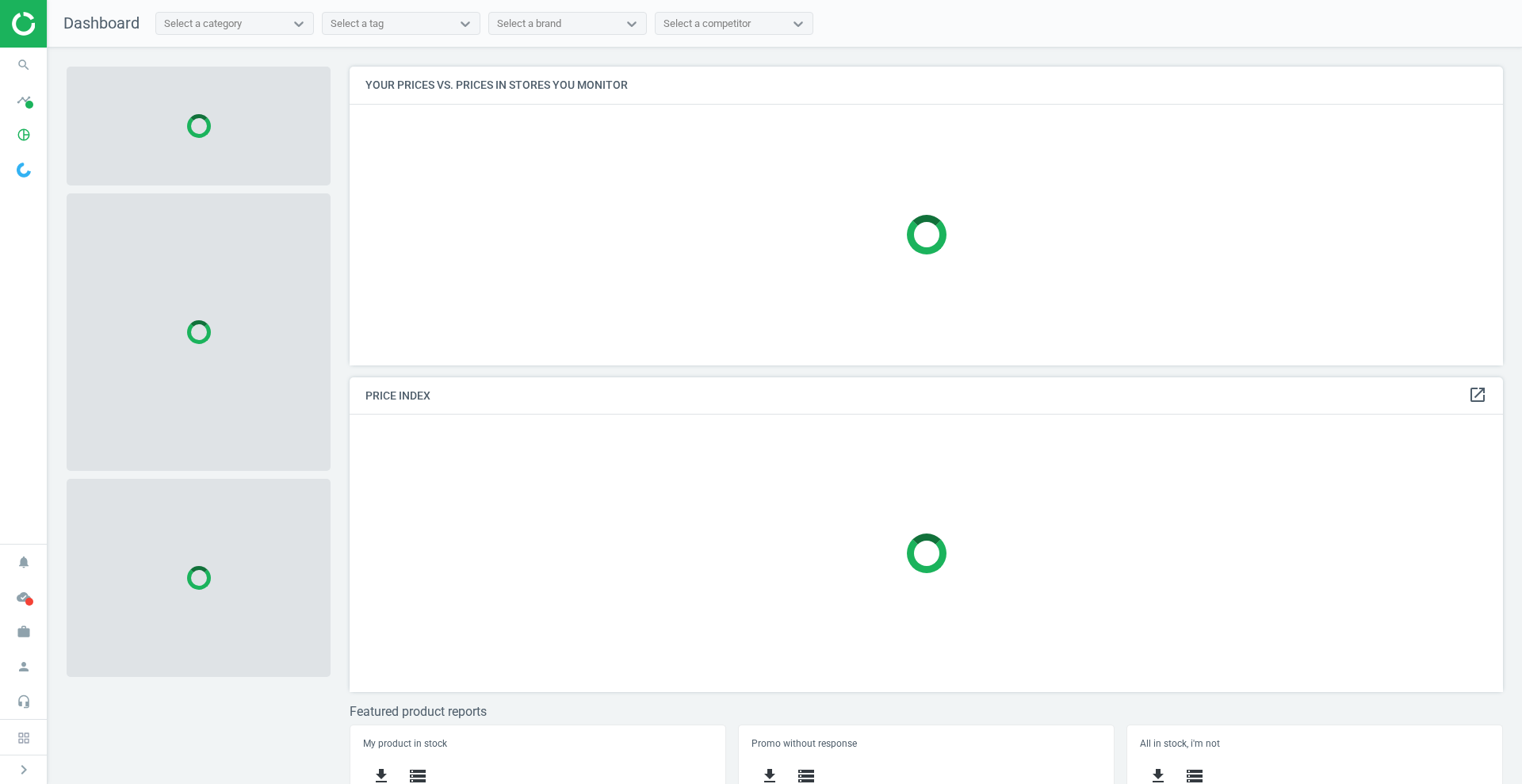
scroll to position [329, 1170]
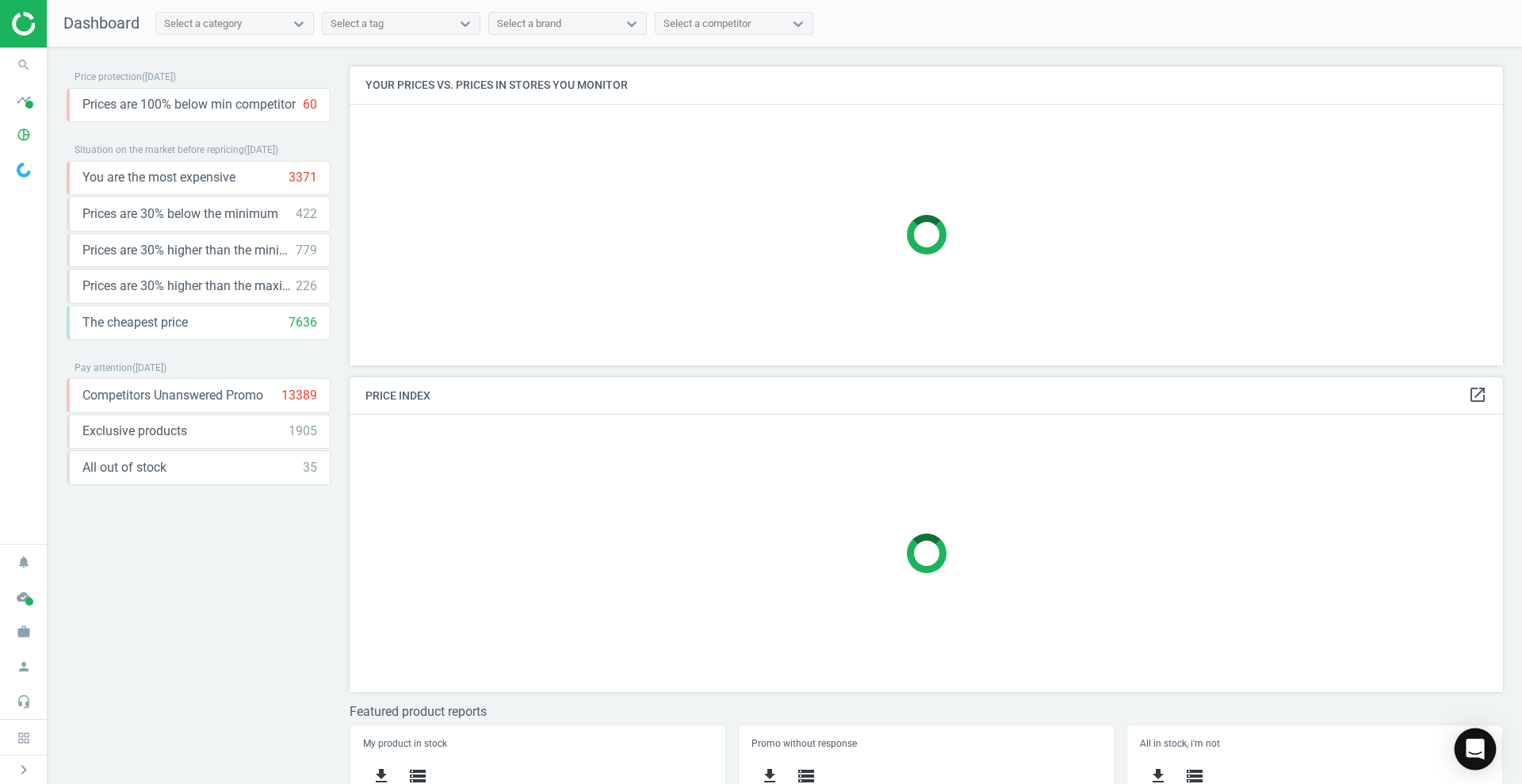
click at [1474, 752] on icon "Open Intercom Messenger" at bounding box center [1475, 748] width 21 height 21
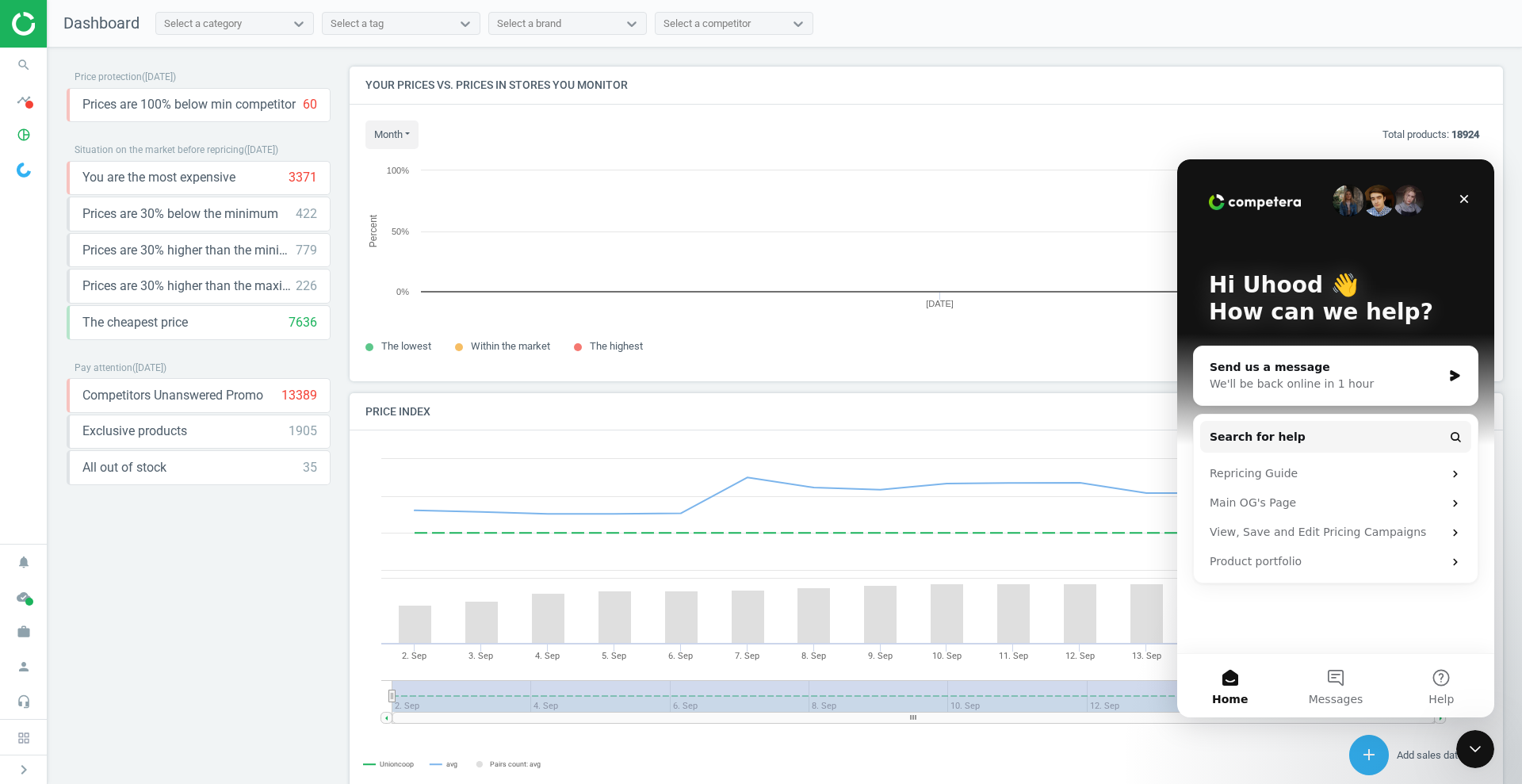
scroll to position [345, 1170]
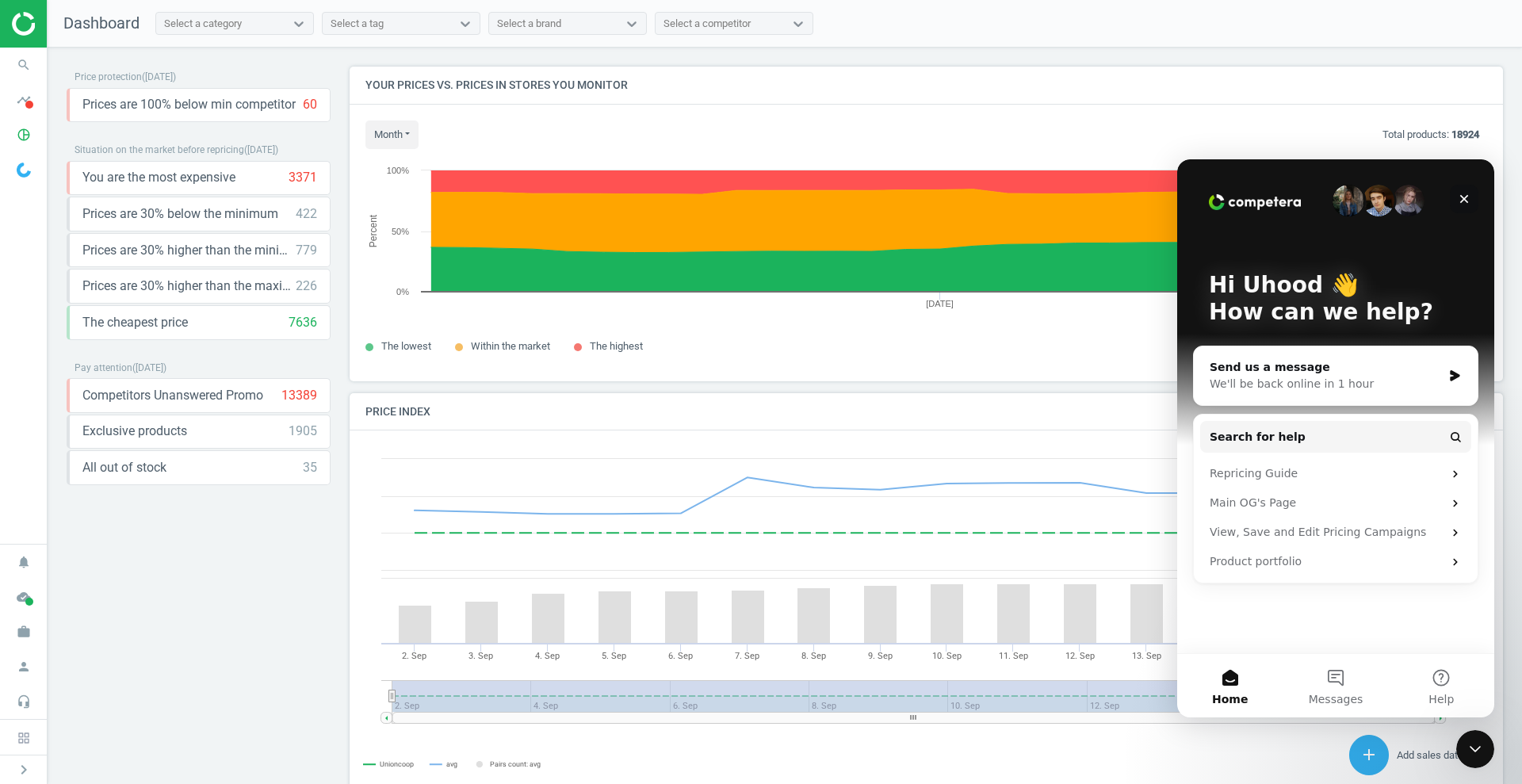
click at [1462, 196] on icon "Close" at bounding box center [1465, 199] width 9 height 9
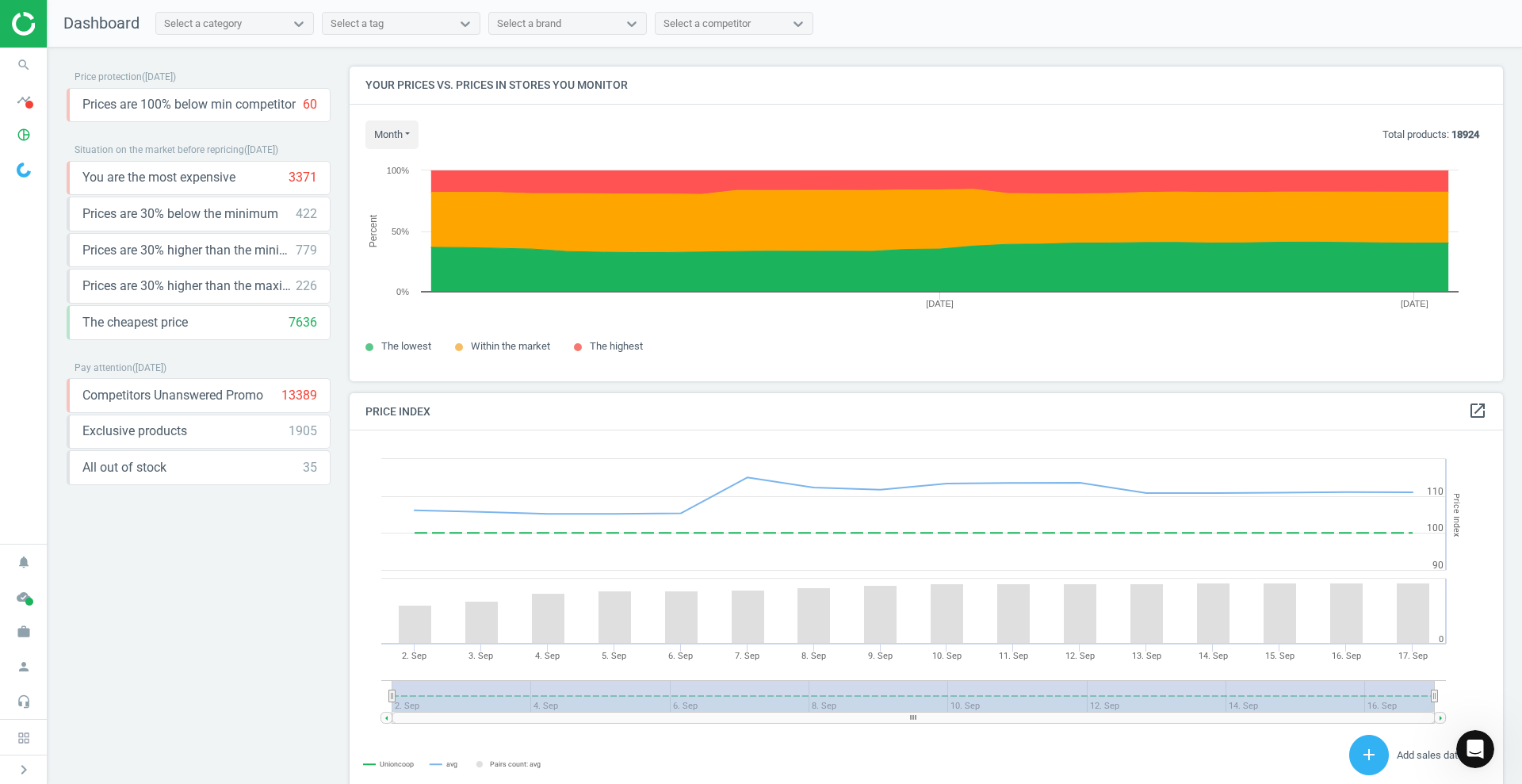
scroll to position [0, 0]
click at [27, 106] on span at bounding box center [29, 104] width 8 height 8
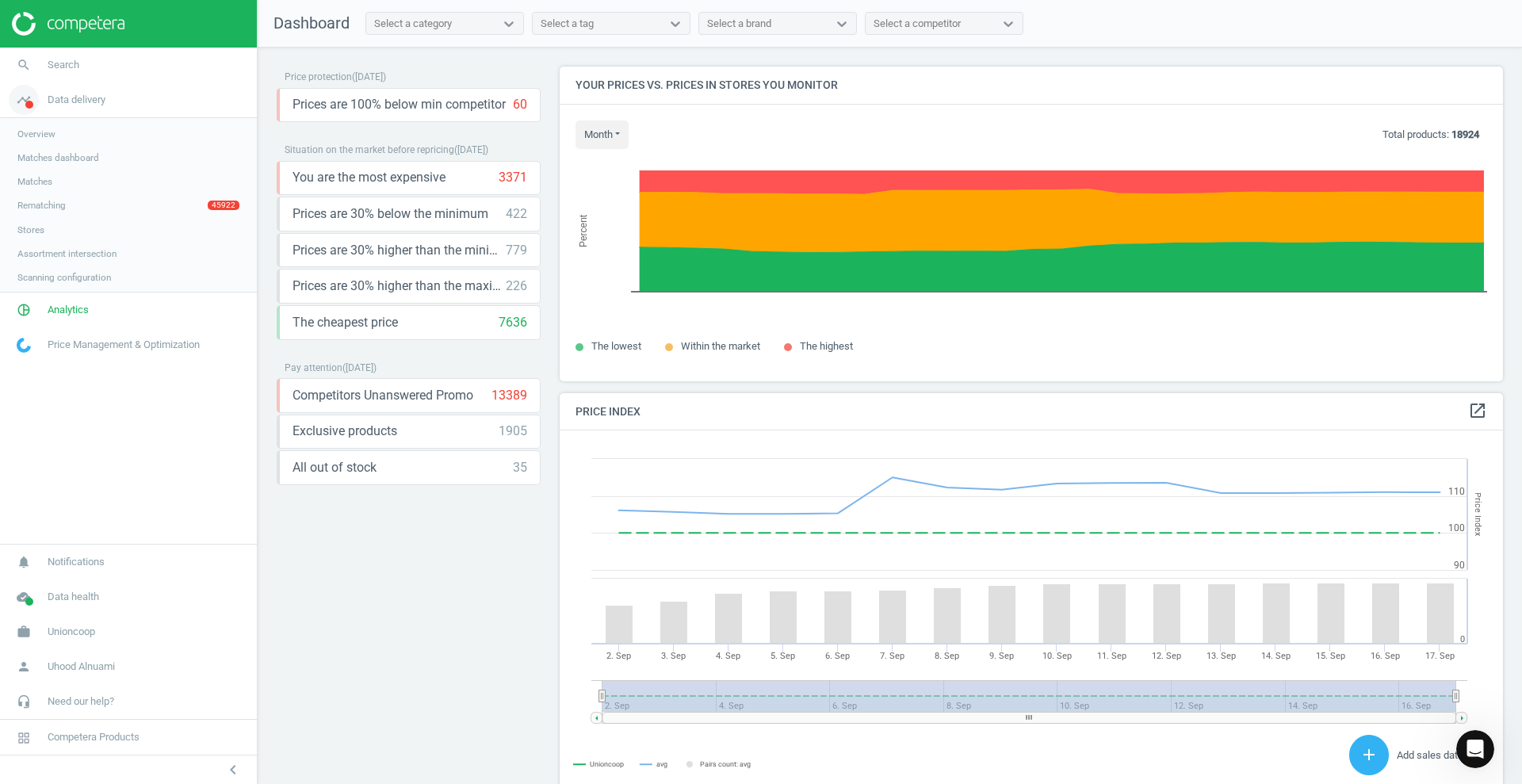
scroll to position [395, 959]
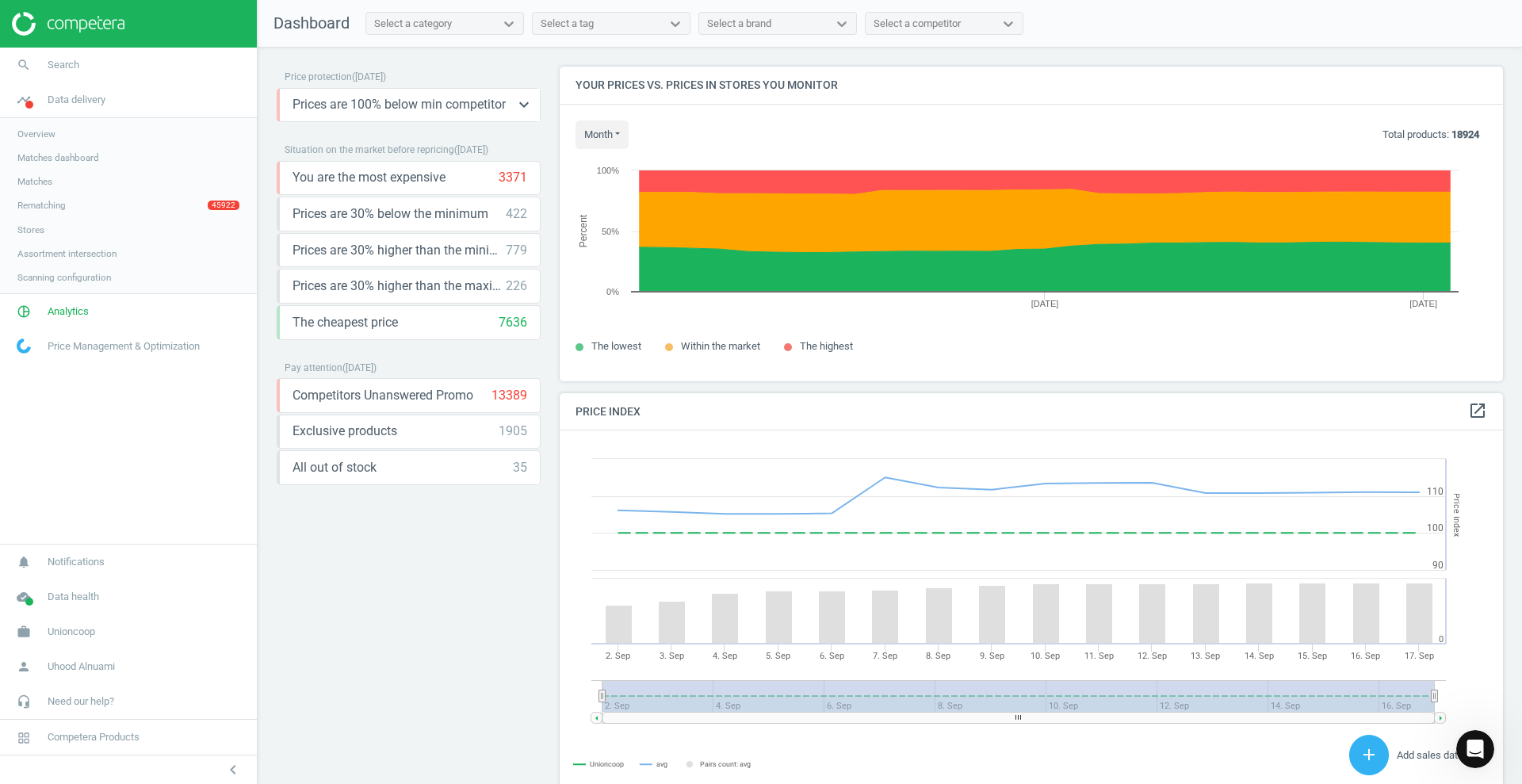
click at [480, 105] on span "Prices are 100% below min competitor" at bounding box center [399, 104] width 213 height 17
click at [494, 102] on span "Prices are 100% below min competitor" at bounding box center [399, 104] width 213 height 17
click at [520, 216] on icon "keyboard_arrow_down" at bounding box center [524, 213] width 19 height 19
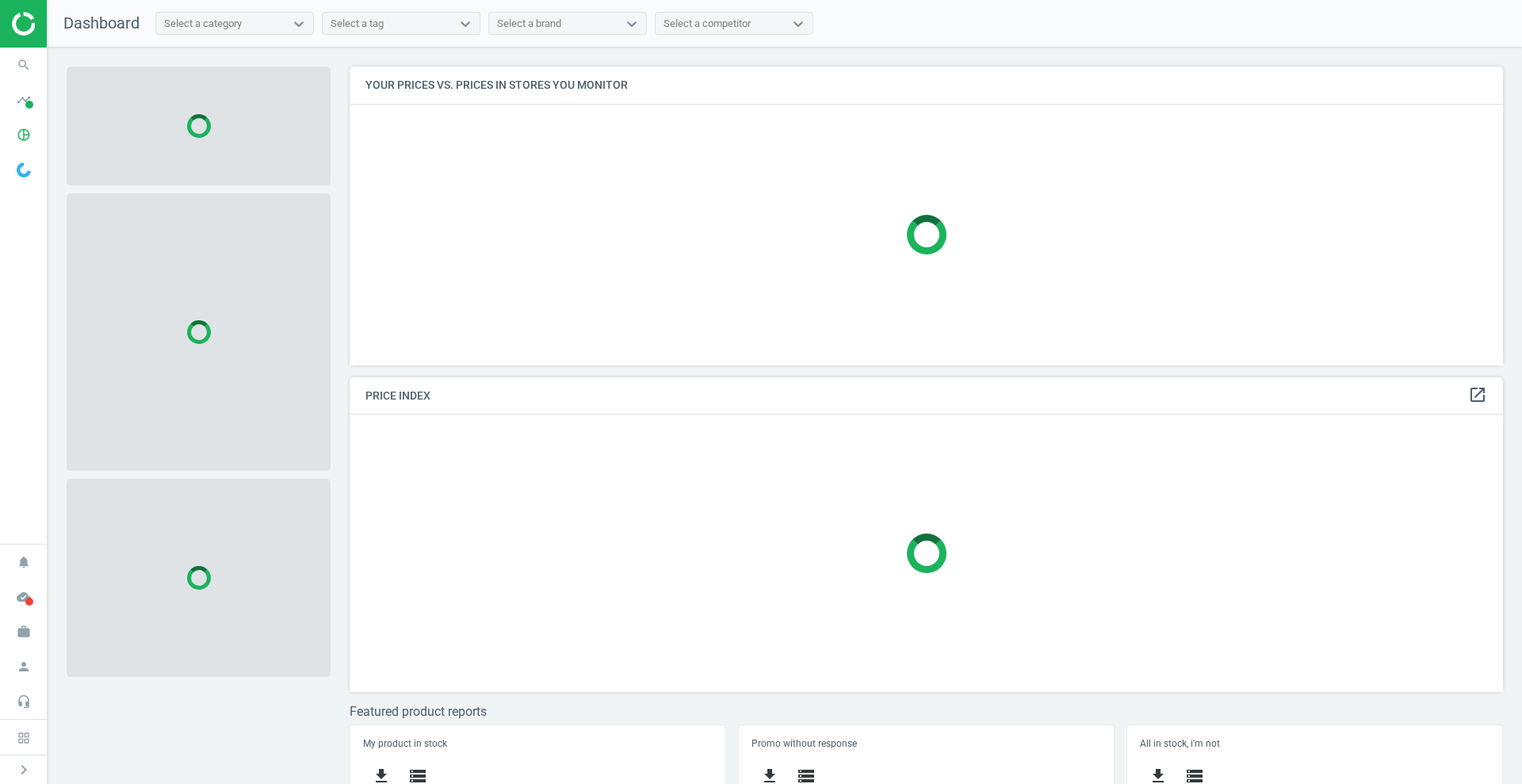
scroll to position [329, 1170]
